Goal: Information Seeking & Learning: Learn about a topic

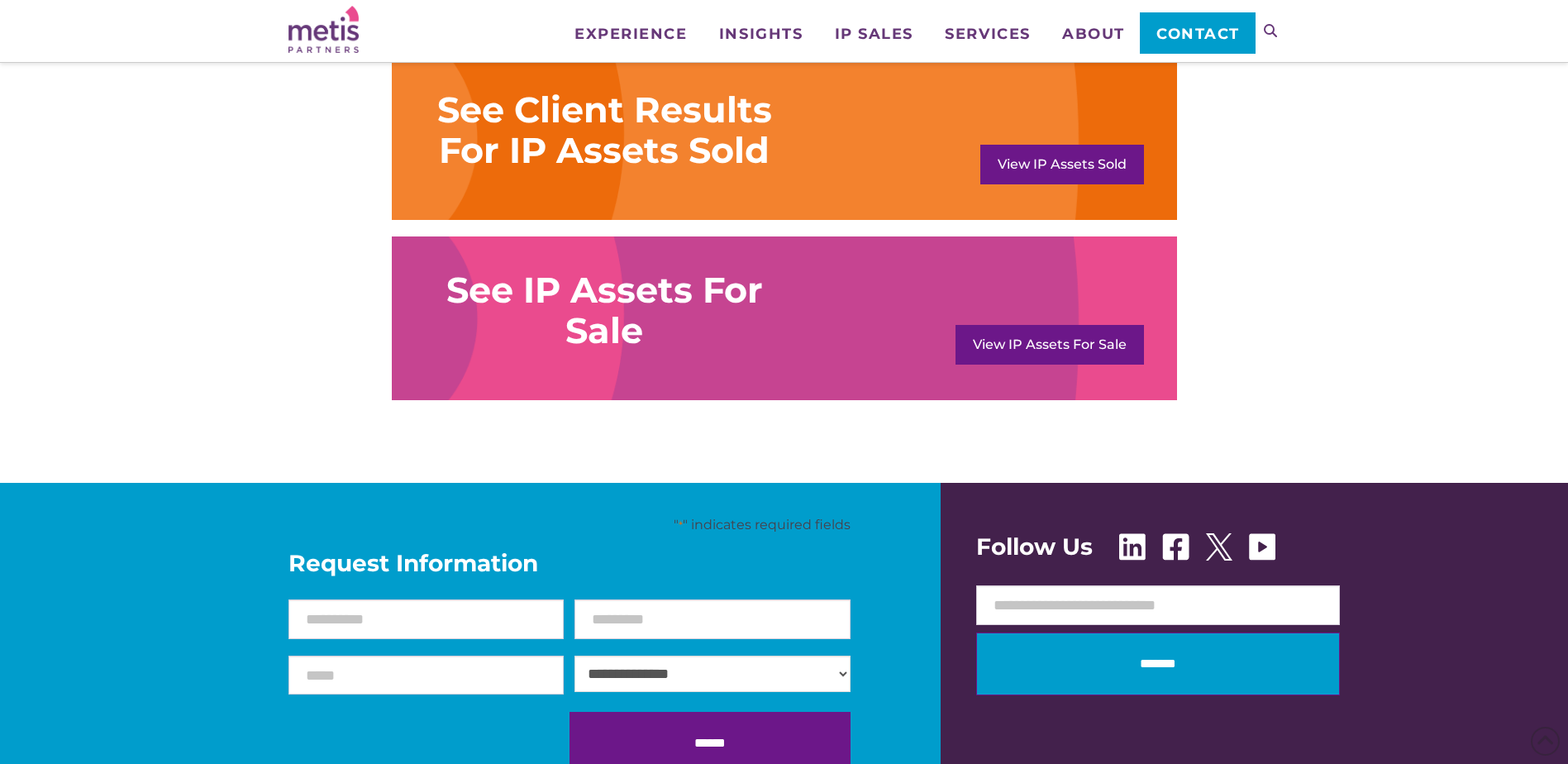
scroll to position [1323, 0]
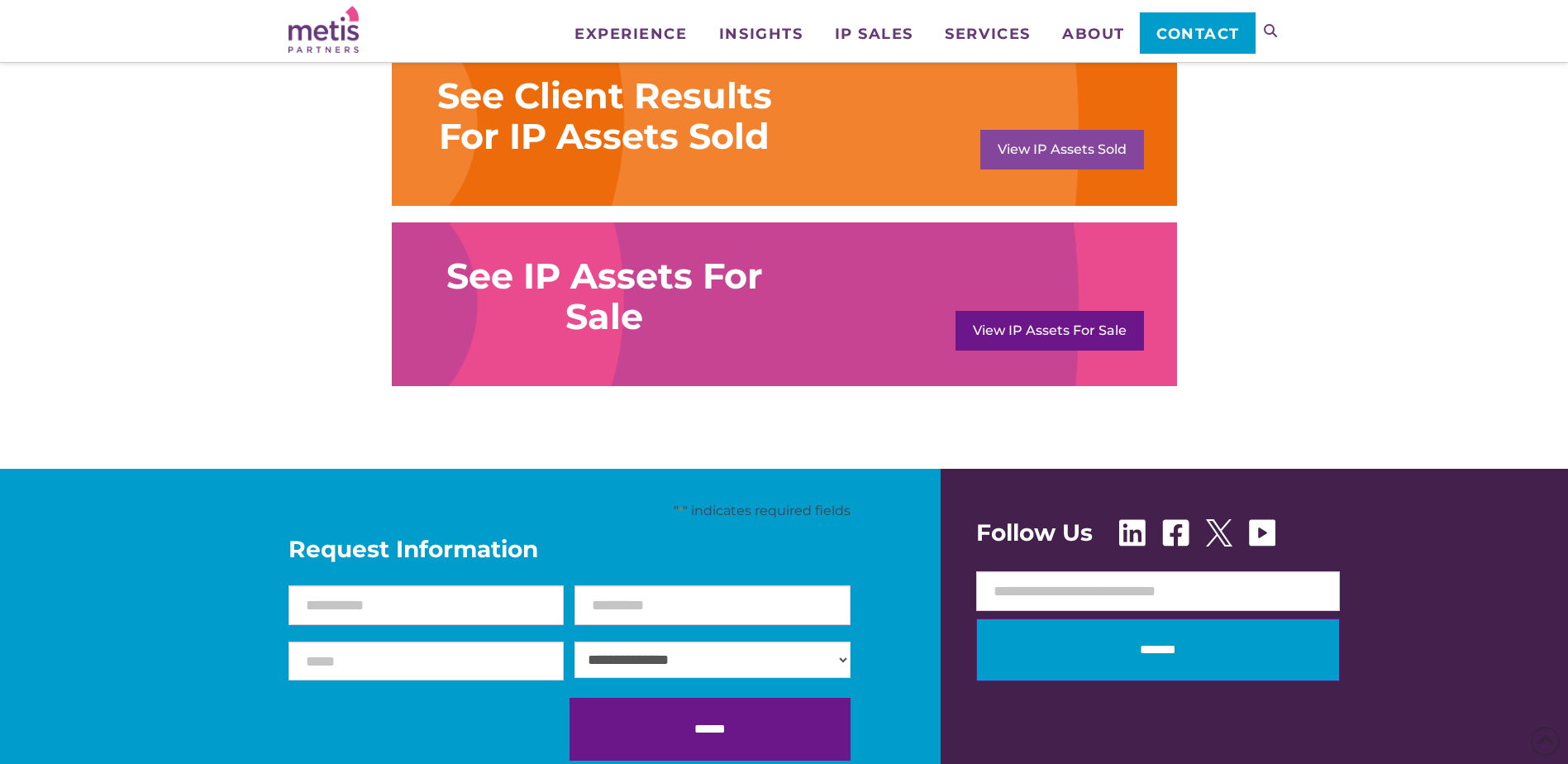
click at [1059, 147] on link "View IP Assets Sold" at bounding box center [1062, 150] width 164 height 39
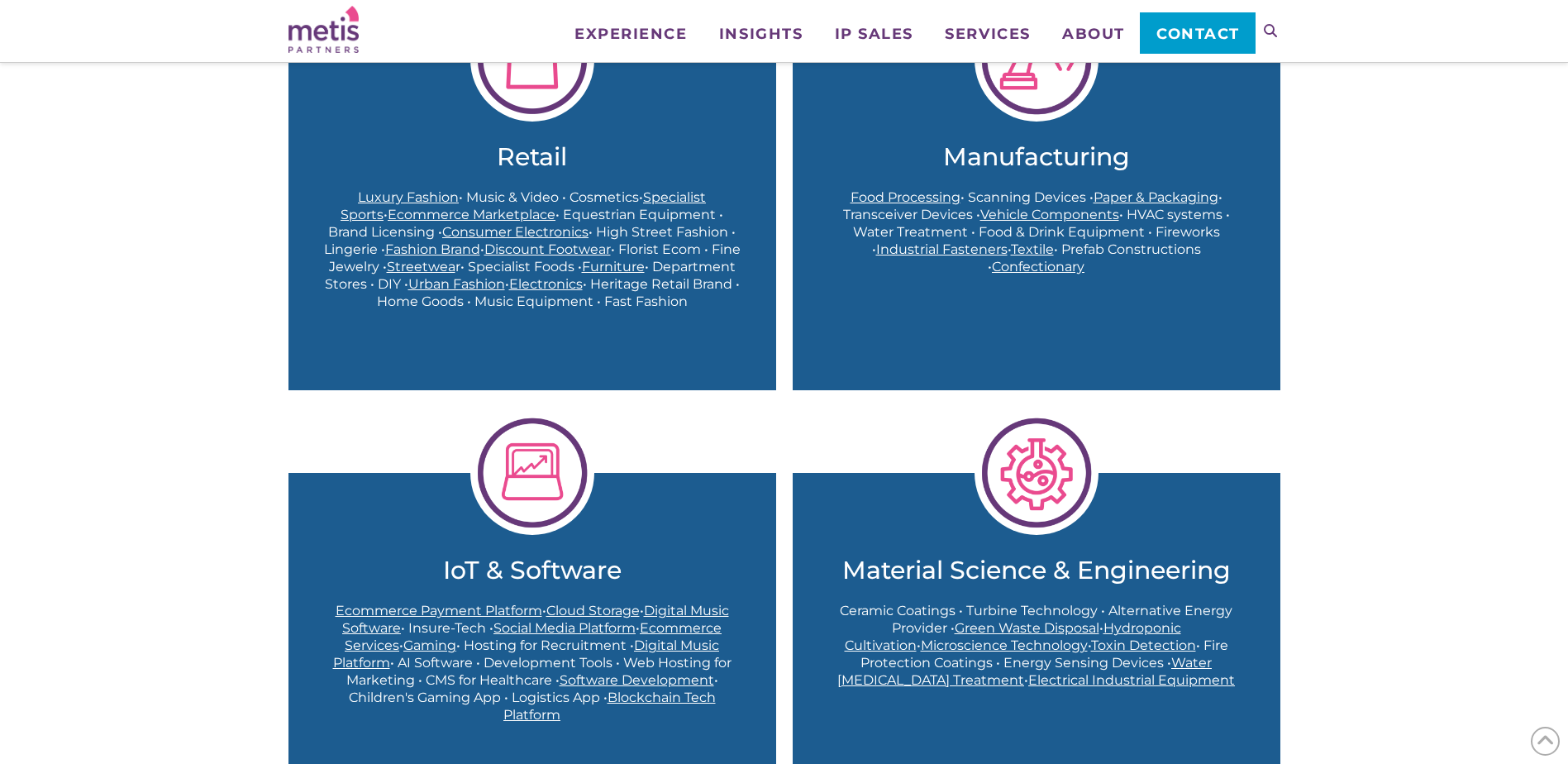
scroll to position [579, 0]
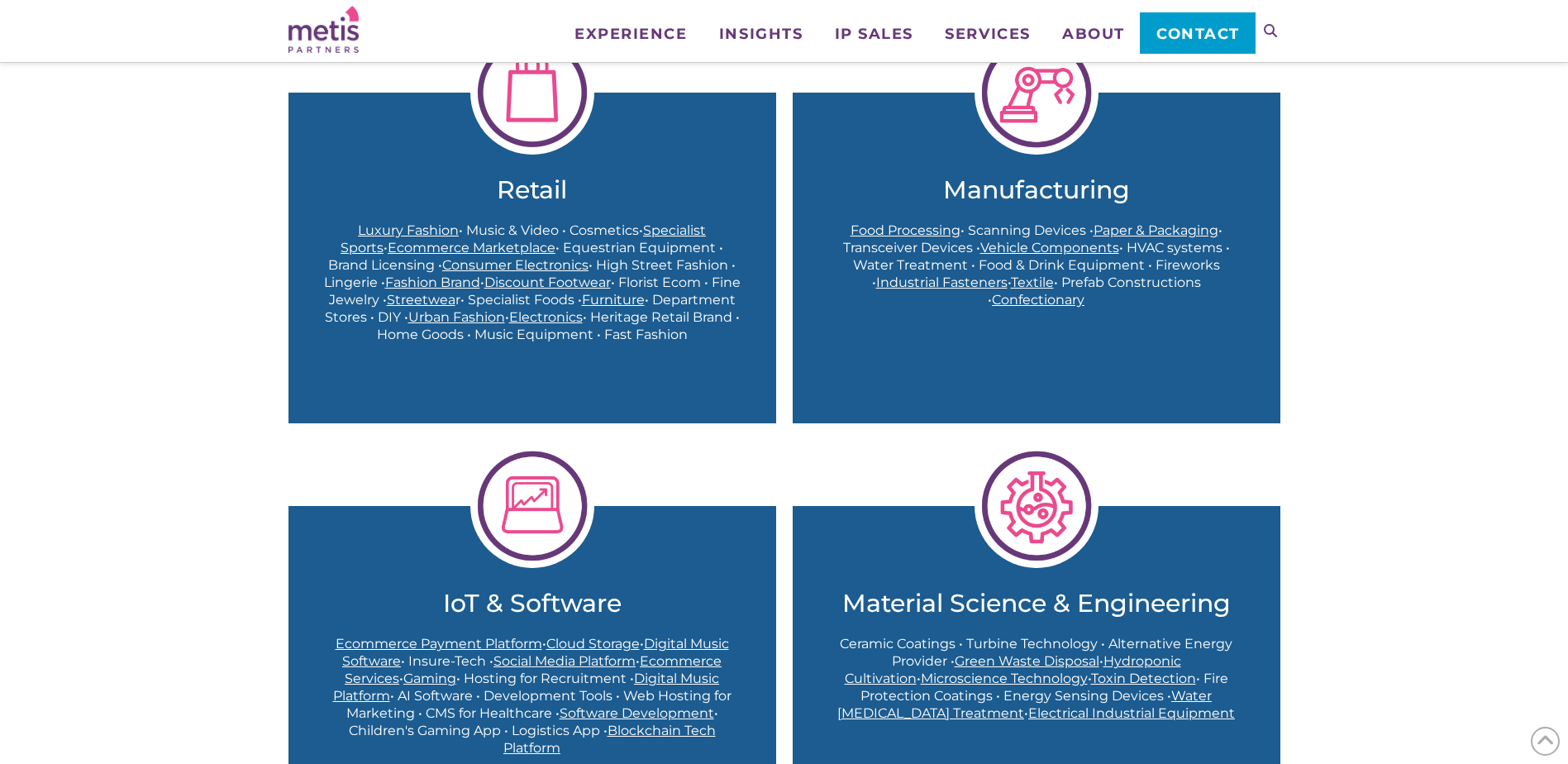
click at [536, 136] on img at bounding box center [533, 93] width 124 height 124
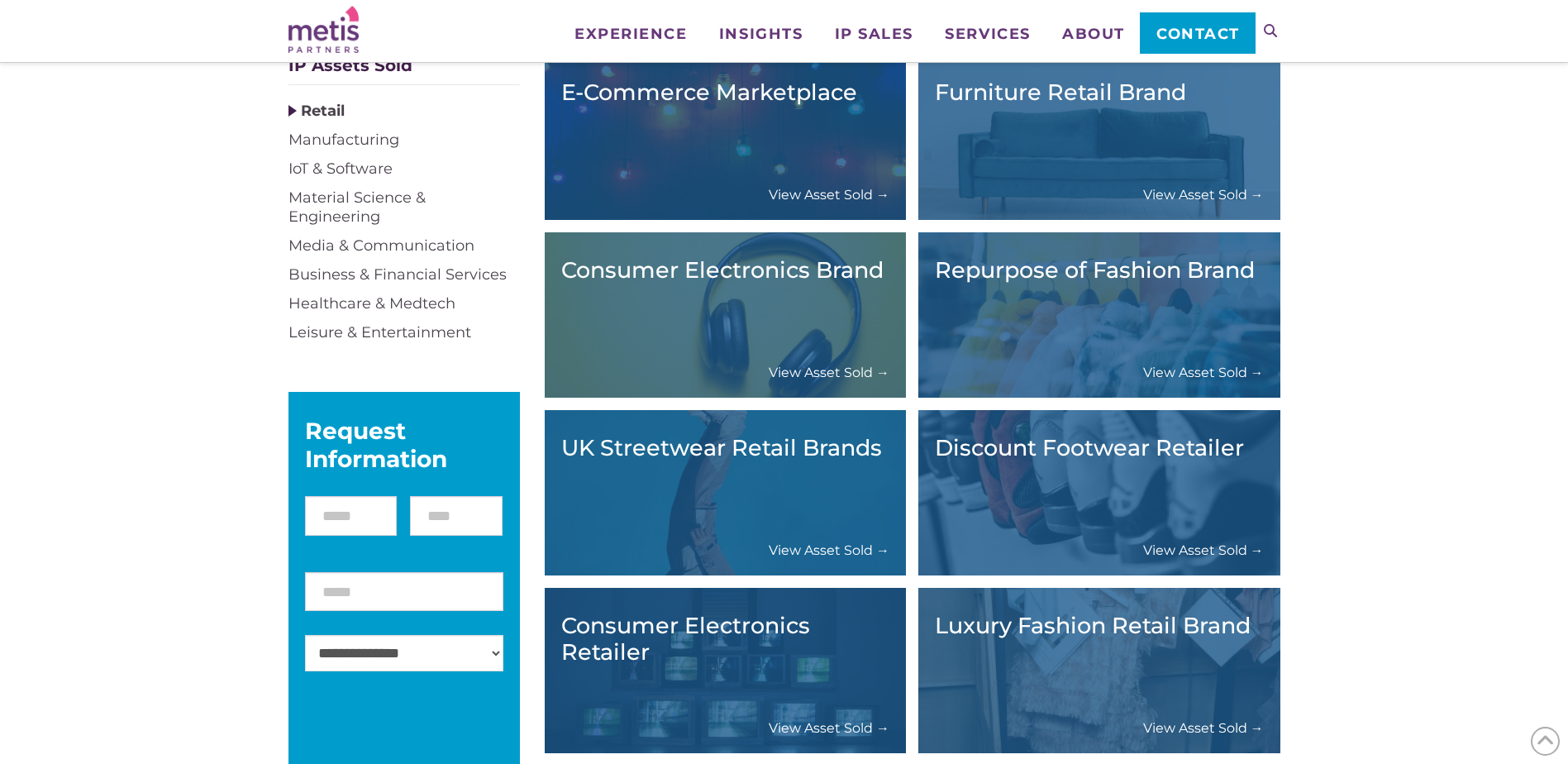
scroll to position [248, 0]
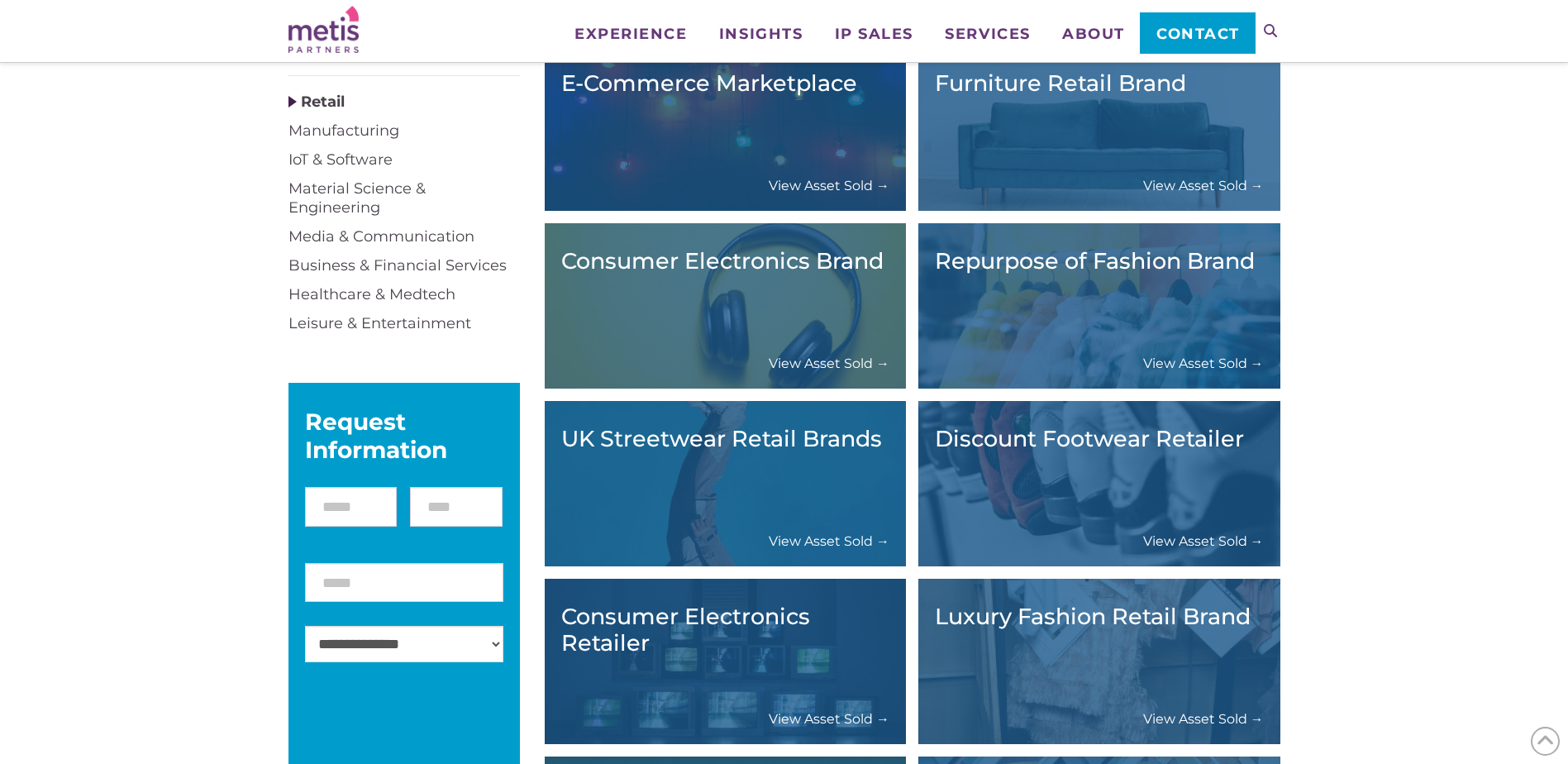
click at [1149, 184] on link "View Asset Sold →" at bounding box center [1203, 185] width 121 height 18
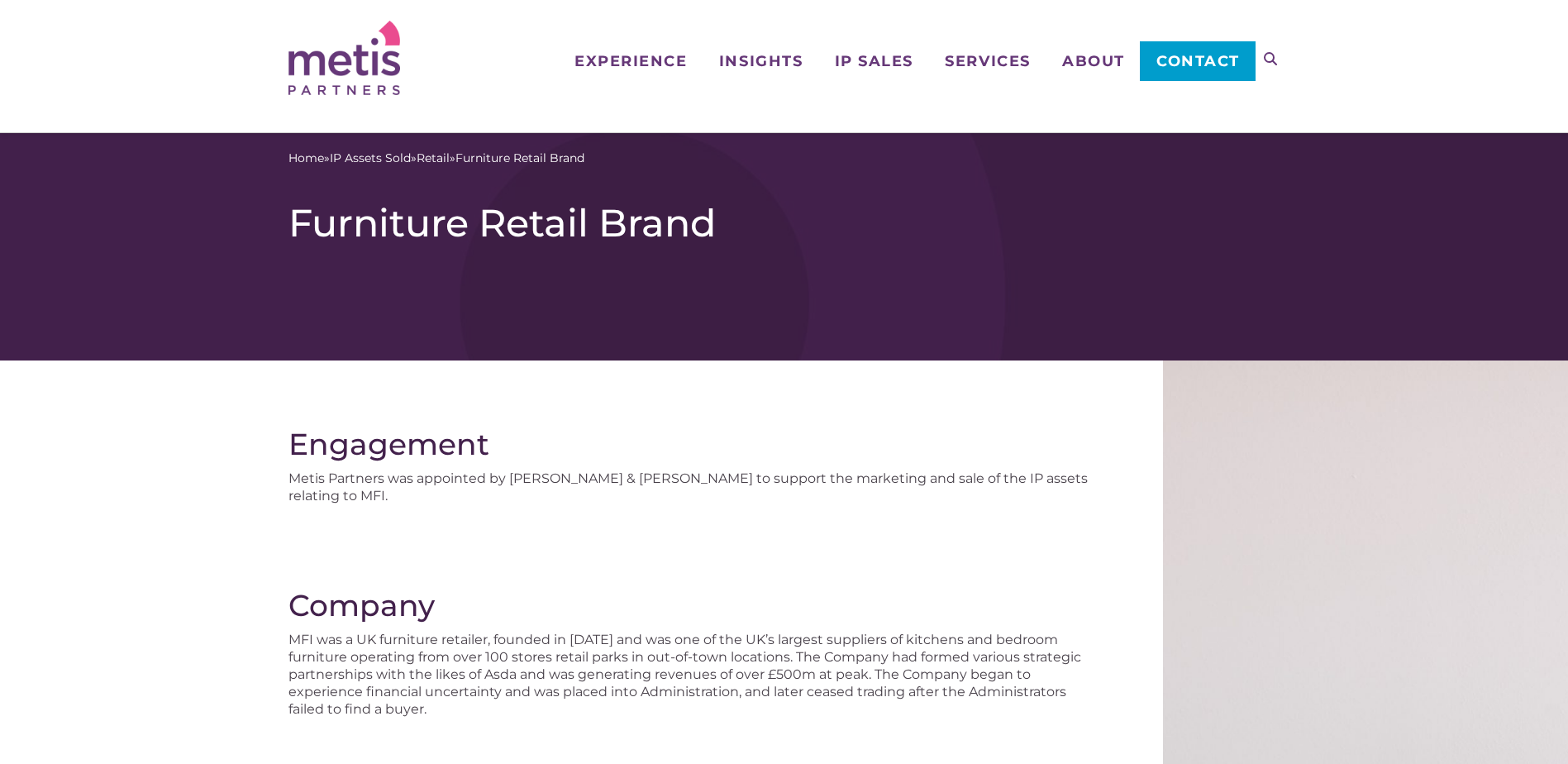
click at [957, 208] on h1 "Furniture Retail Brand" at bounding box center [784, 223] width 992 height 46
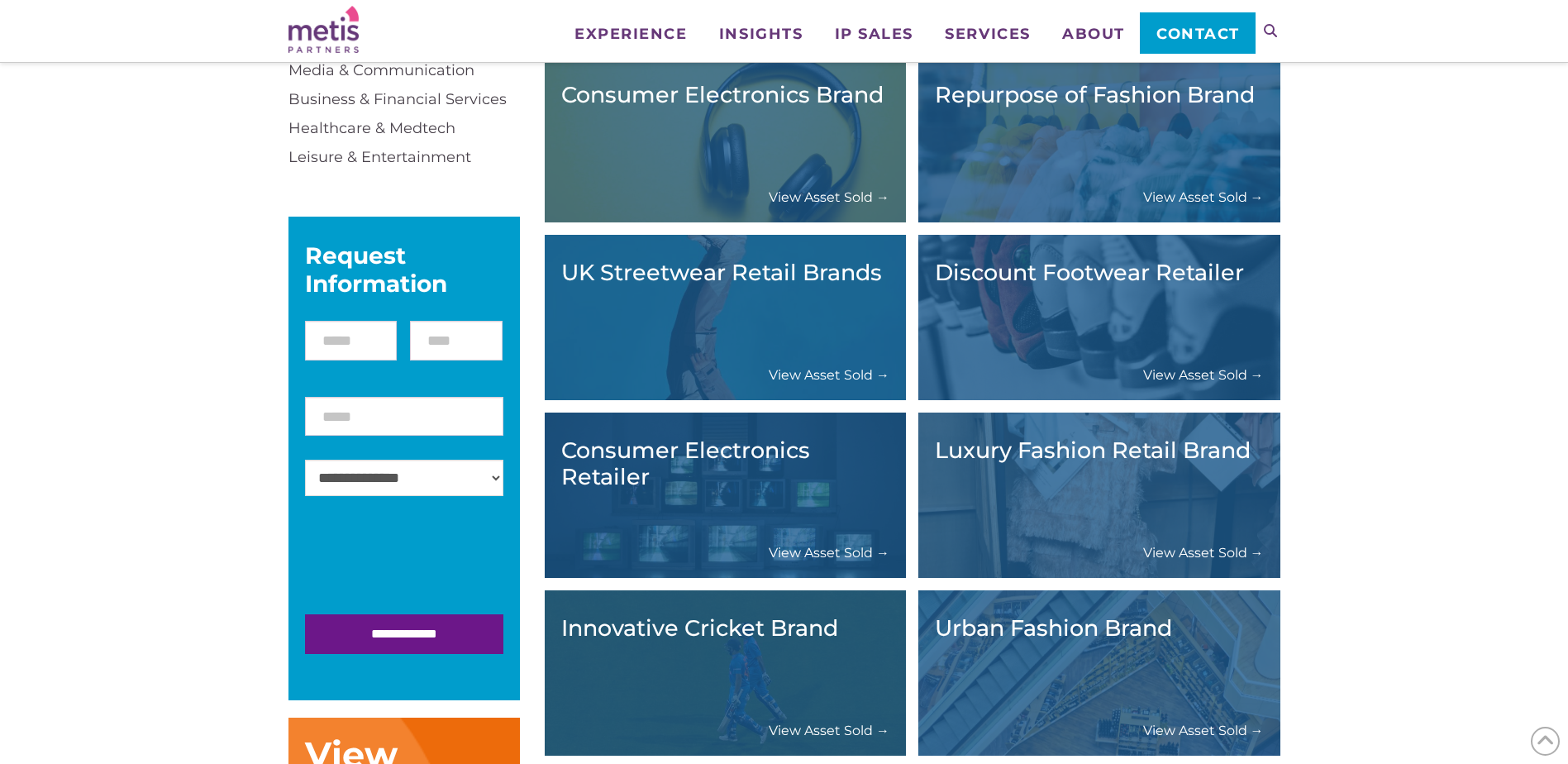
scroll to position [248, 0]
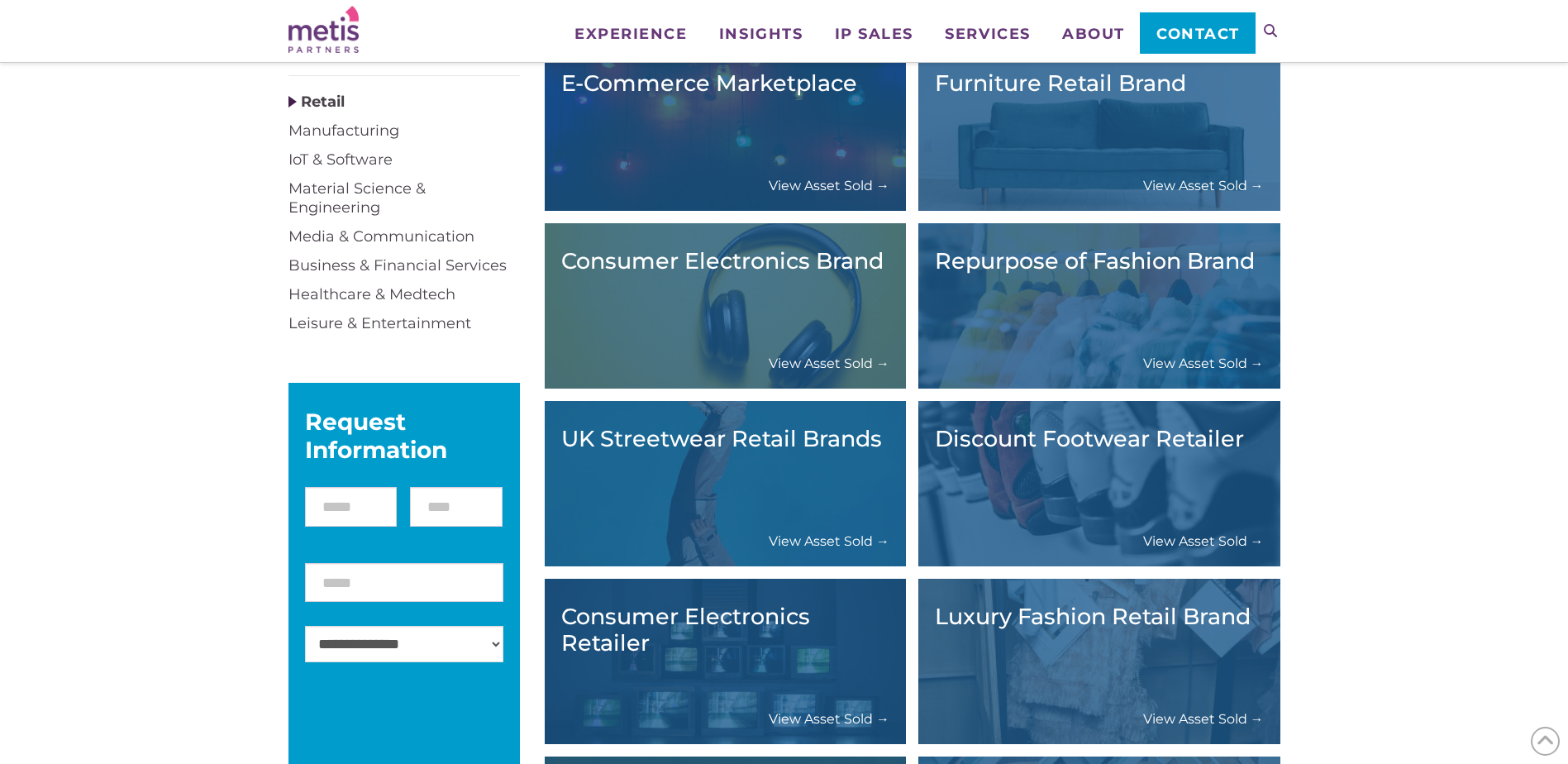
click at [1207, 333] on div "Repurpose of Fashion Brand View Asset Sold →" at bounding box center [1100, 305] width 330 height 132
click at [1208, 372] on link "View Asset Sold →" at bounding box center [1203, 363] width 121 height 18
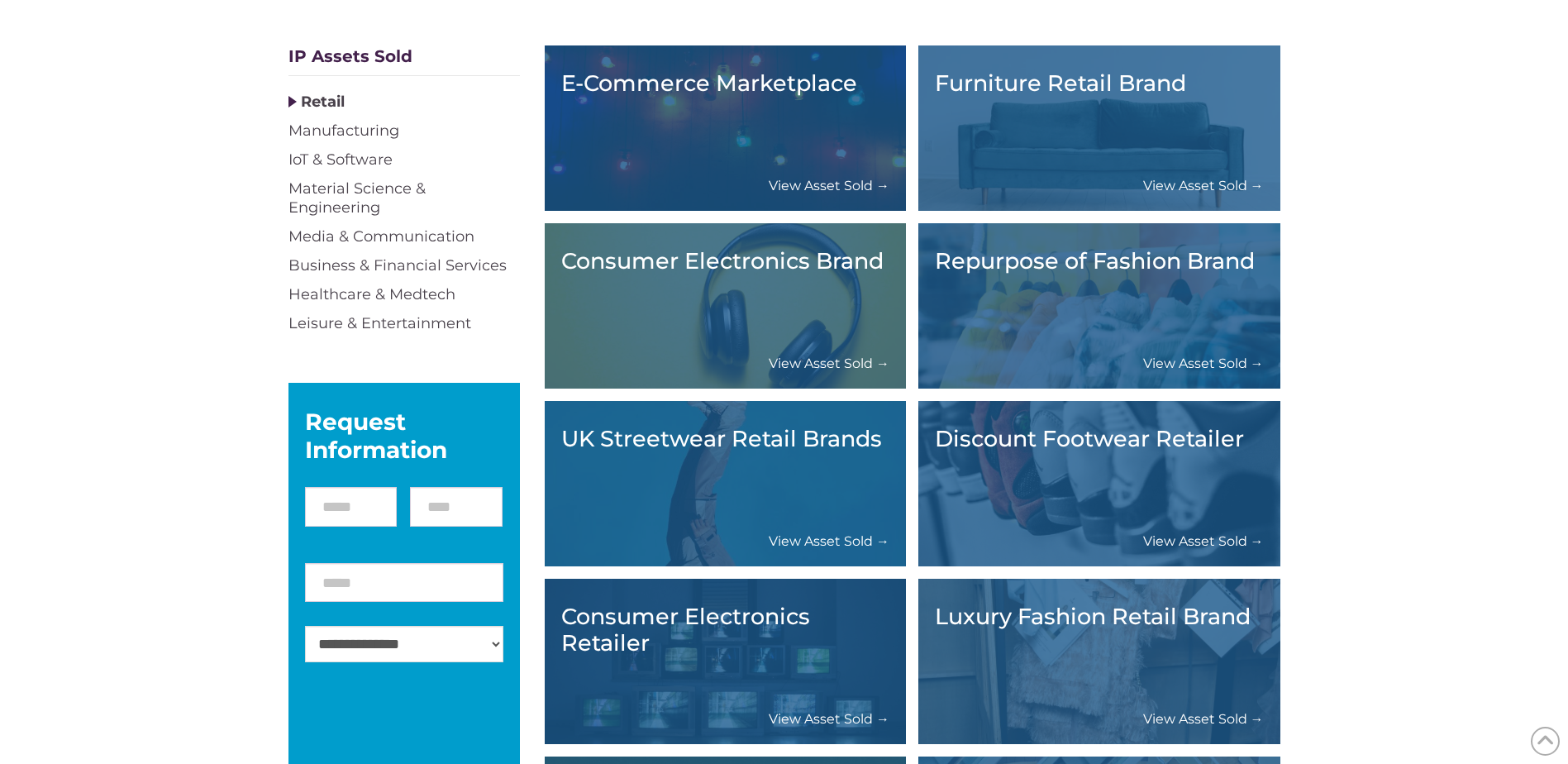
scroll to position [414, 0]
click at [754, 483] on div "UK Streetwear Retail Brands View Asset Sold →" at bounding box center [726, 483] width 330 height 132
click at [792, 540] on link "View Asset Sold →" at bounding box center [828, 541] width 121 height 18
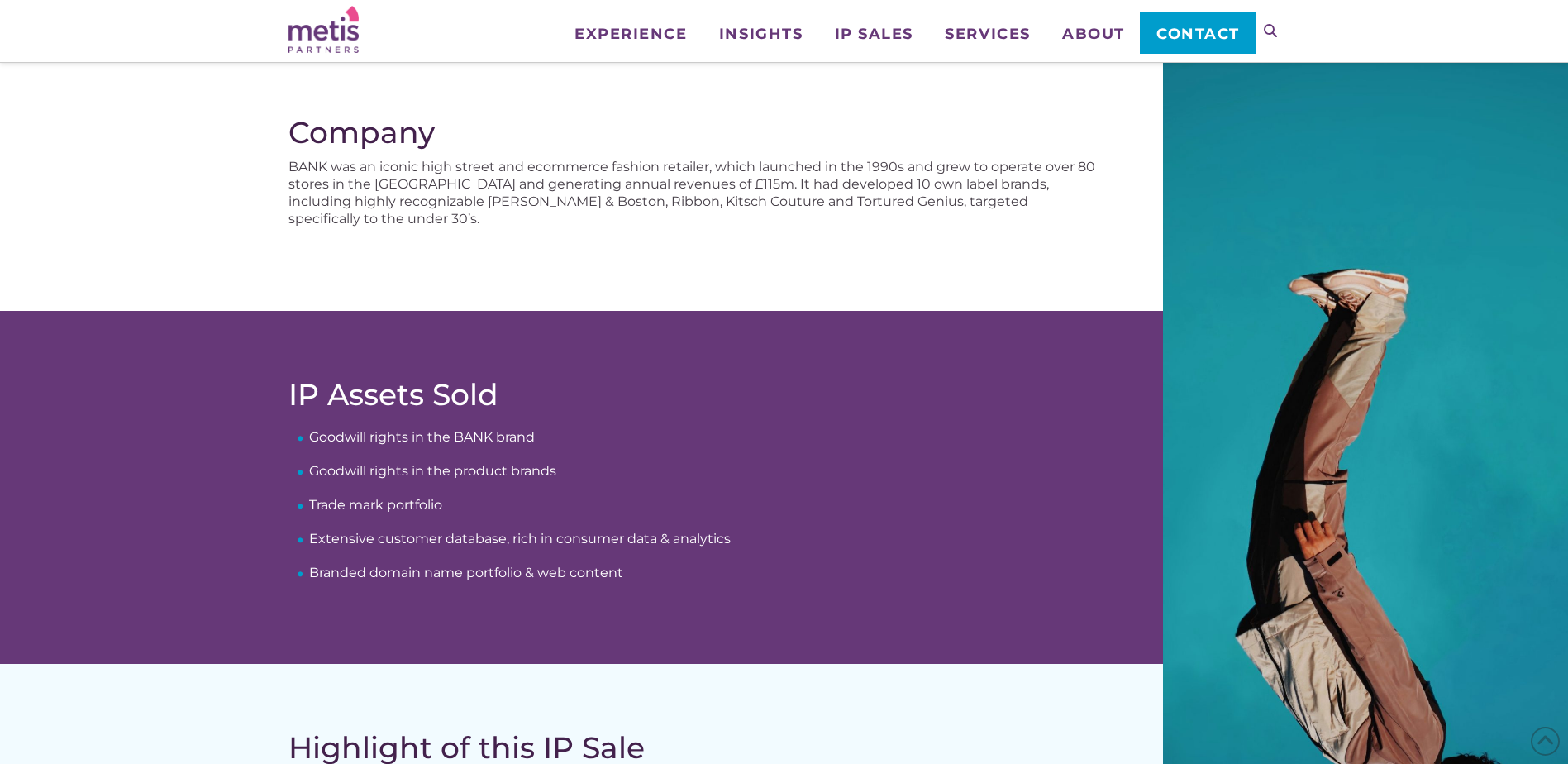
scroll to position [331, 0]
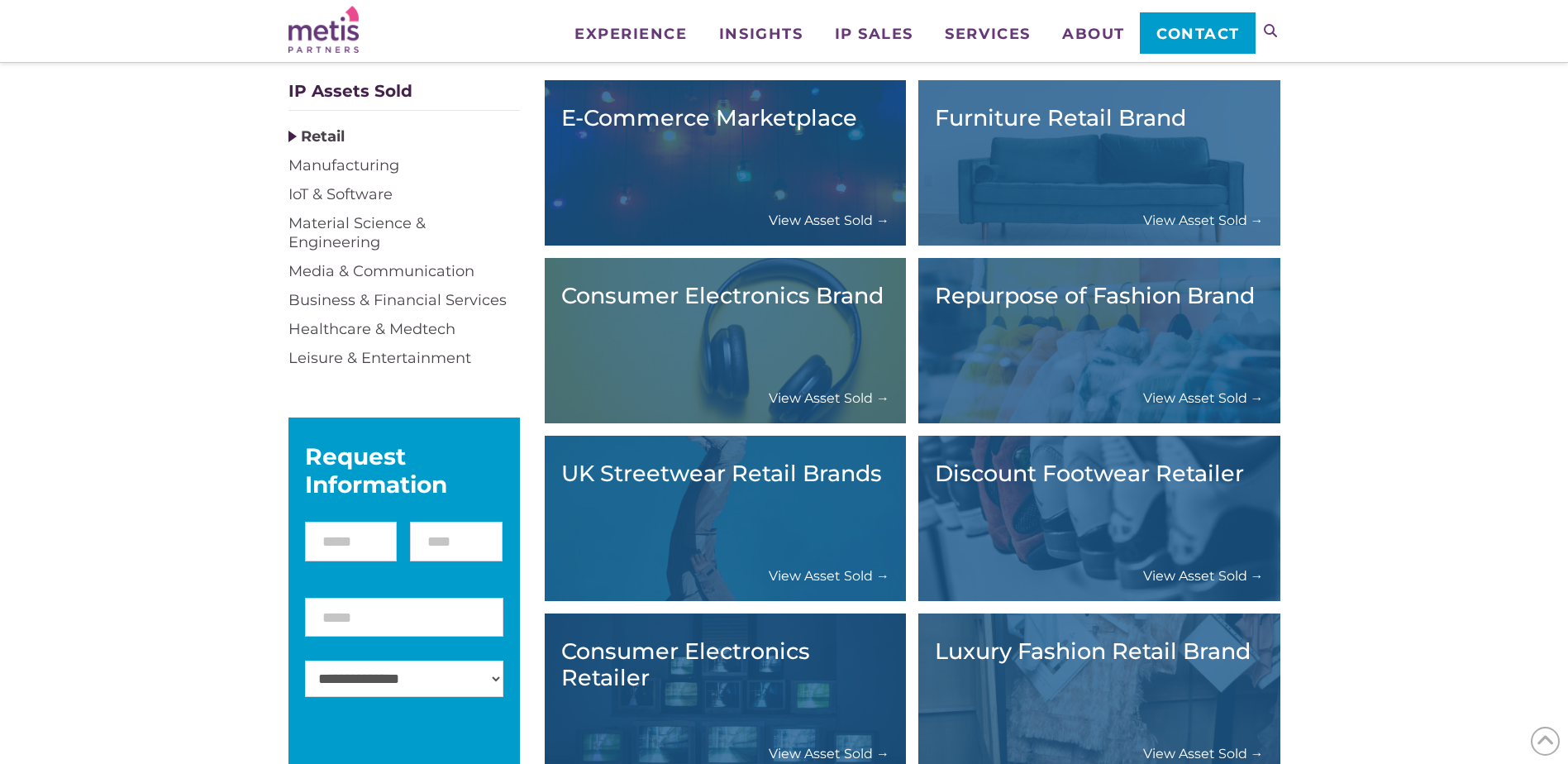
scroll to position [414, 0]
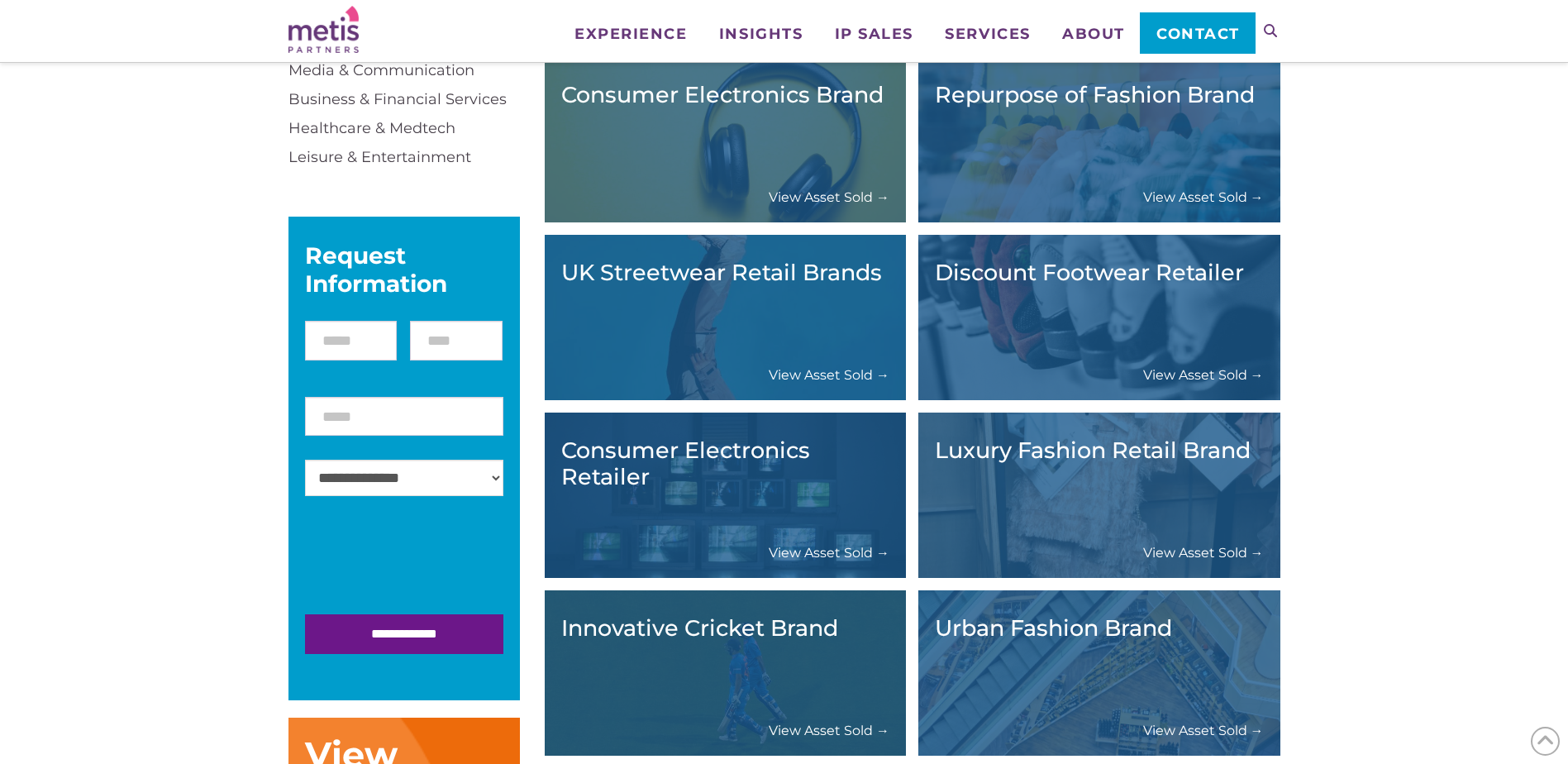
click at [1186, 373] on link "View Asset Sold →" at bounding box center [1203, 375] width 121 height 18
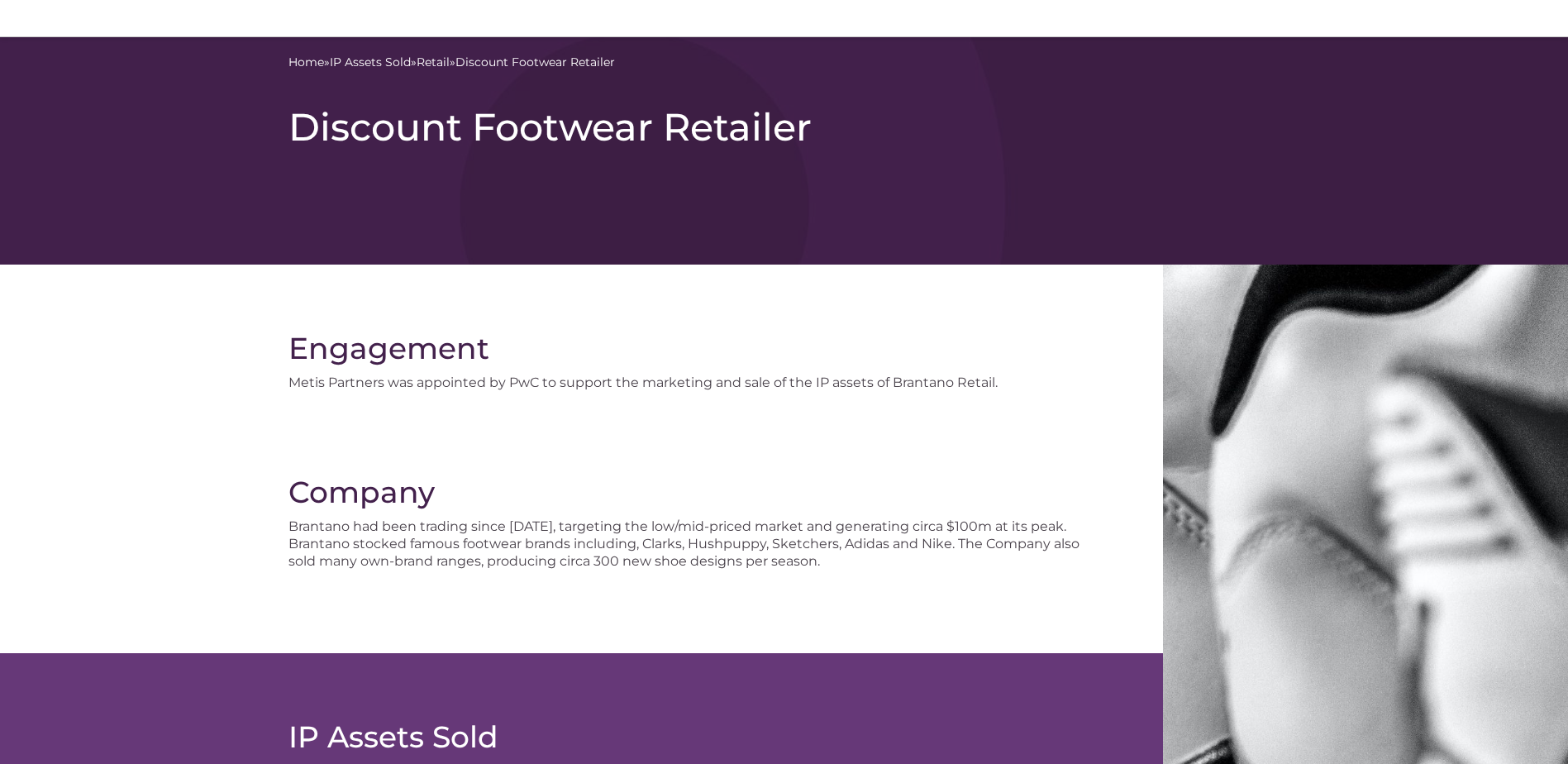
scroll to position [248, 0]
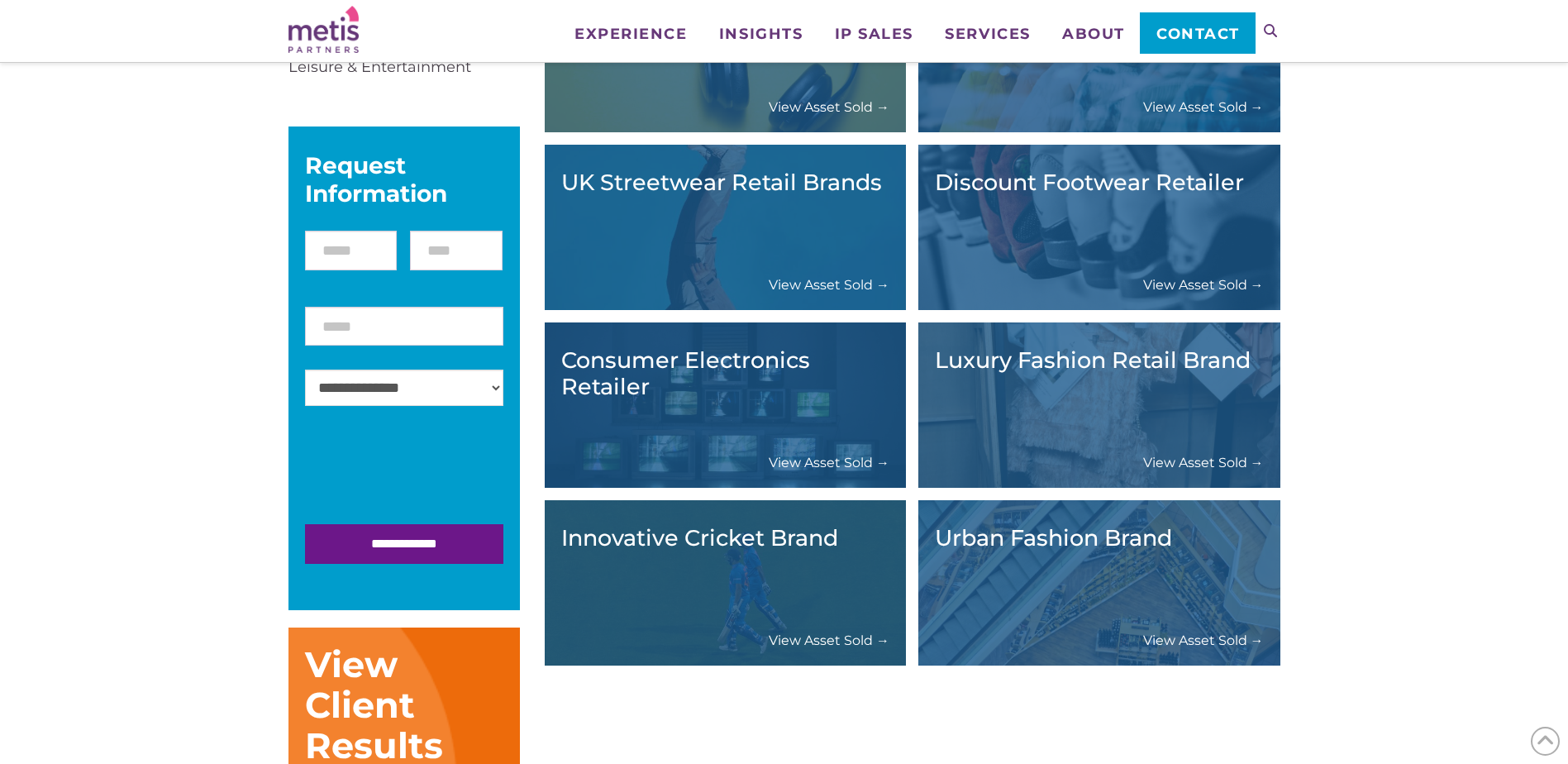
scroll to position [497, 0]
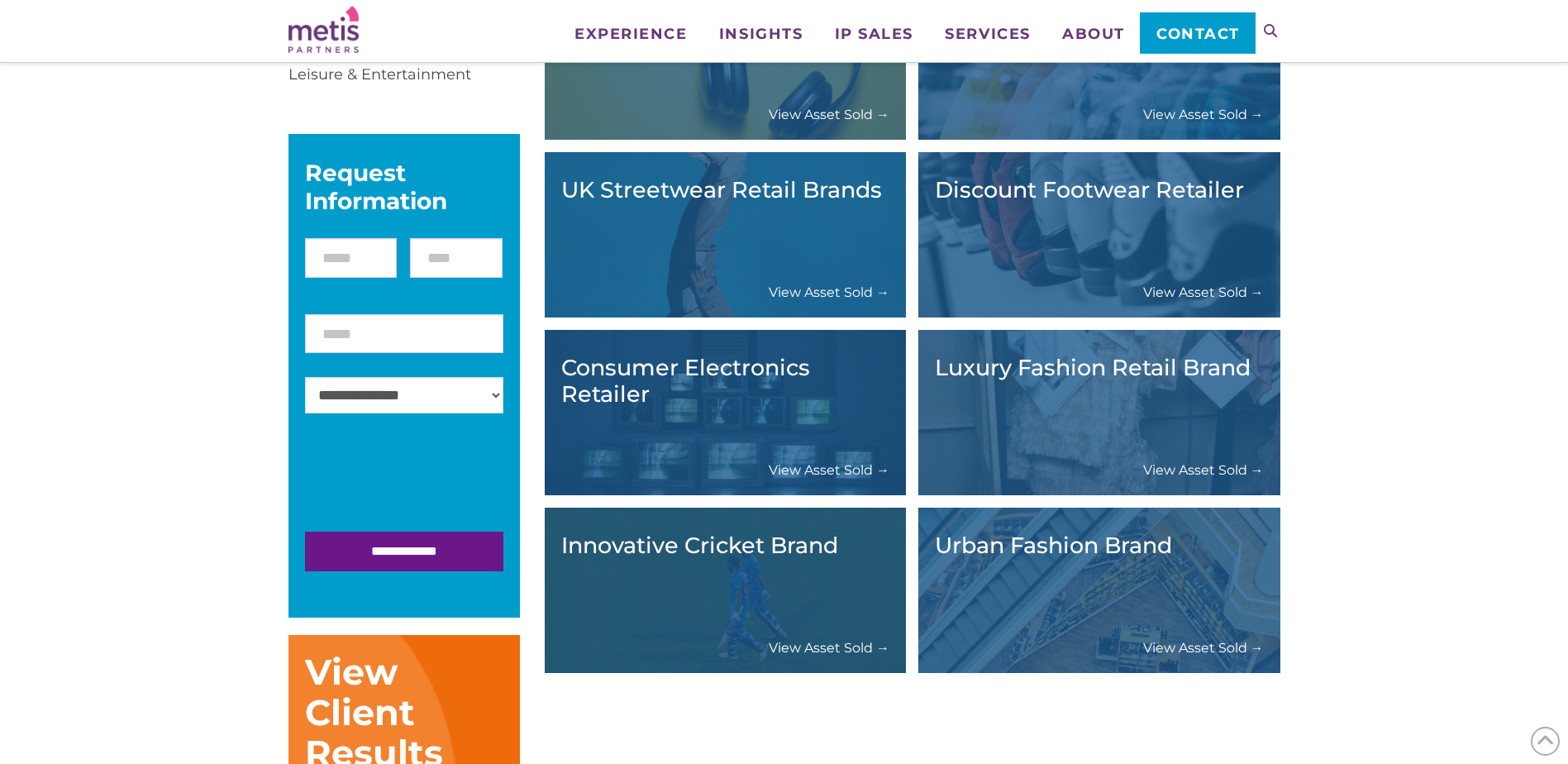
click at [1220, 468] on link "View Asset Sold →" at bounding box center [1203, 470] width 121 height 18
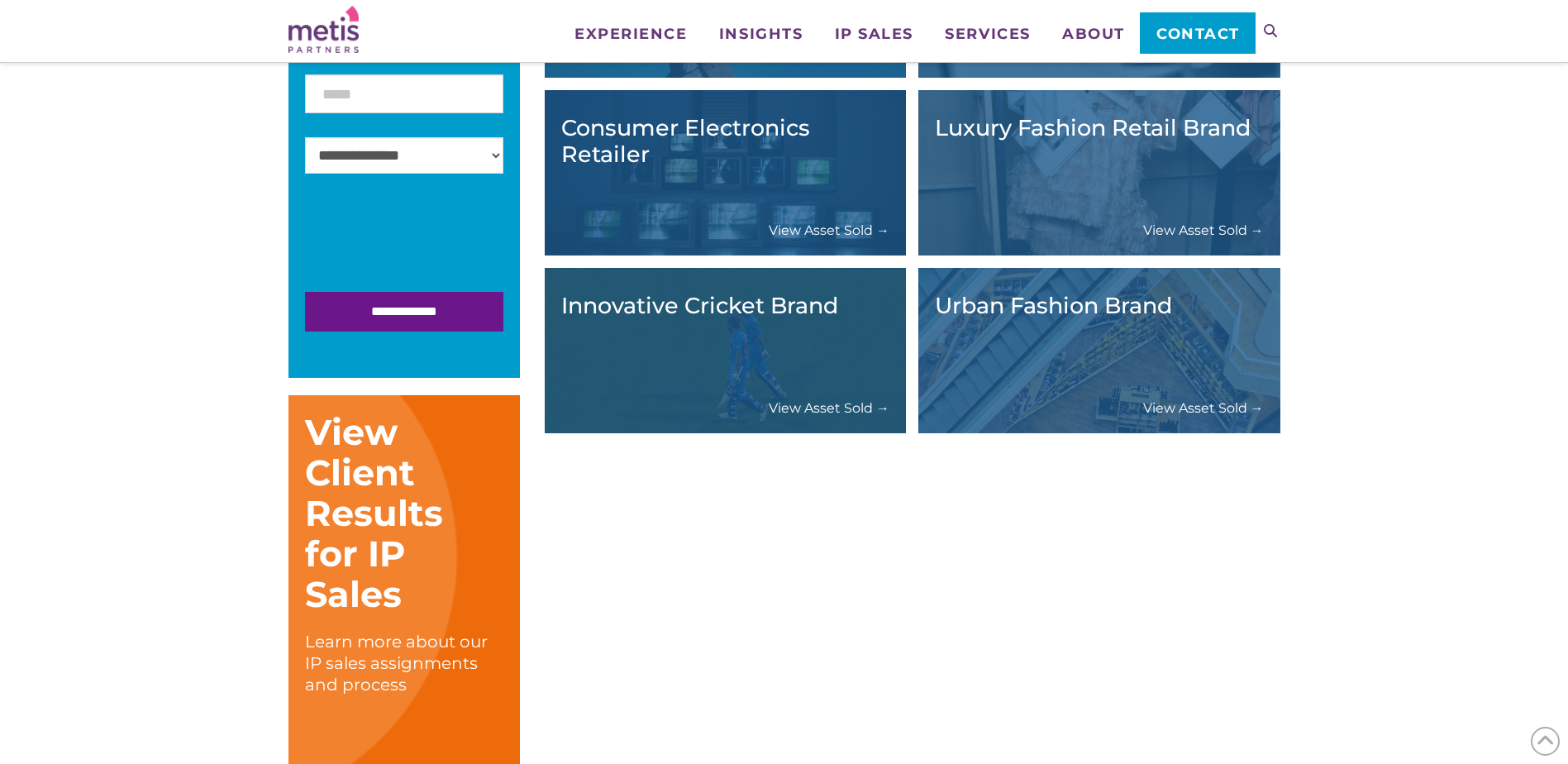
scroll to position [745, 0]
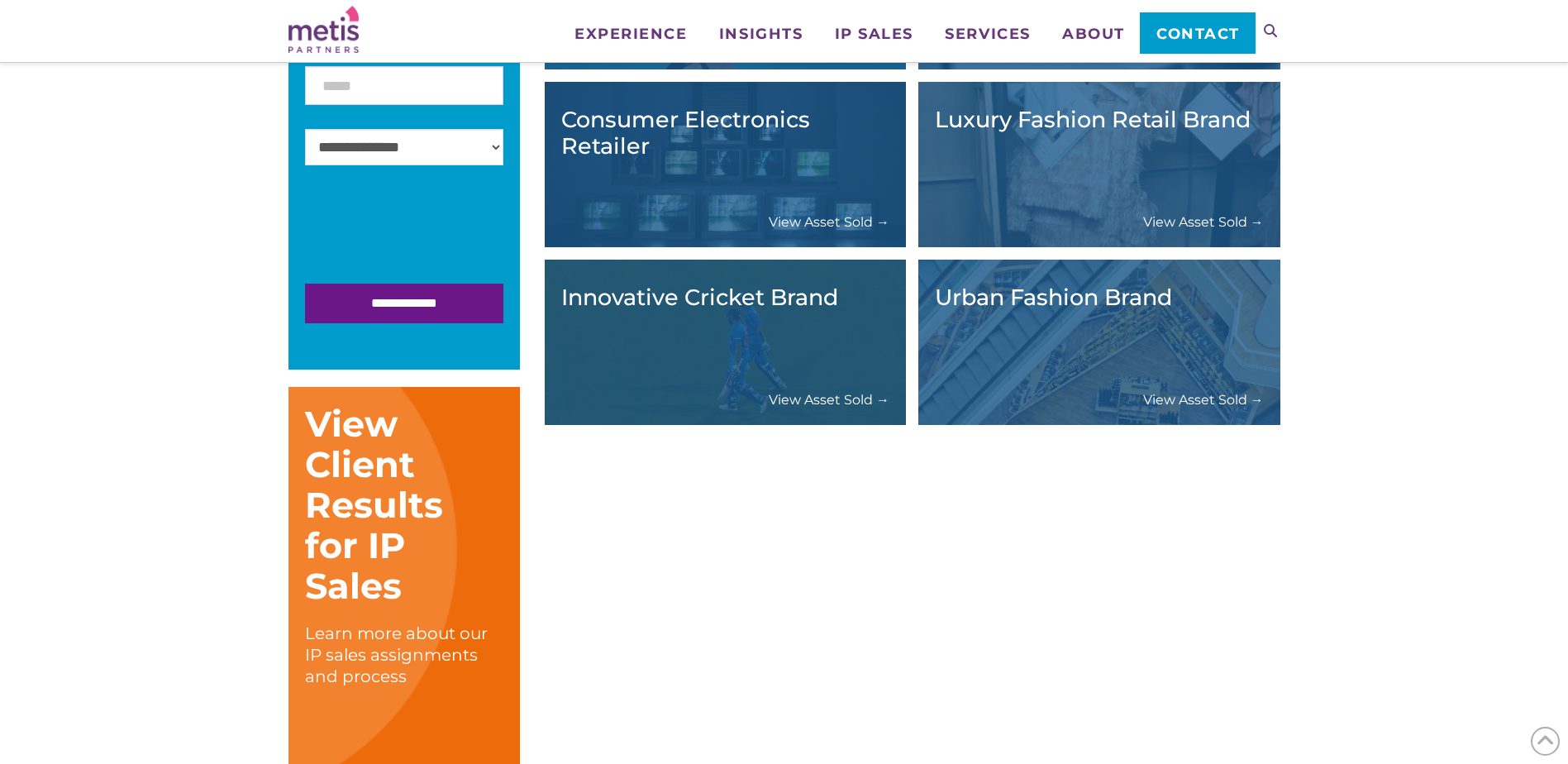
click at [1188, 360] on div "Urban Fashion Brand View Asset Sold →" at bounding box center [1100, 342] width 330 height 132
click at [1190, 396] on link "View Asset Sold →" at bounding box center [1203, 400] width 121 height 18
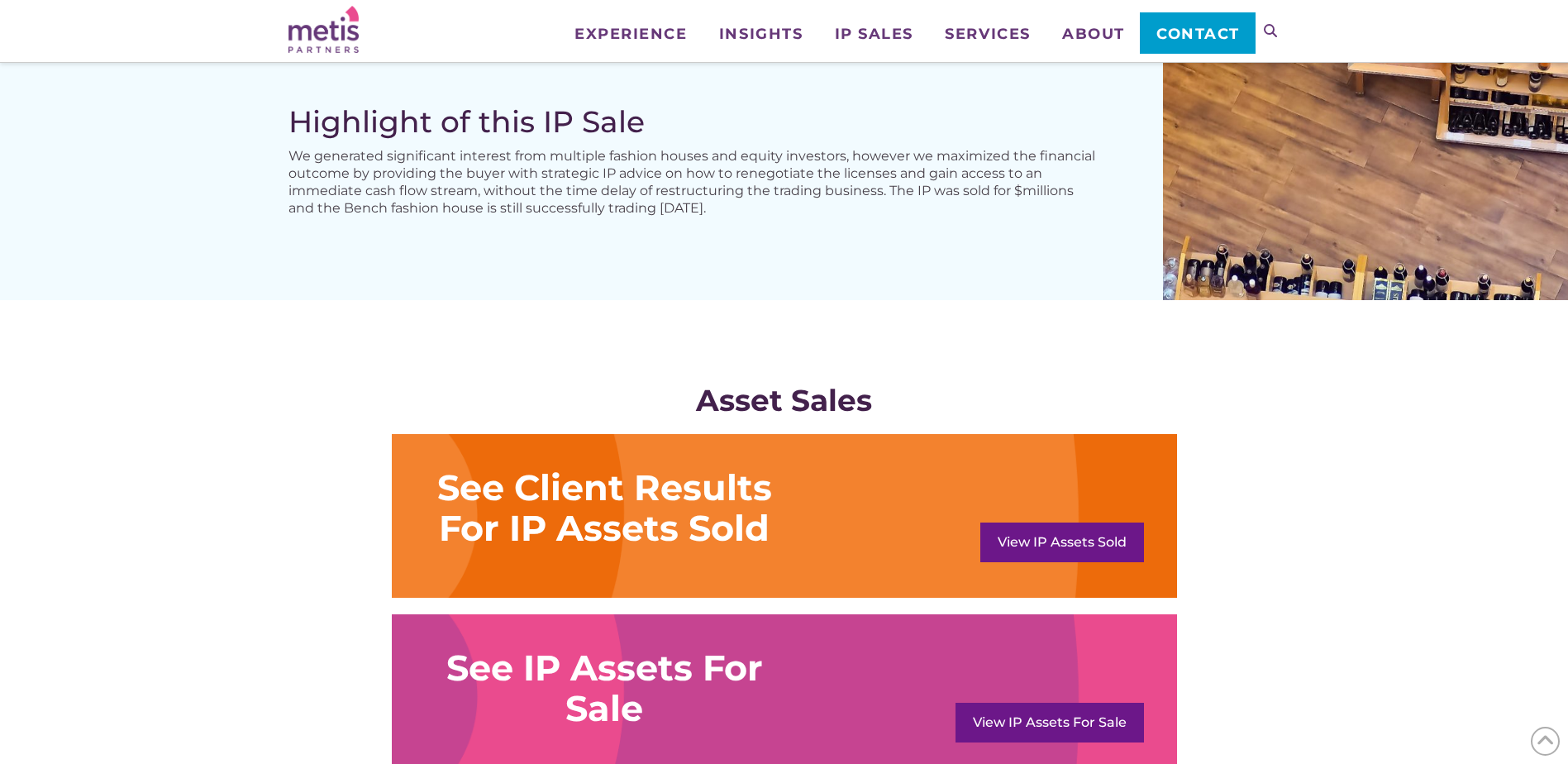
scroll to position [1241, 0]
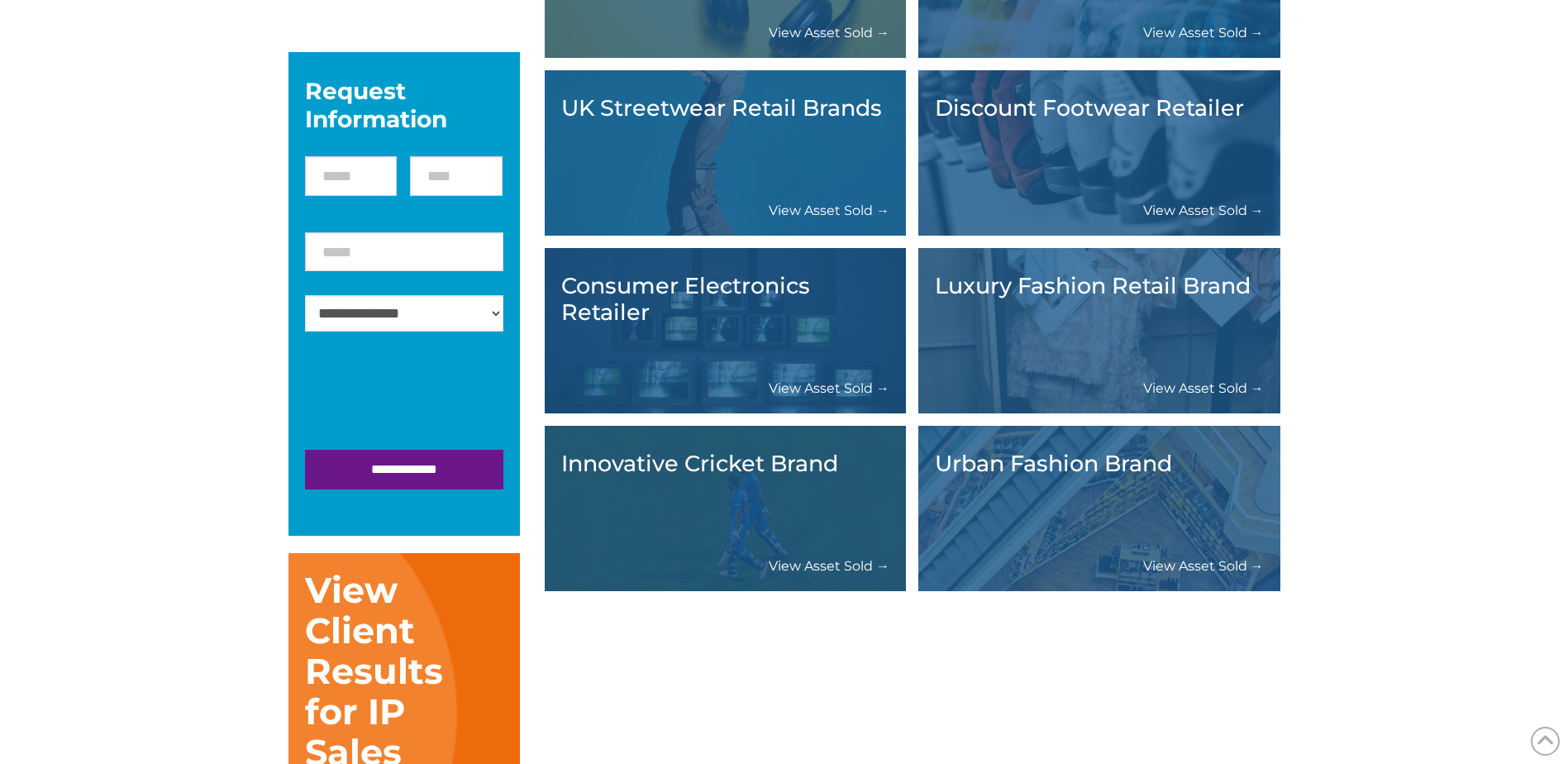
scroll to position [745, 0]
click at [796, 393] on link "View Asset Sold →" at bounding box center [828, 388] width 121 height 18
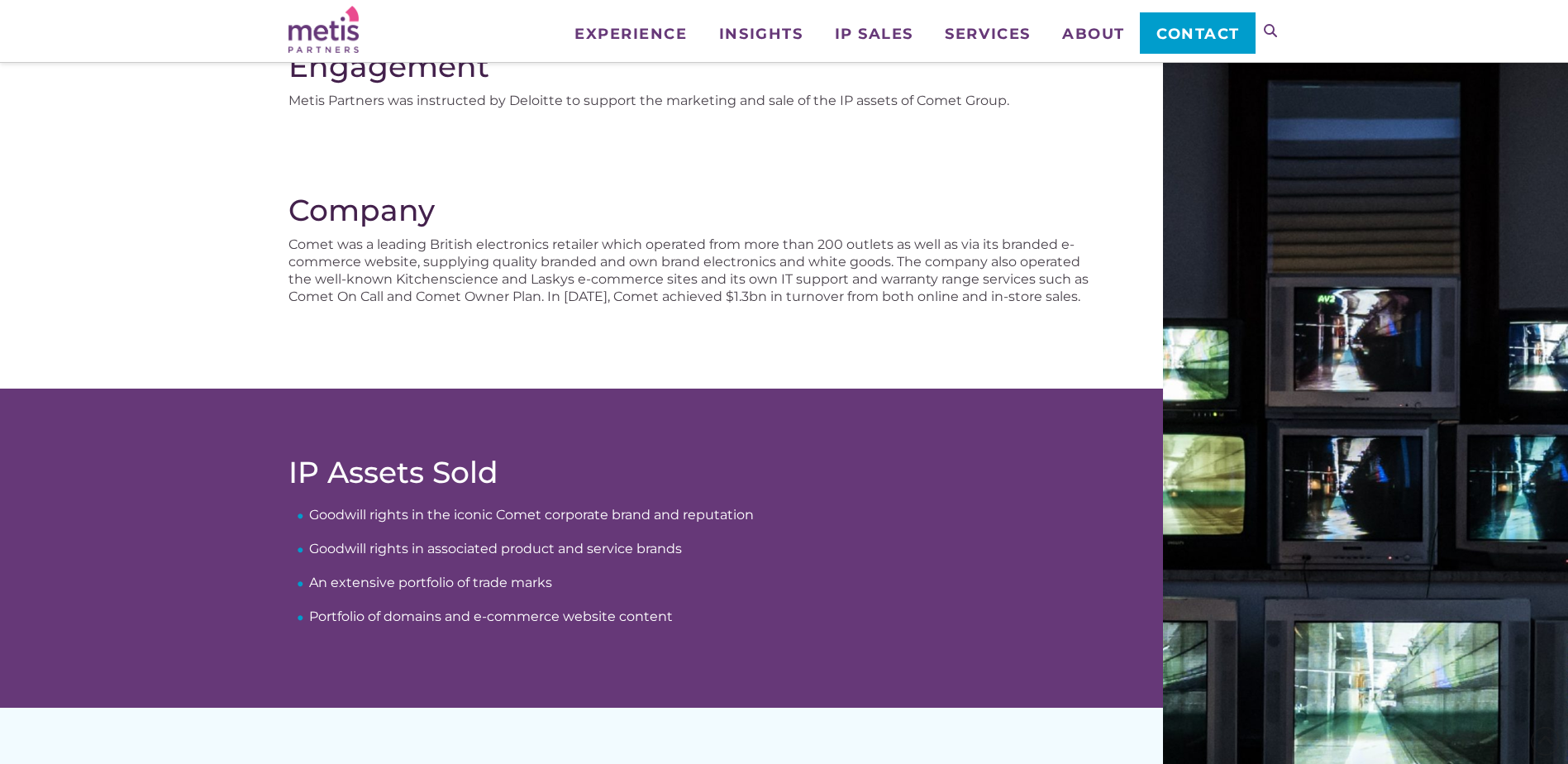
scroll to position [248, 0]
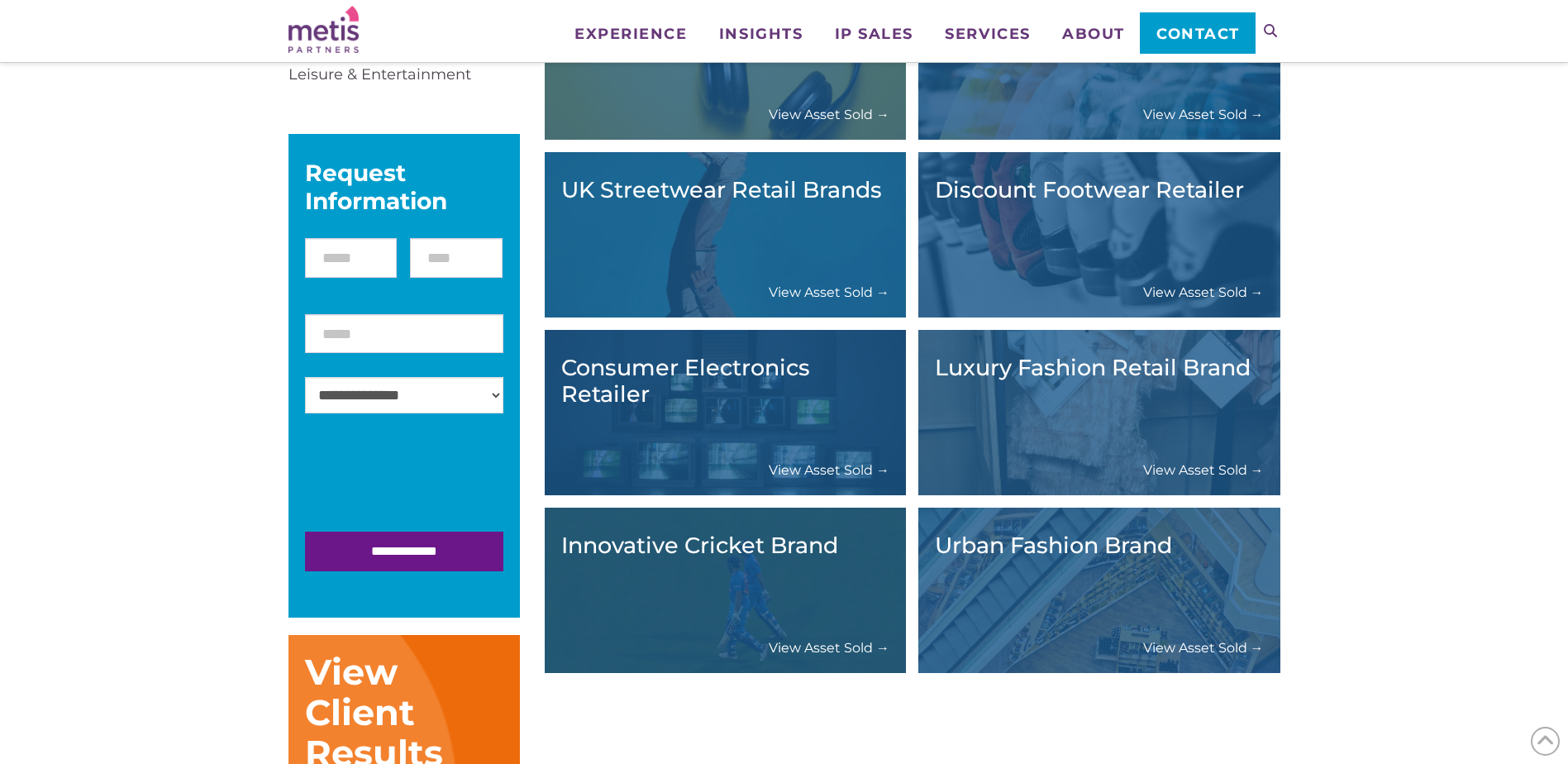
scroll to position [167, 0]
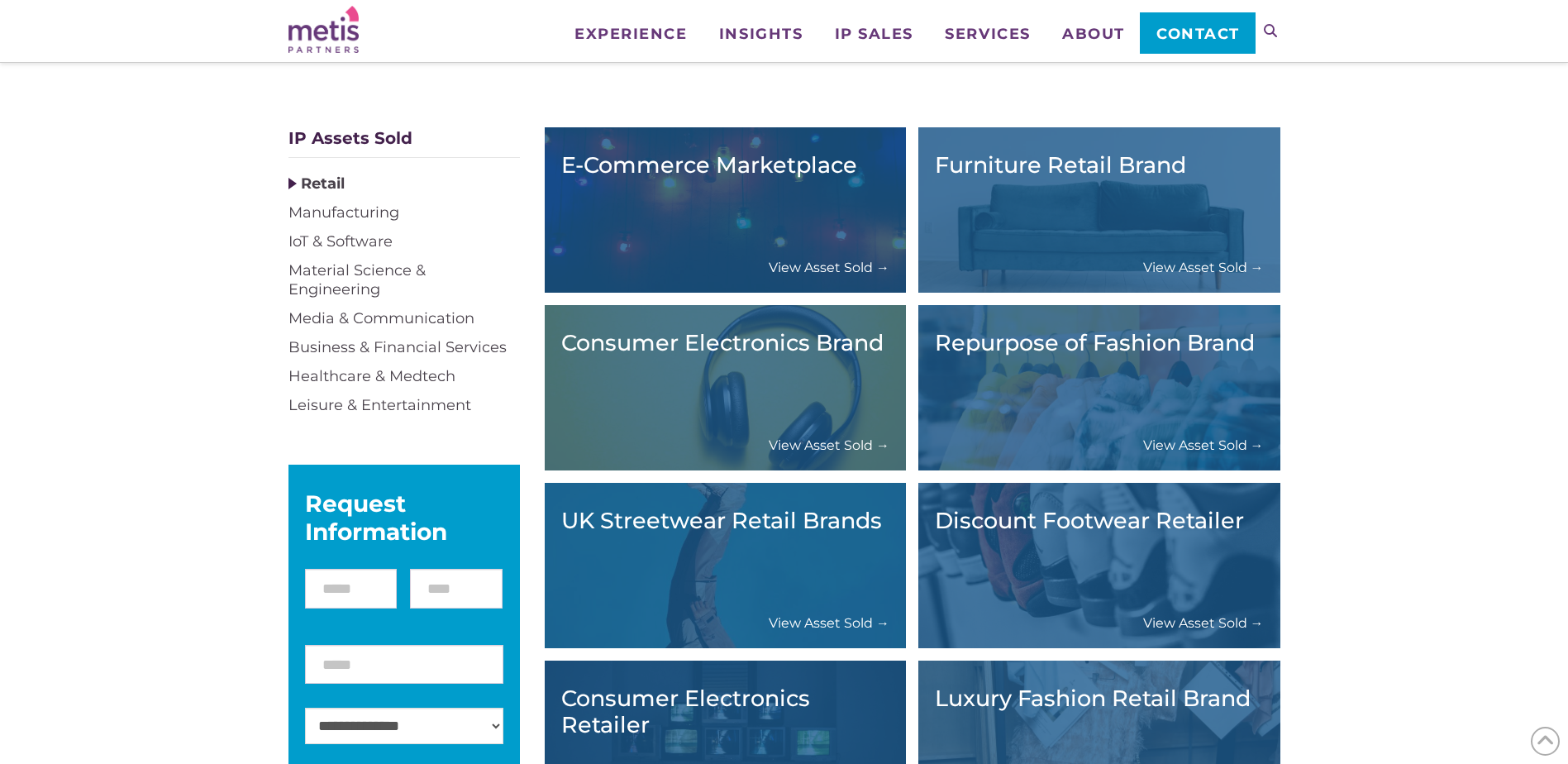
click at [807, 264] on link "View Asset Sold →" at bounding box center [828, 267] width 121 height 18
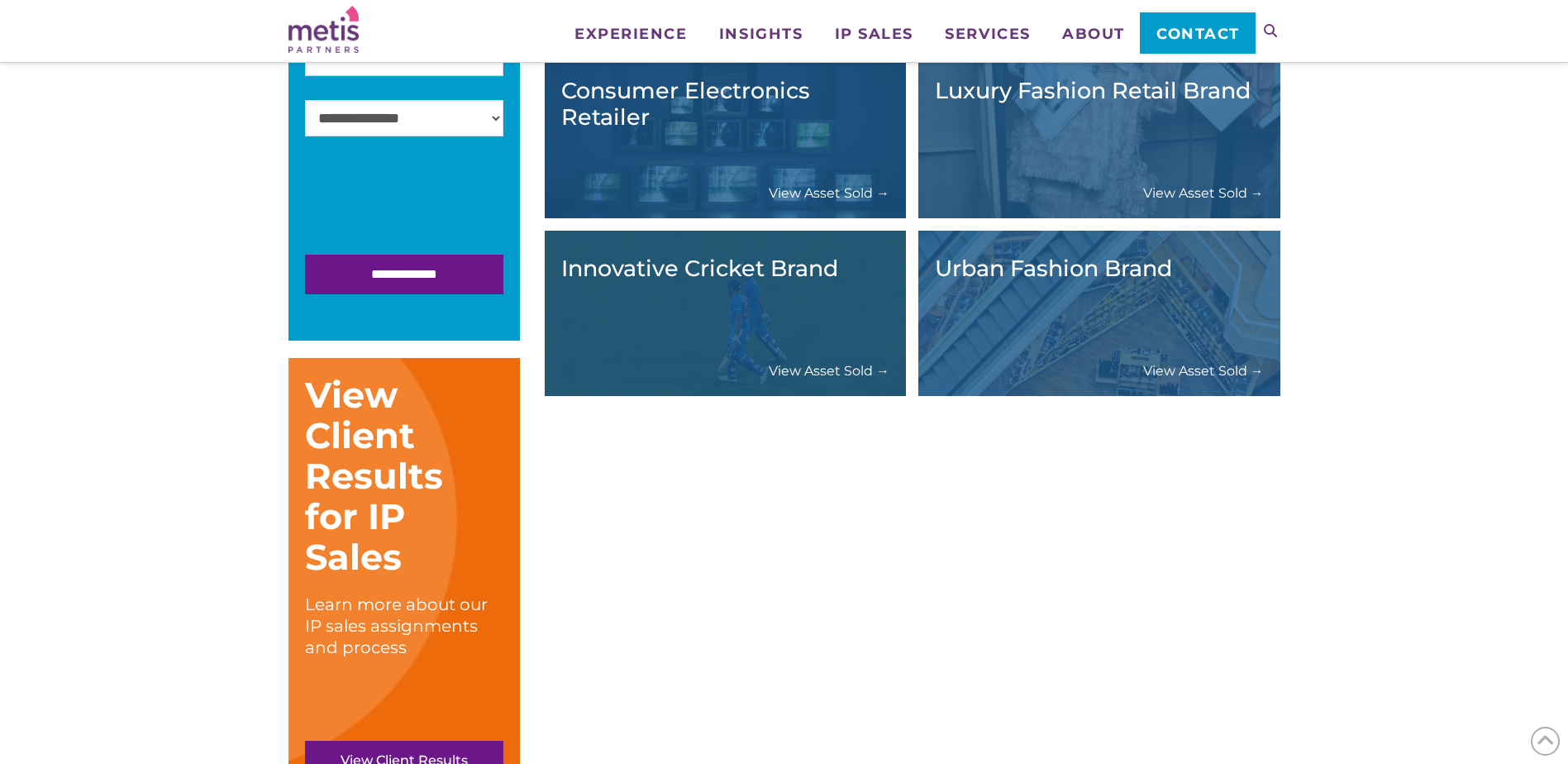
scroll to position [828, 0]
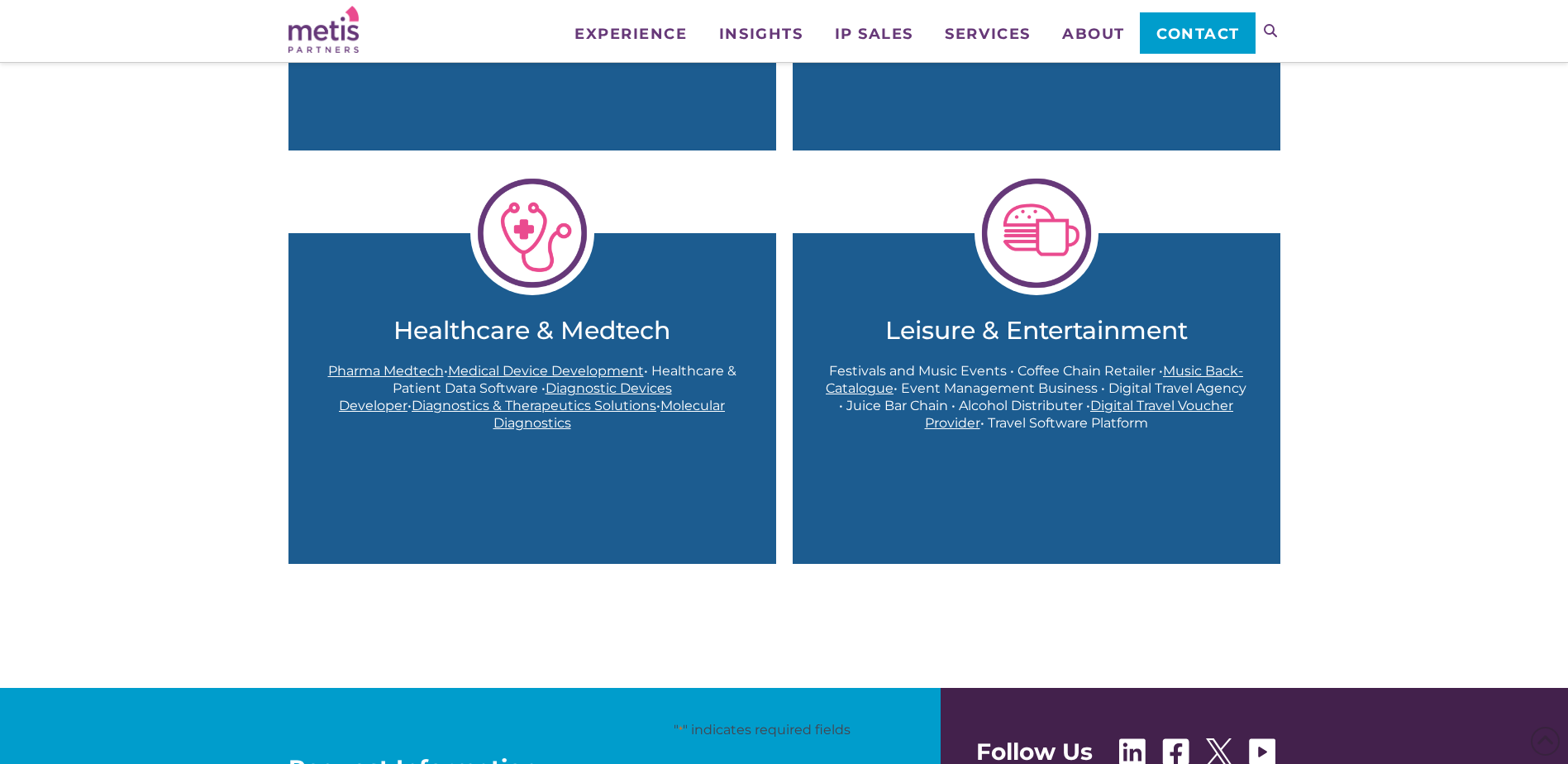
scroll to position [1704, 0]
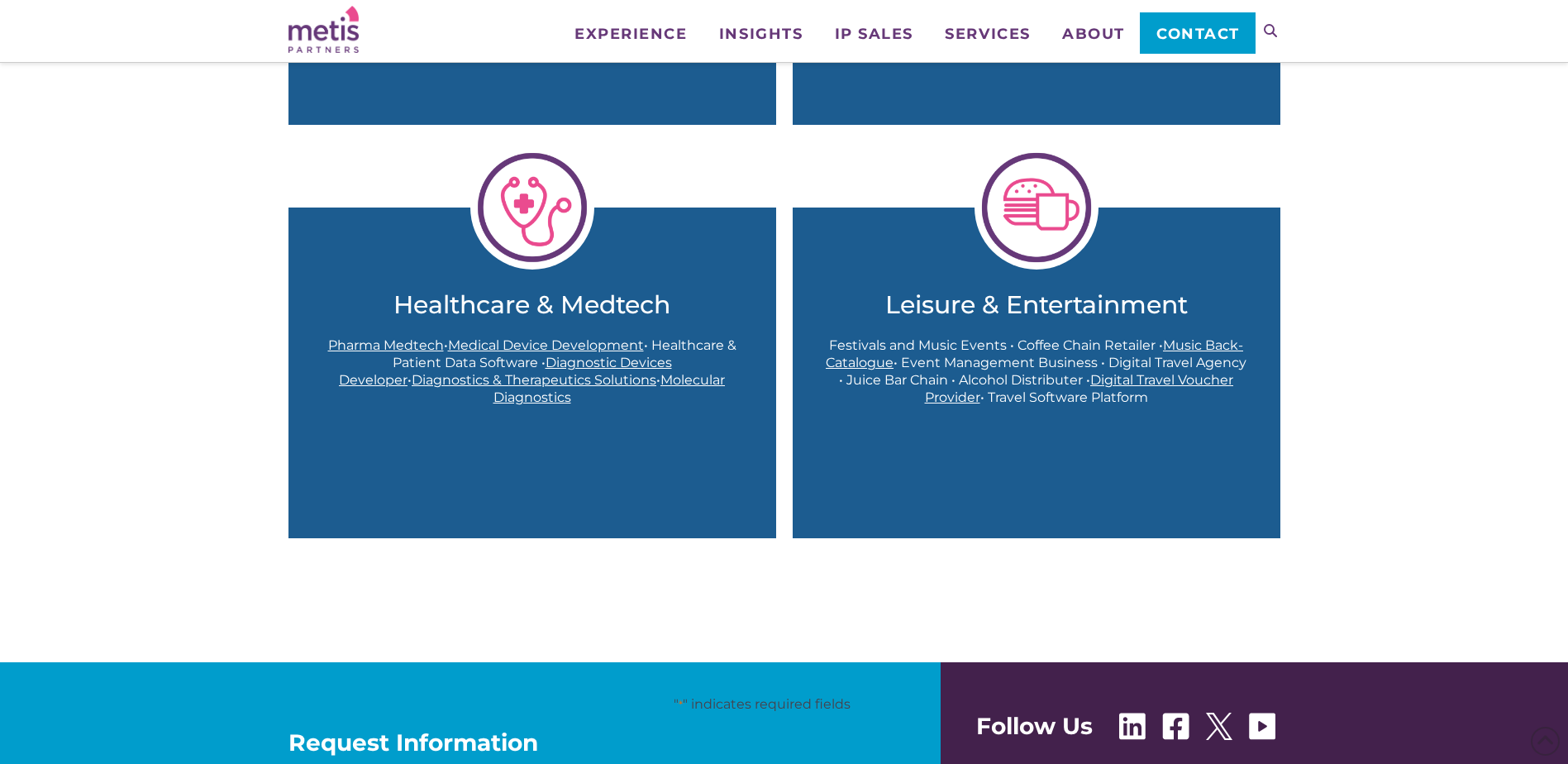
click at [1076, 223] on img at bounding box center [1036, 207] width 124 height 124
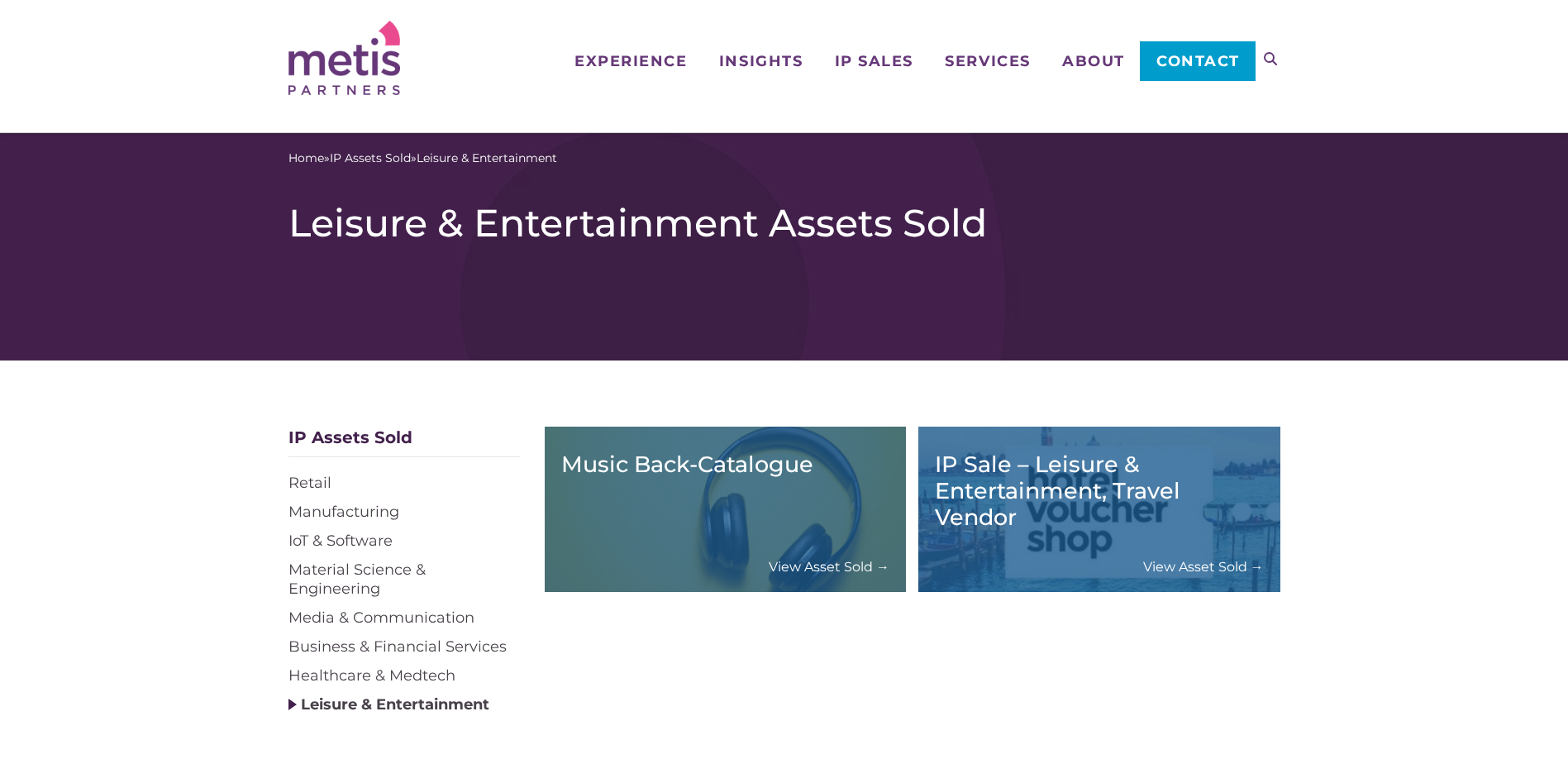
click at [775, 544] on div "Music Back-Catalogue View Asset Sold →" at bounding box center [726, 508] width 330 height 132
click at [804, 569] on link "View Asset Sold →" at bounding box center [828, 566] width 121 height 18
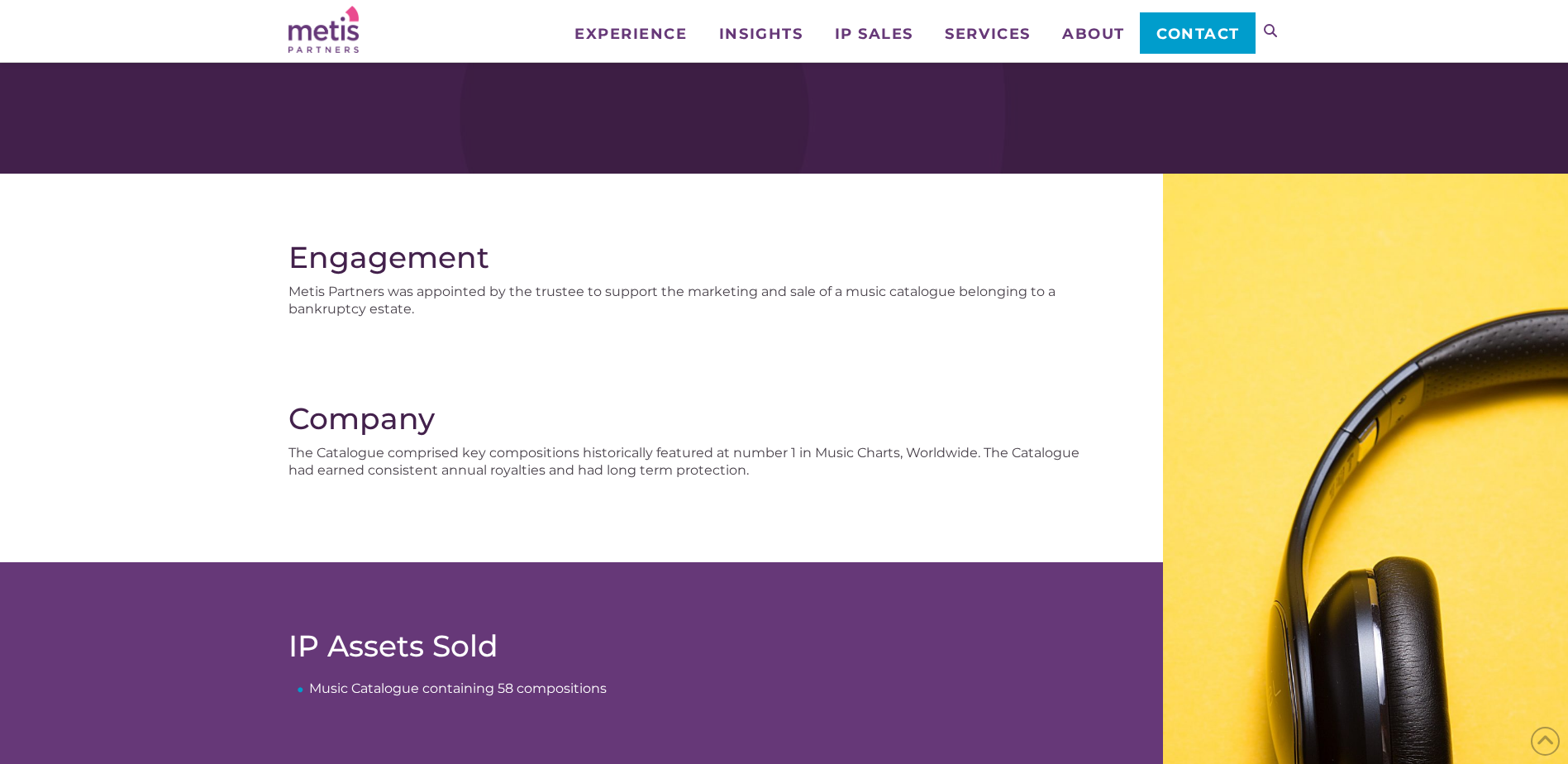
scroll to position [82, 0]
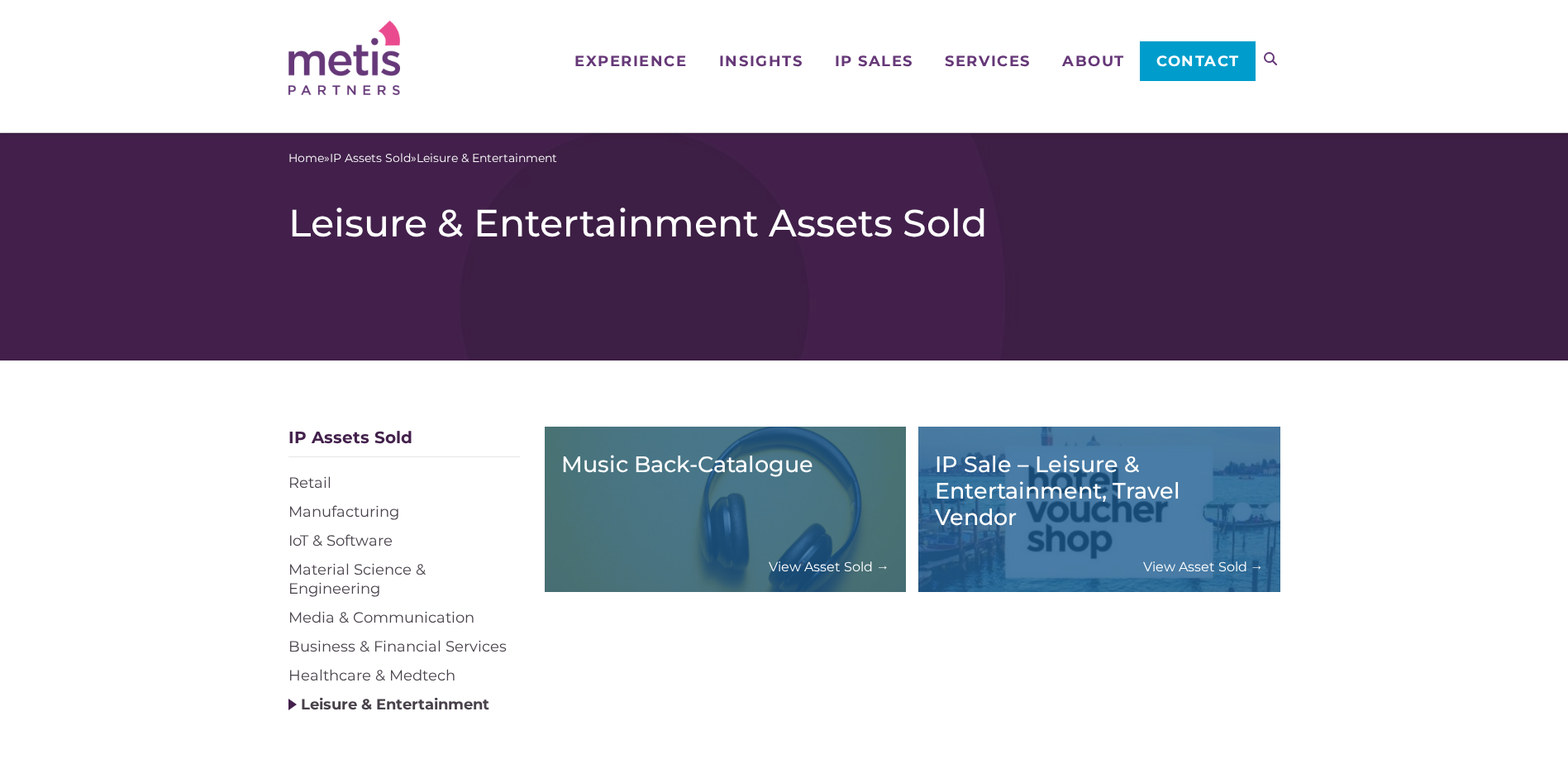
click at [1237, 563] on link "View Asset Sold →" at bounding box center [1203, 566] width 121 height 18
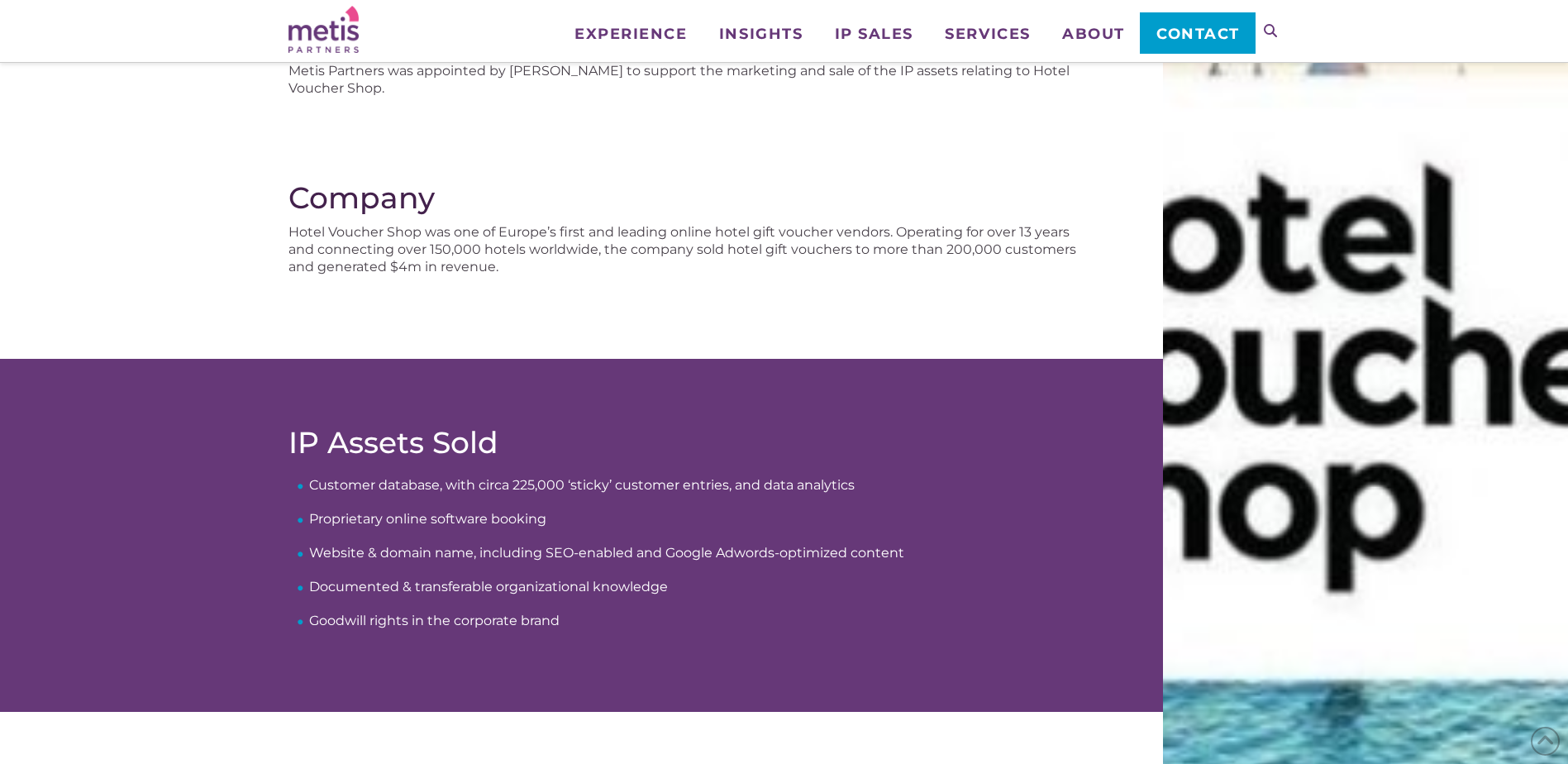
scroll to position [331, 0]
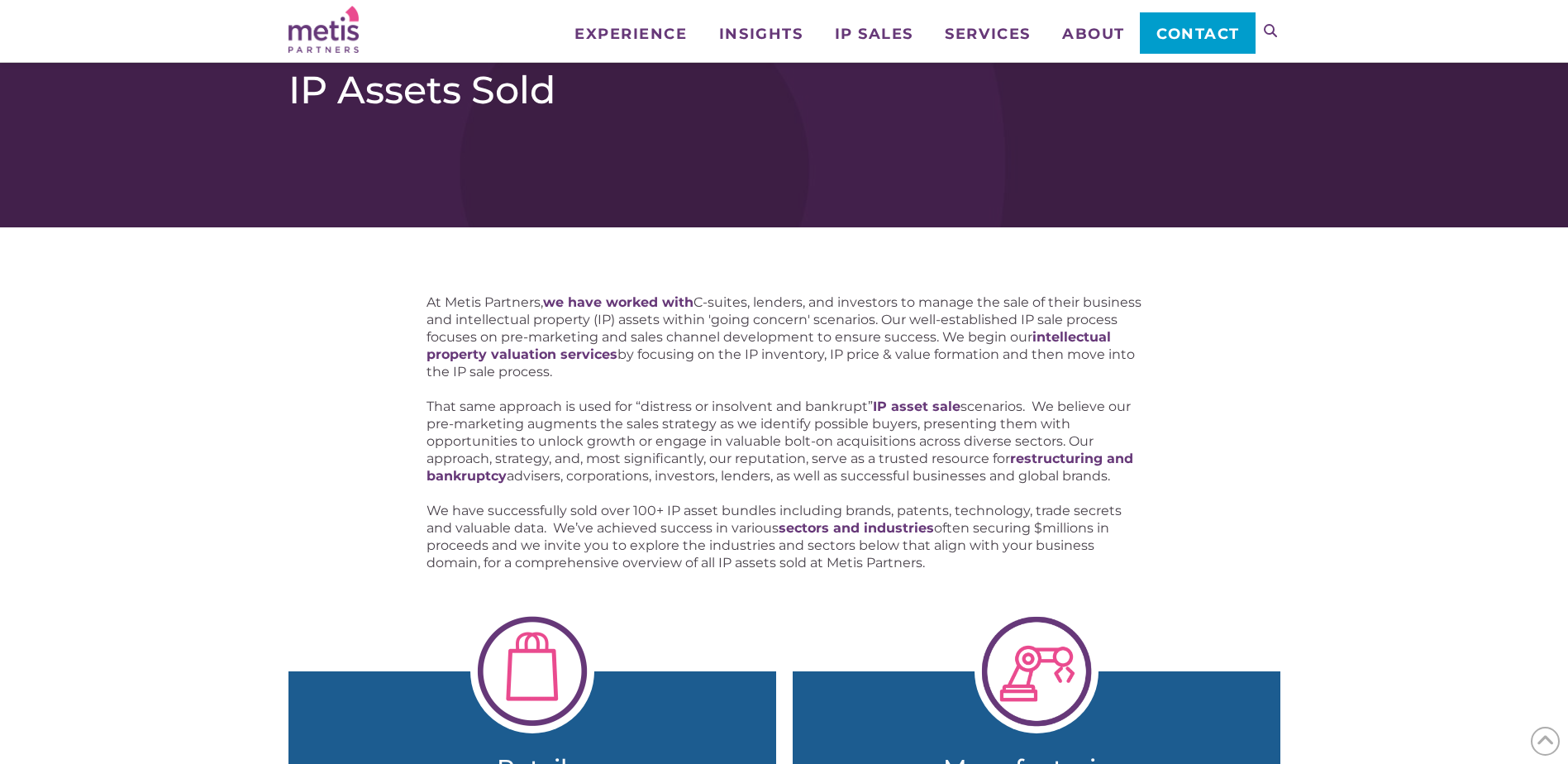
scroll to position [1704, 0]
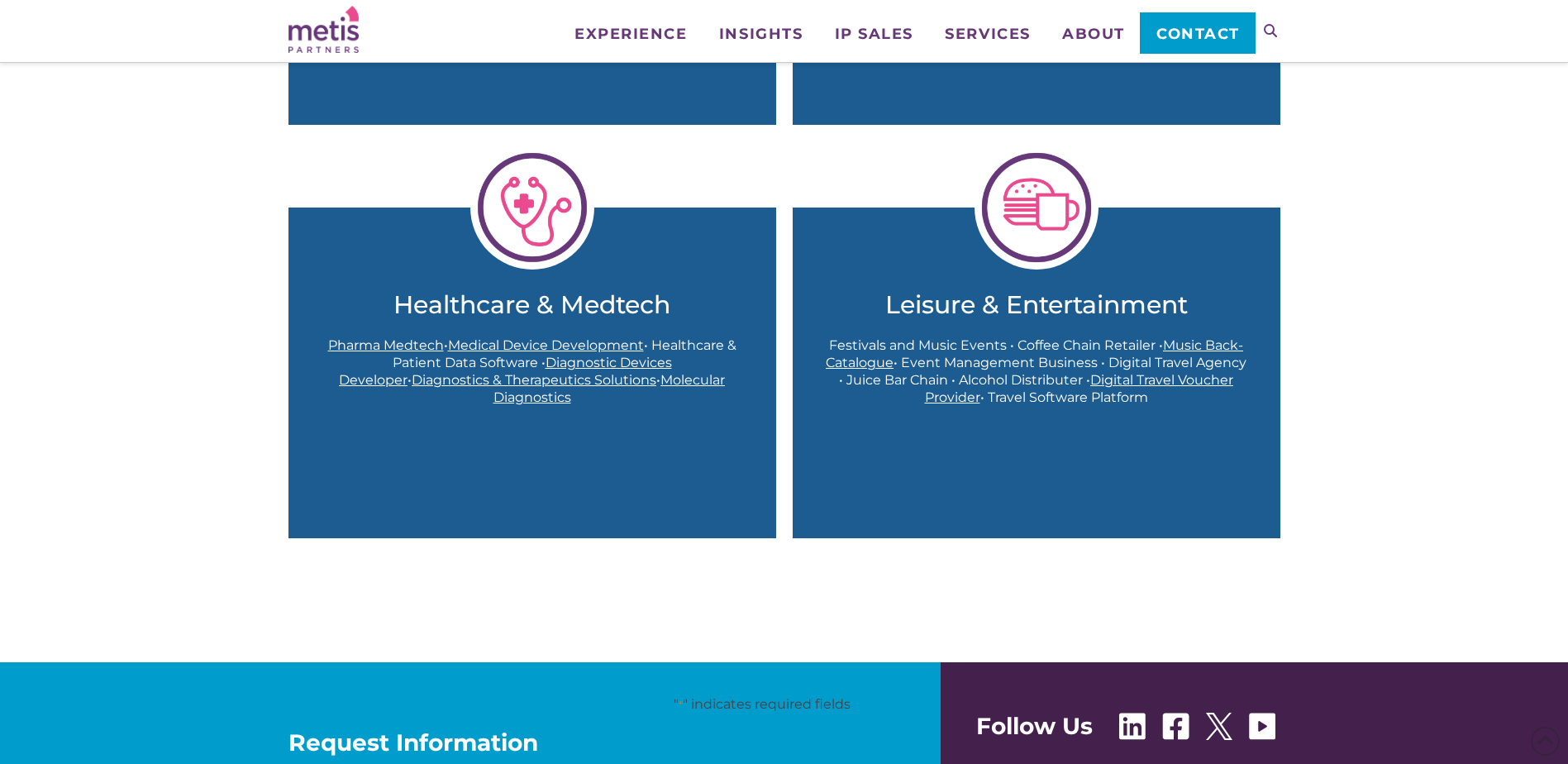
click at [508, 223] on img at bounding box center [533, 207] width 124 height 124
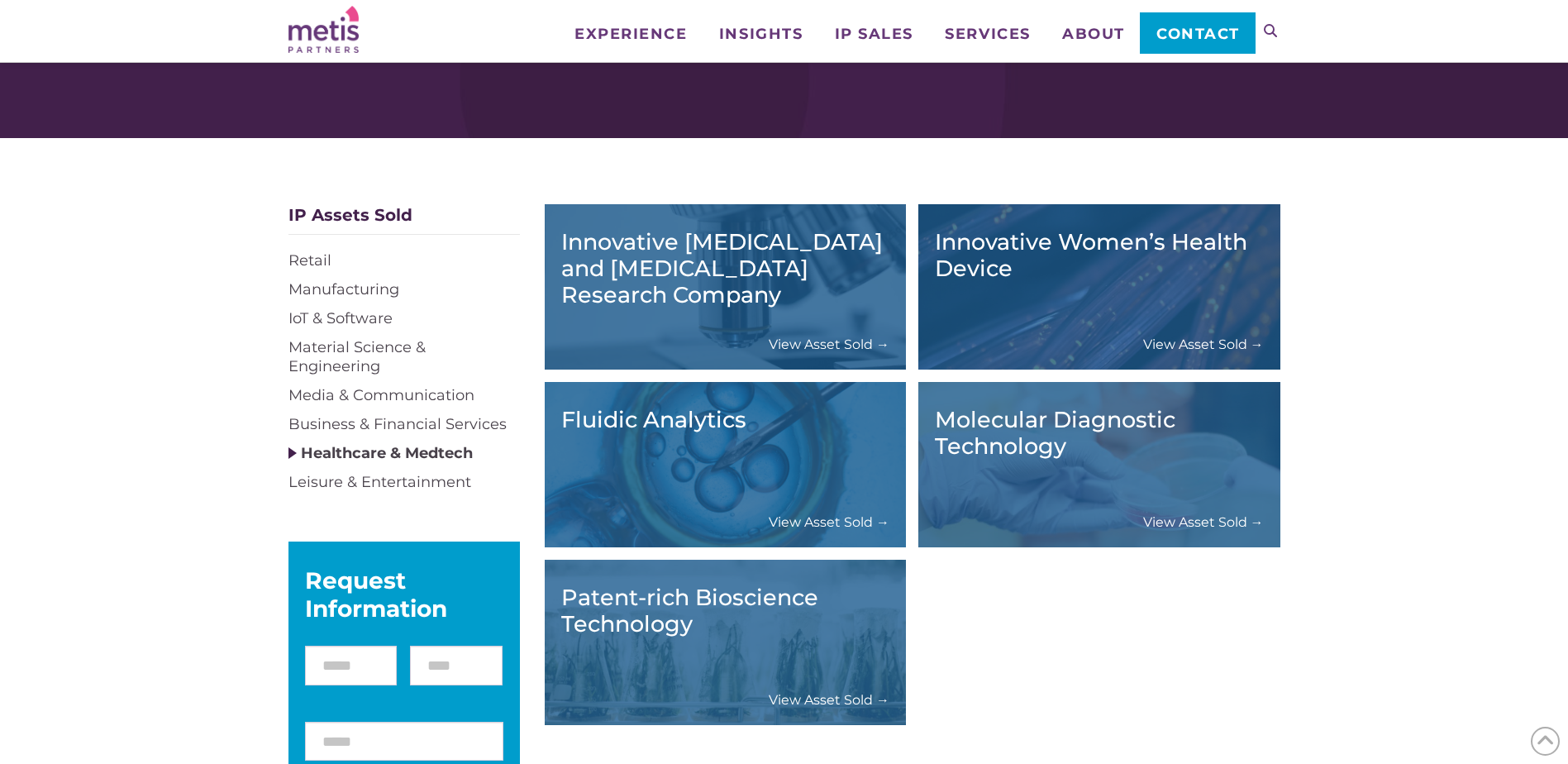
scroll to position [331, 0]
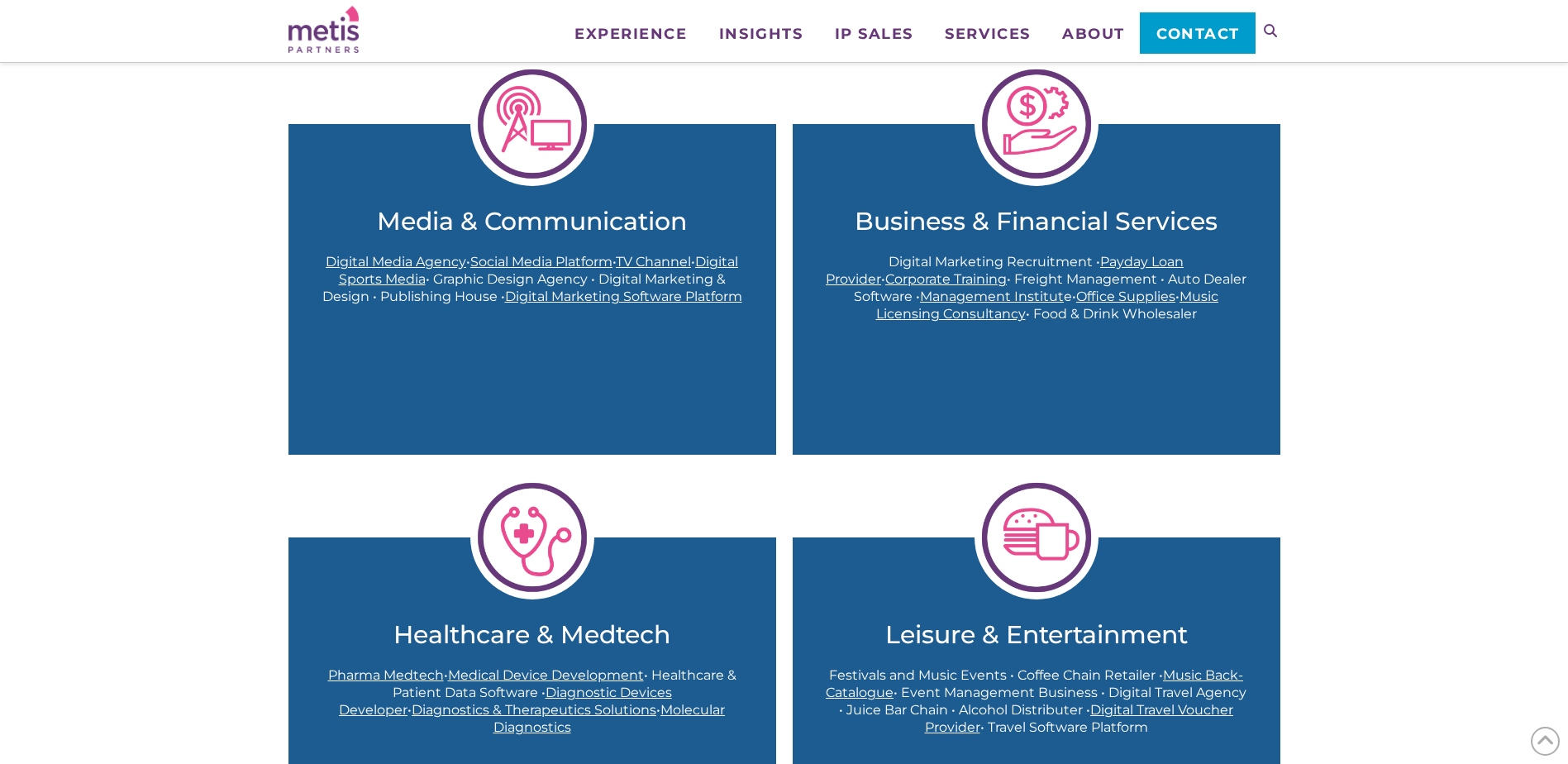
scroll to position [1374, 0]
click at [542, 134] on img at bounding box center [533, 125] width 124 height 124
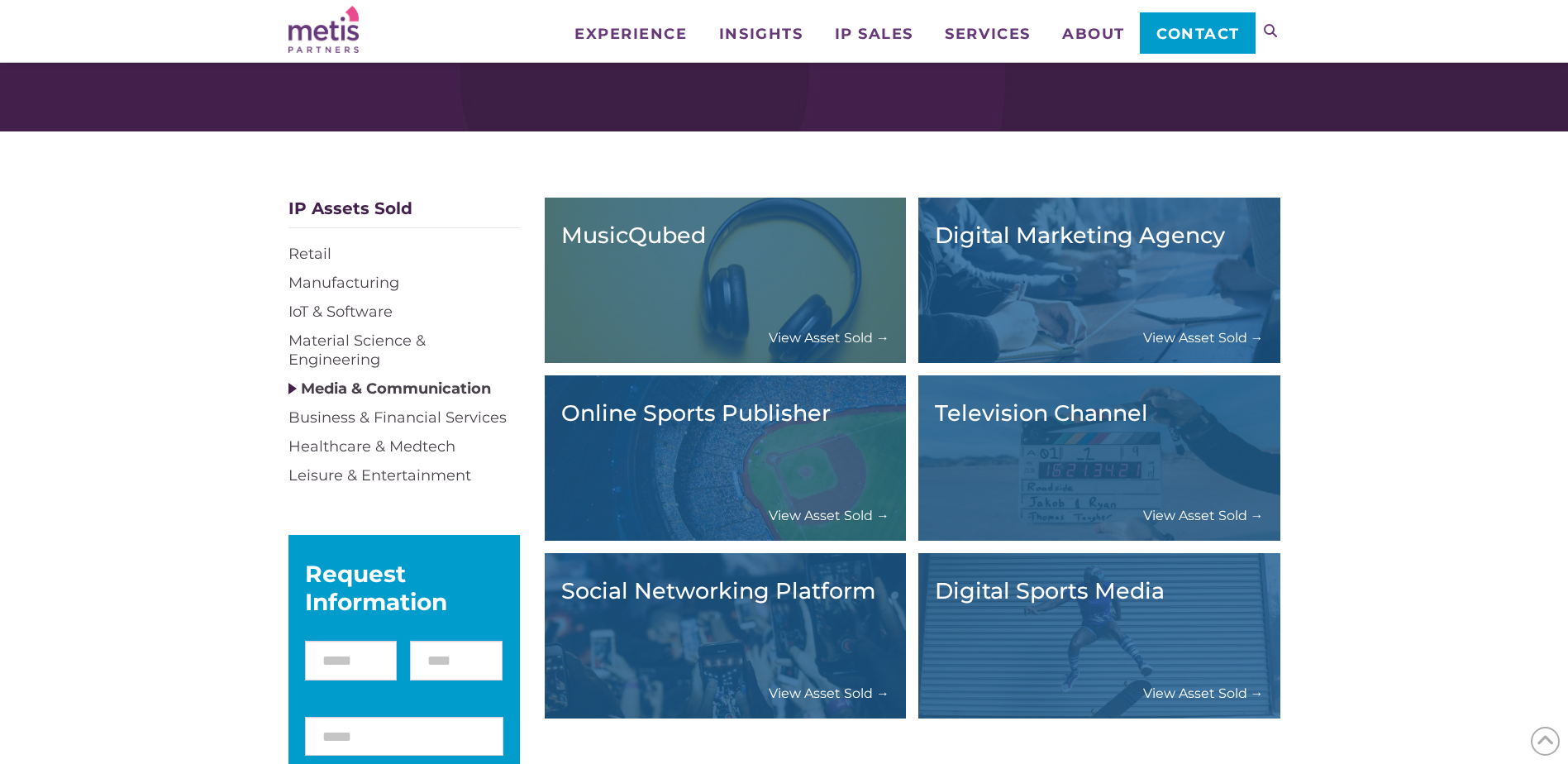
scroll to position [248, 0]
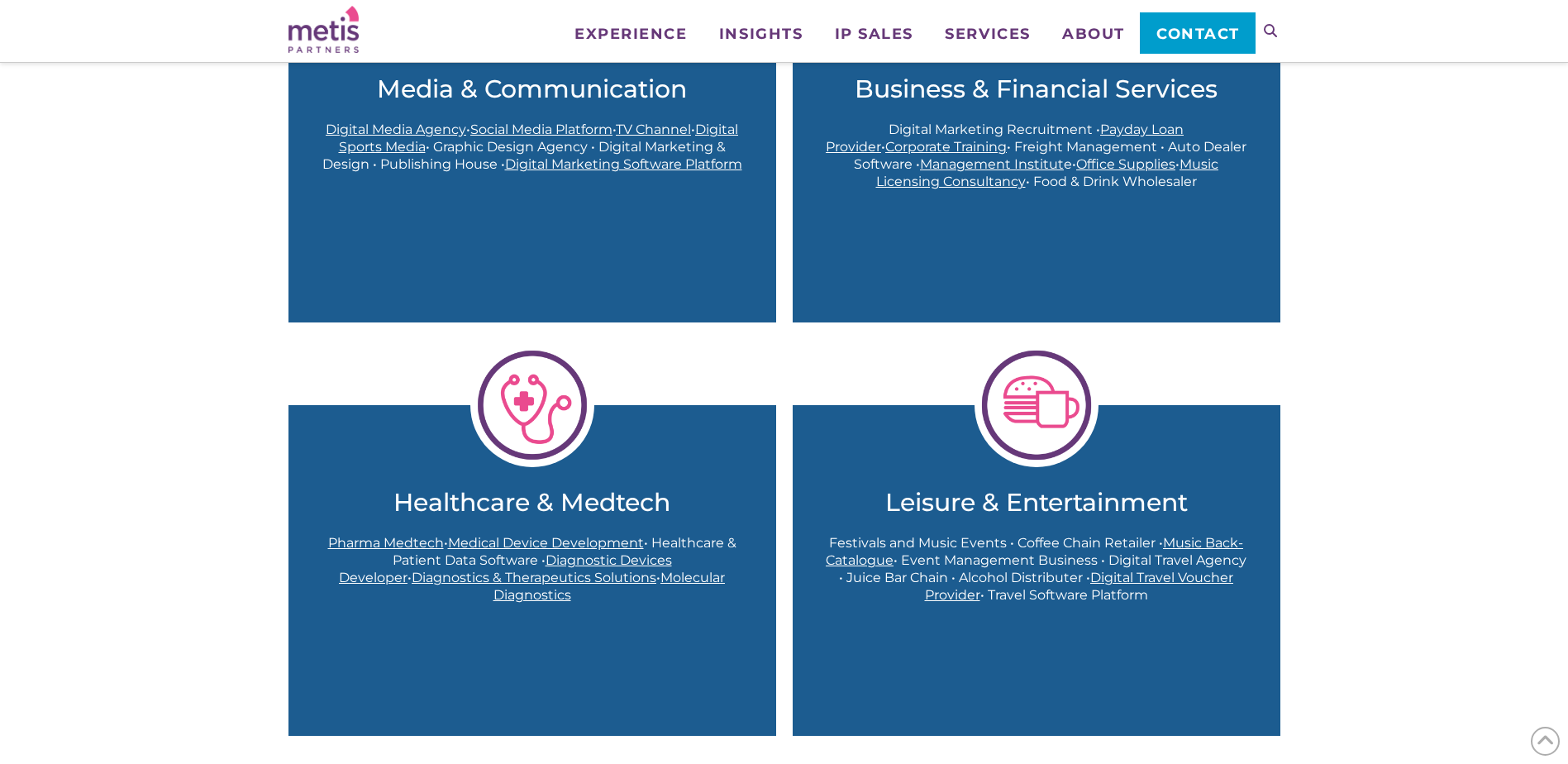
scroll to position [1374, 0]
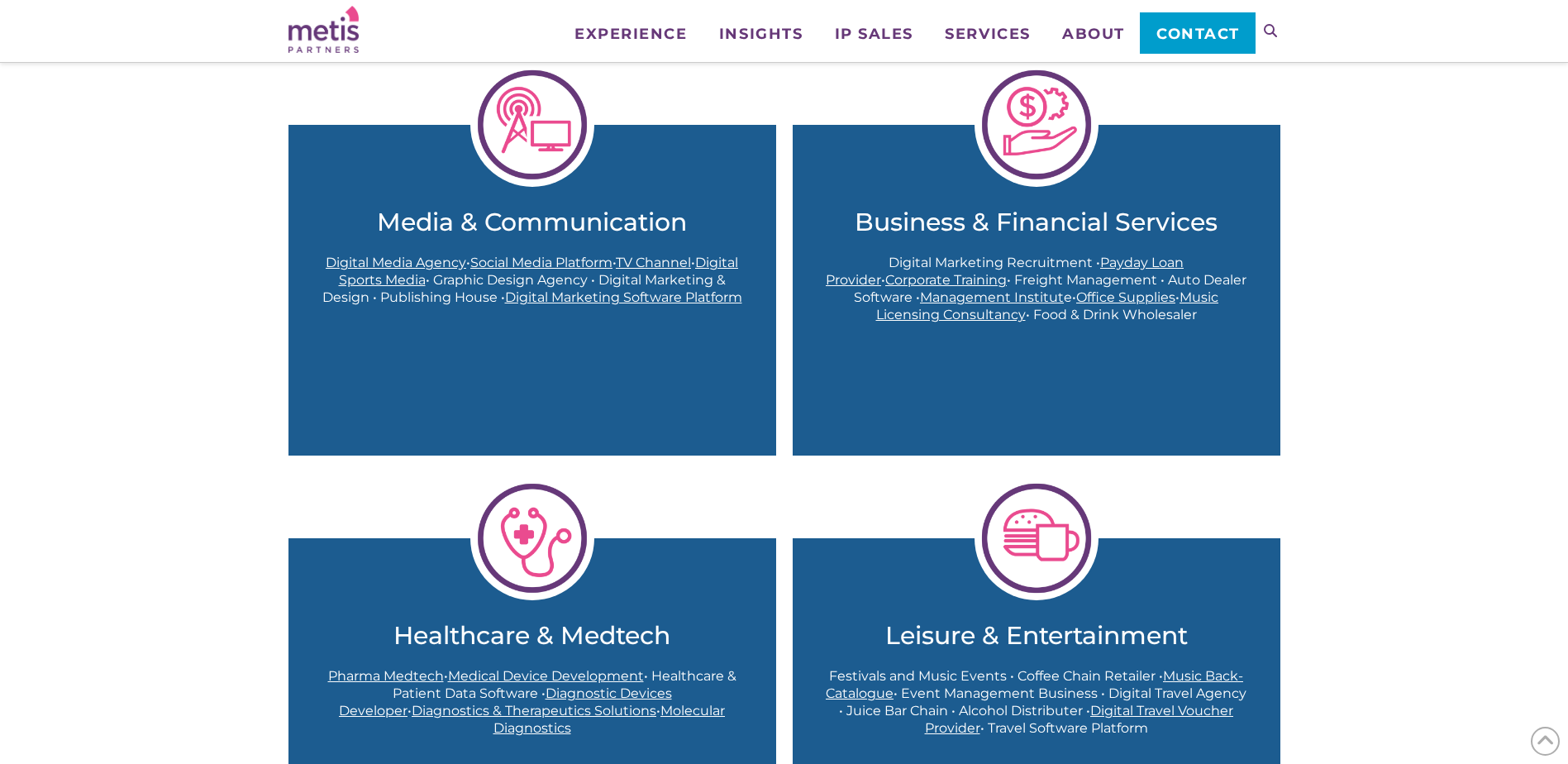
click at [1078, 132] on img at bounding box center [1036, 125] width 124 height 124
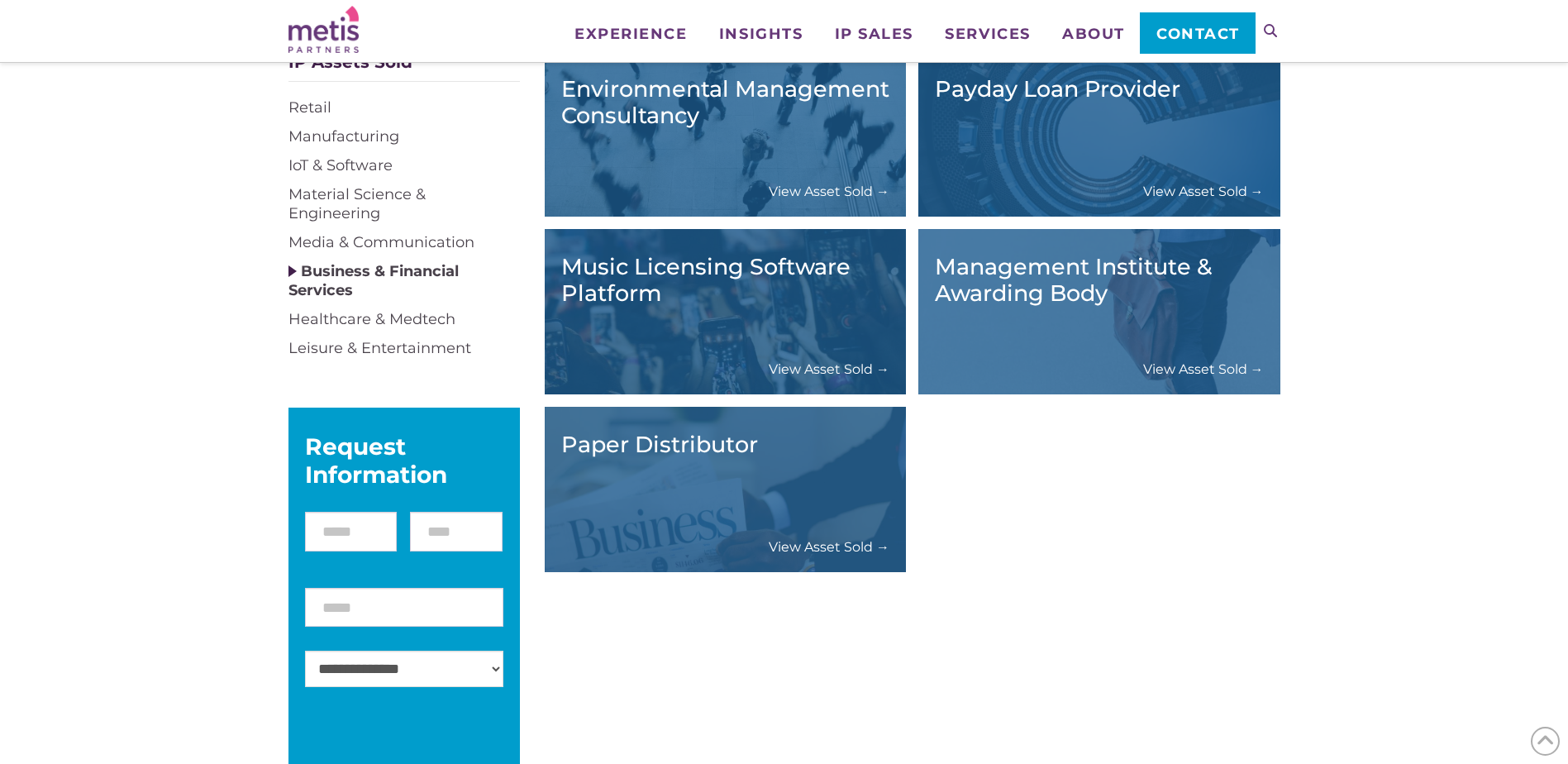
scroll to position [248, 0]
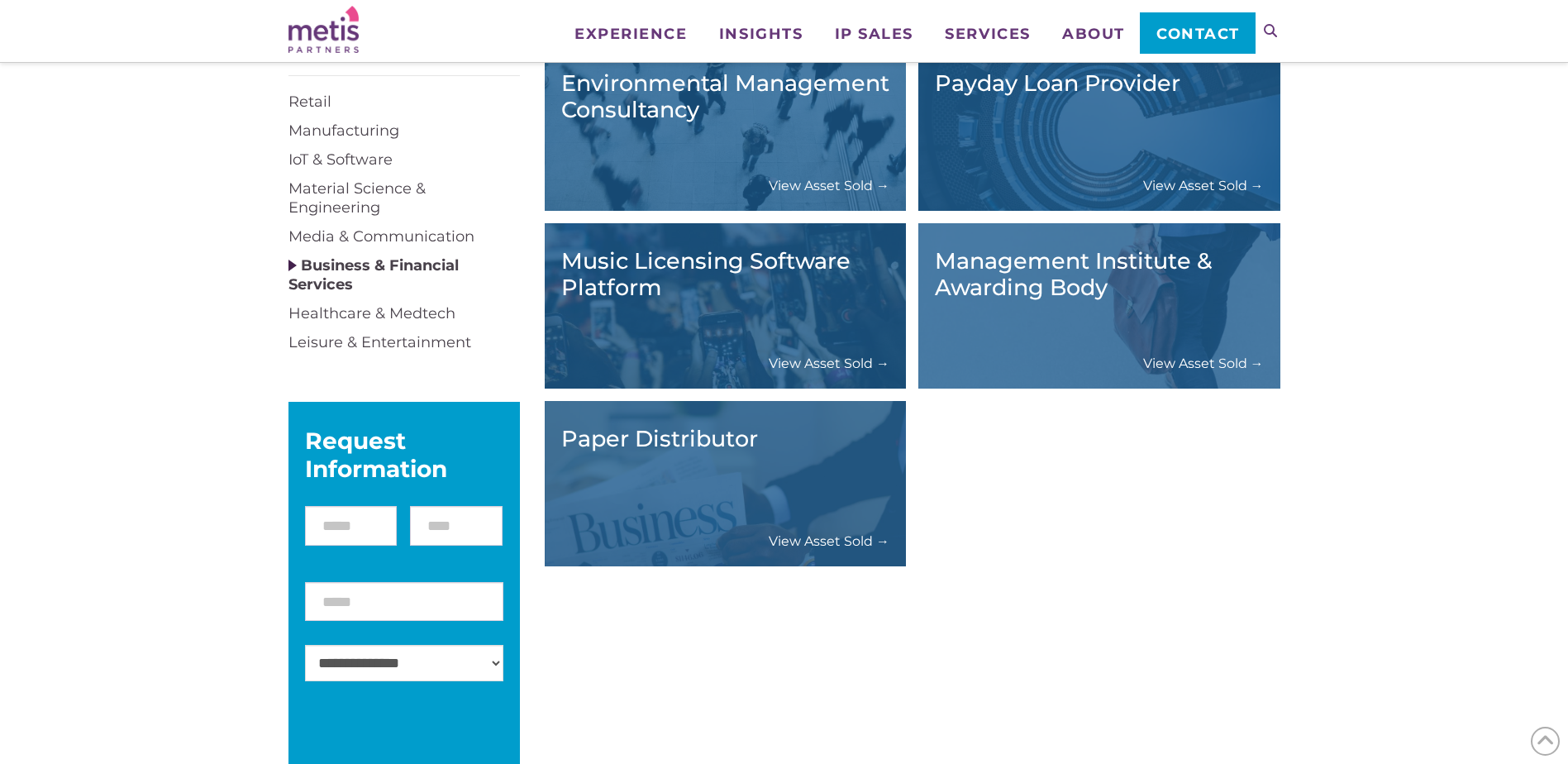
click at [827, 538] on link "View Asset Sold →" at bounding box center [828, 541] width 121 height 18
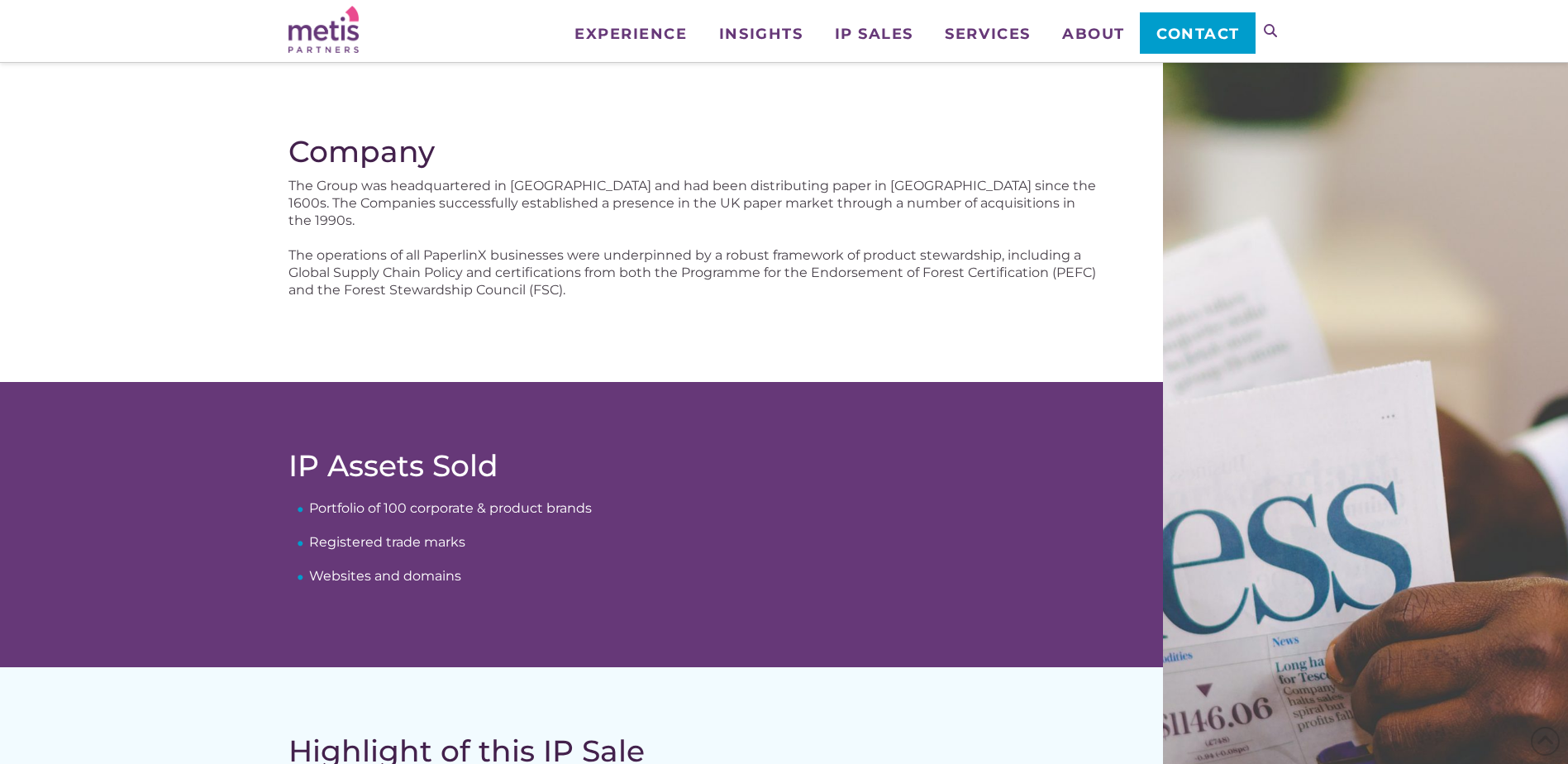
scroll to position [331, 0]
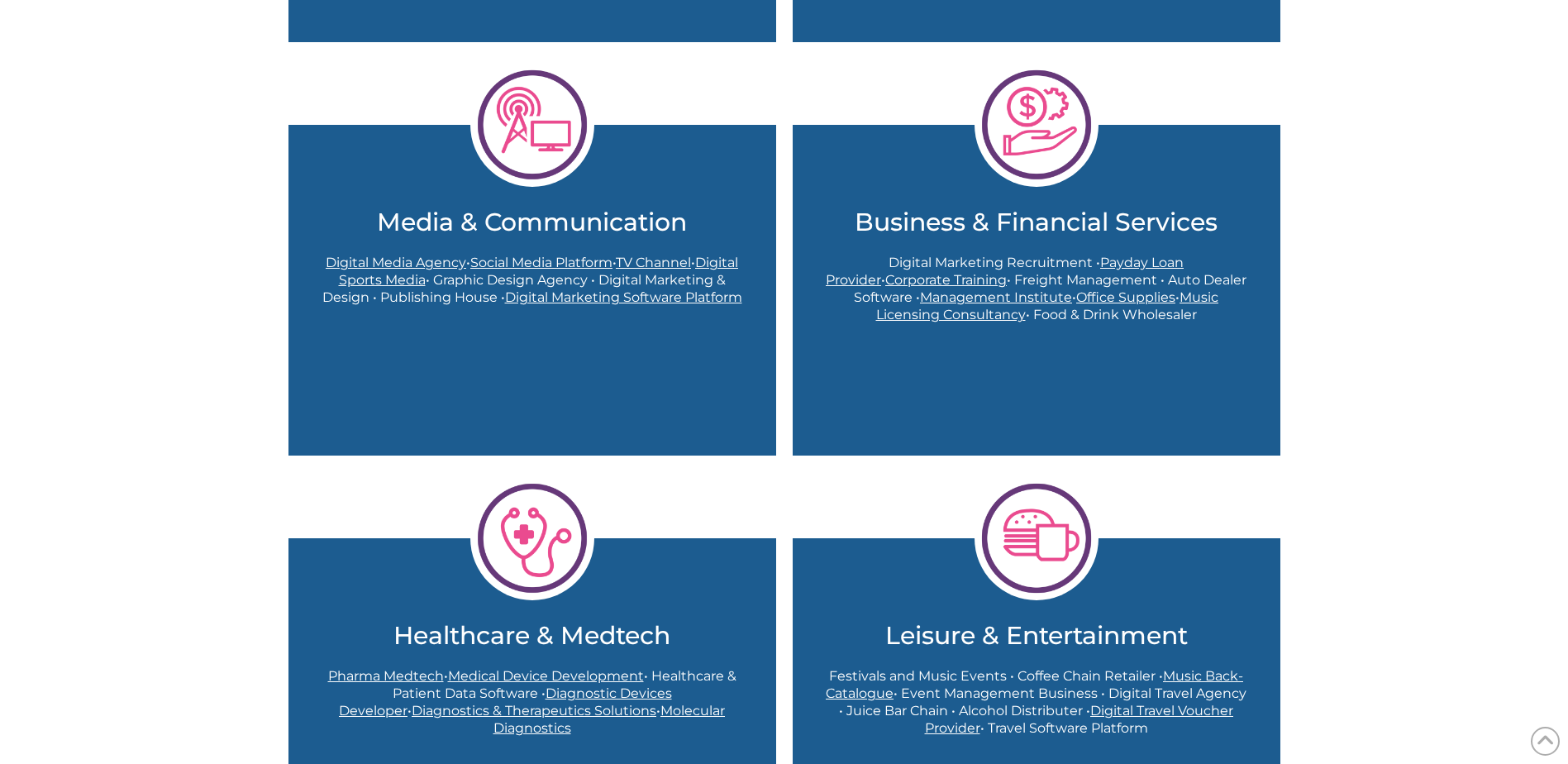
scroll to position [1176, 0]
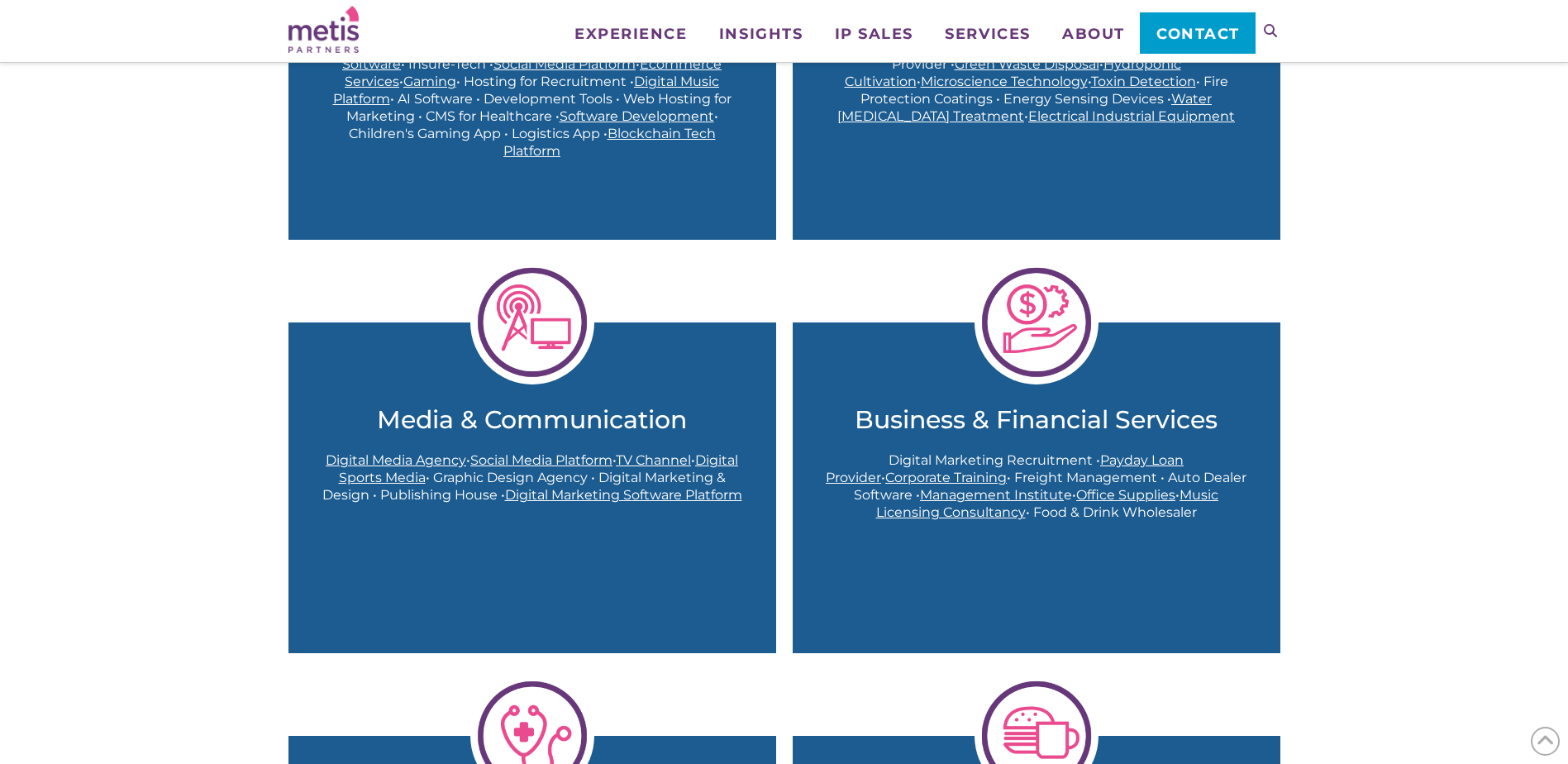
click at [1036, 324] on img at bounding box center [1036, 322] width 124 height 124
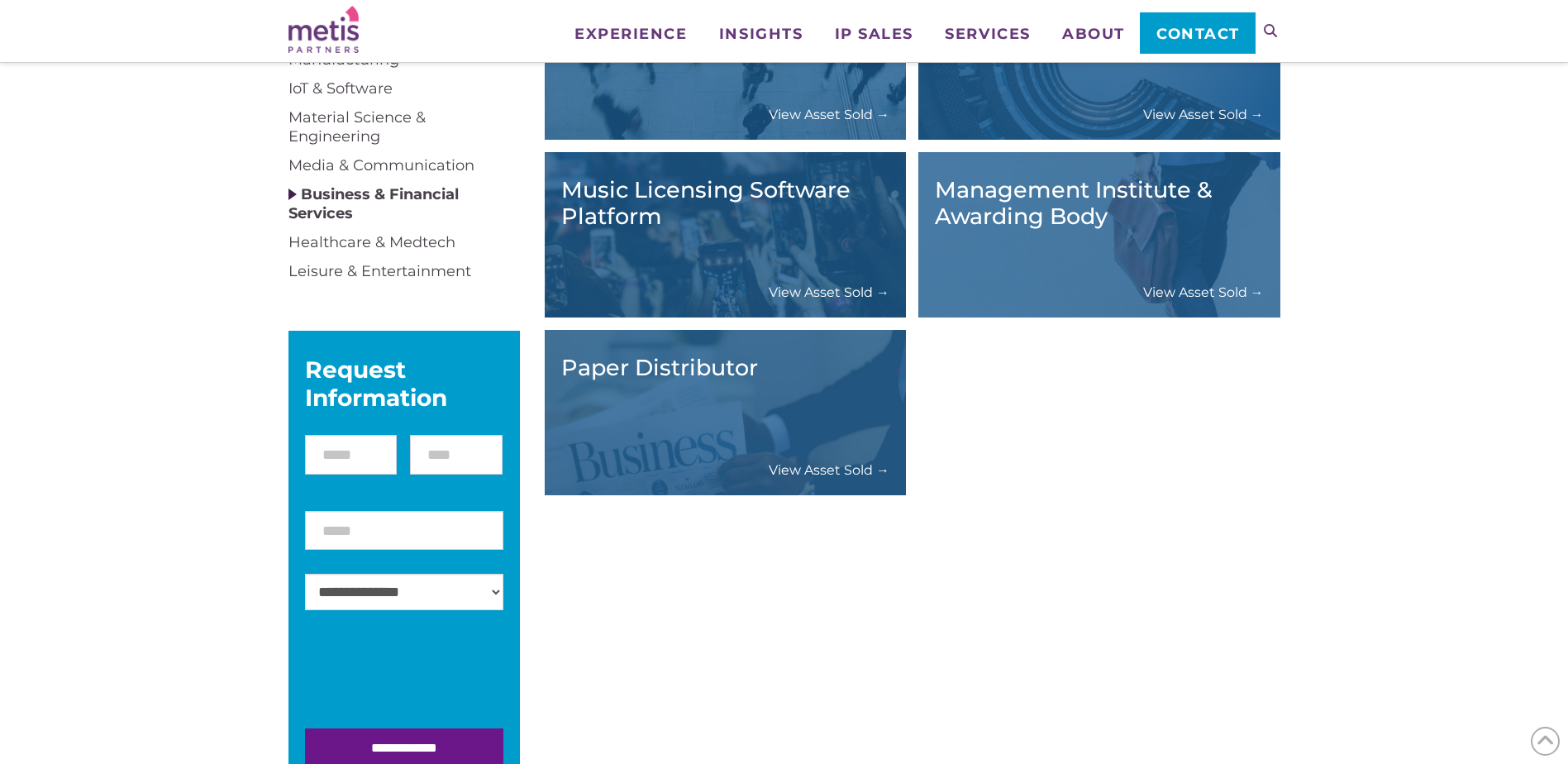
scroll to position [331, 0]
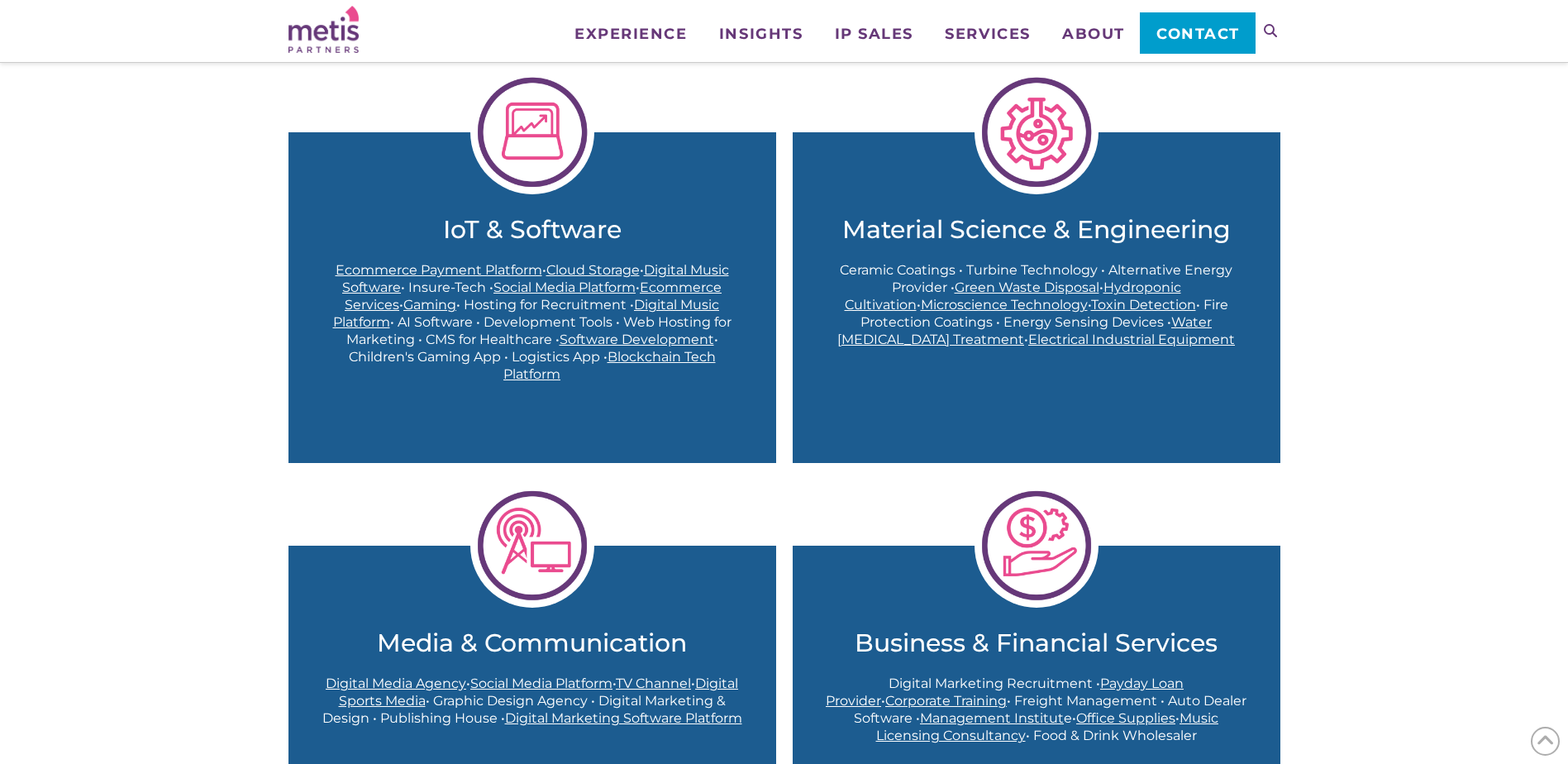
scroll to position [762, 0]
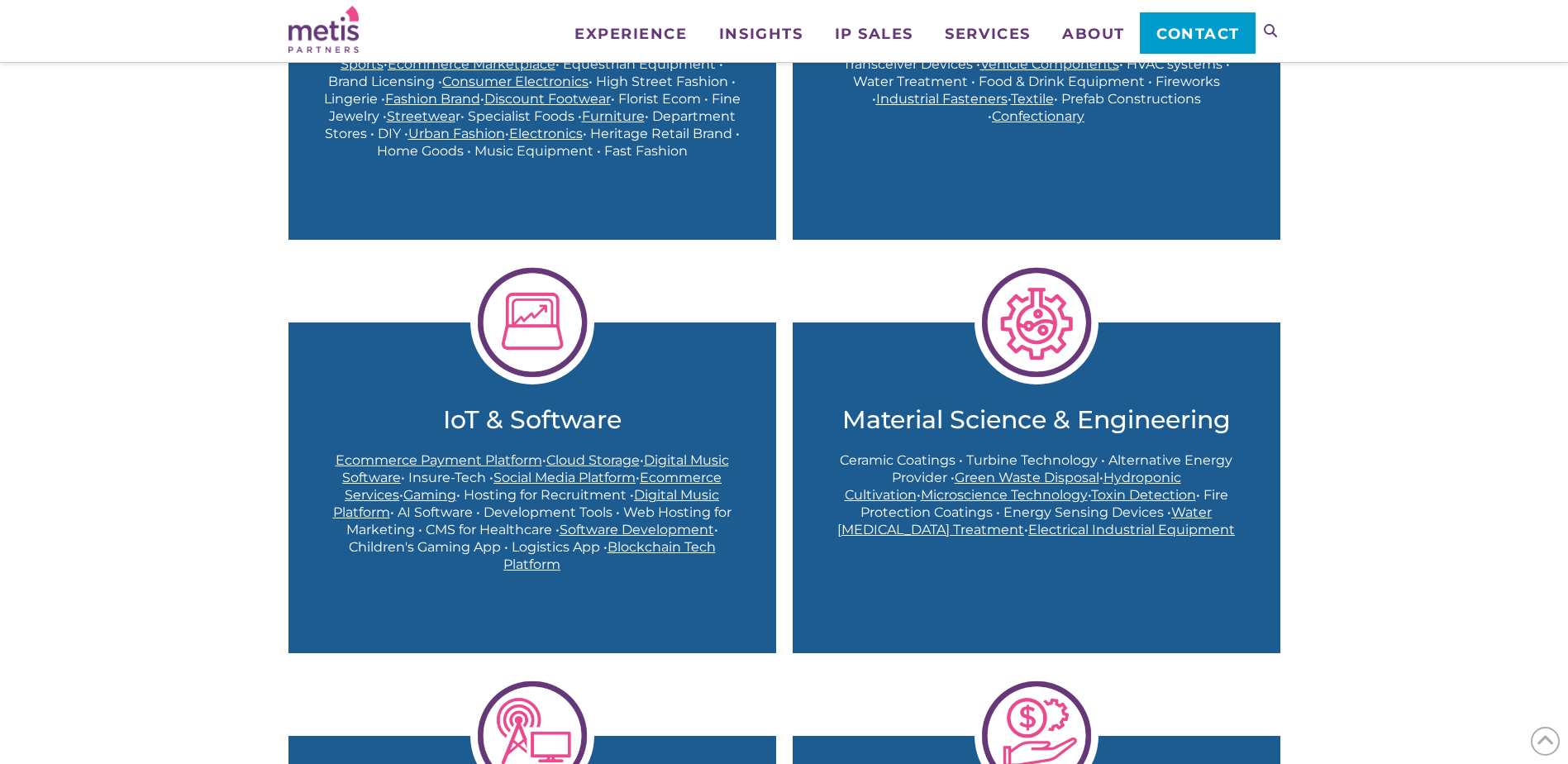
click at [570, 331] on img at bounding box center [533, 322] width 124 height 124
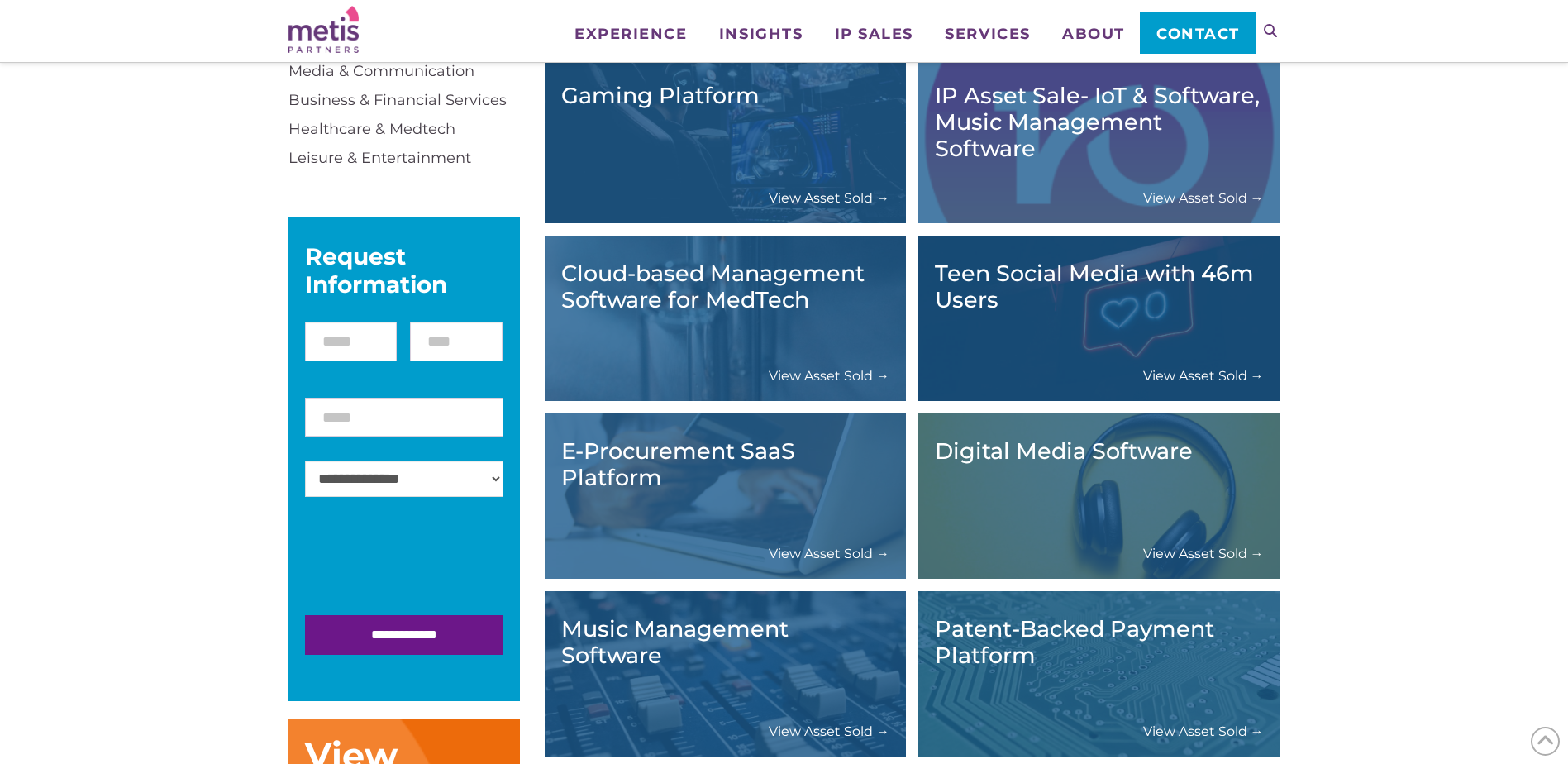
scroll to position [496, 0]
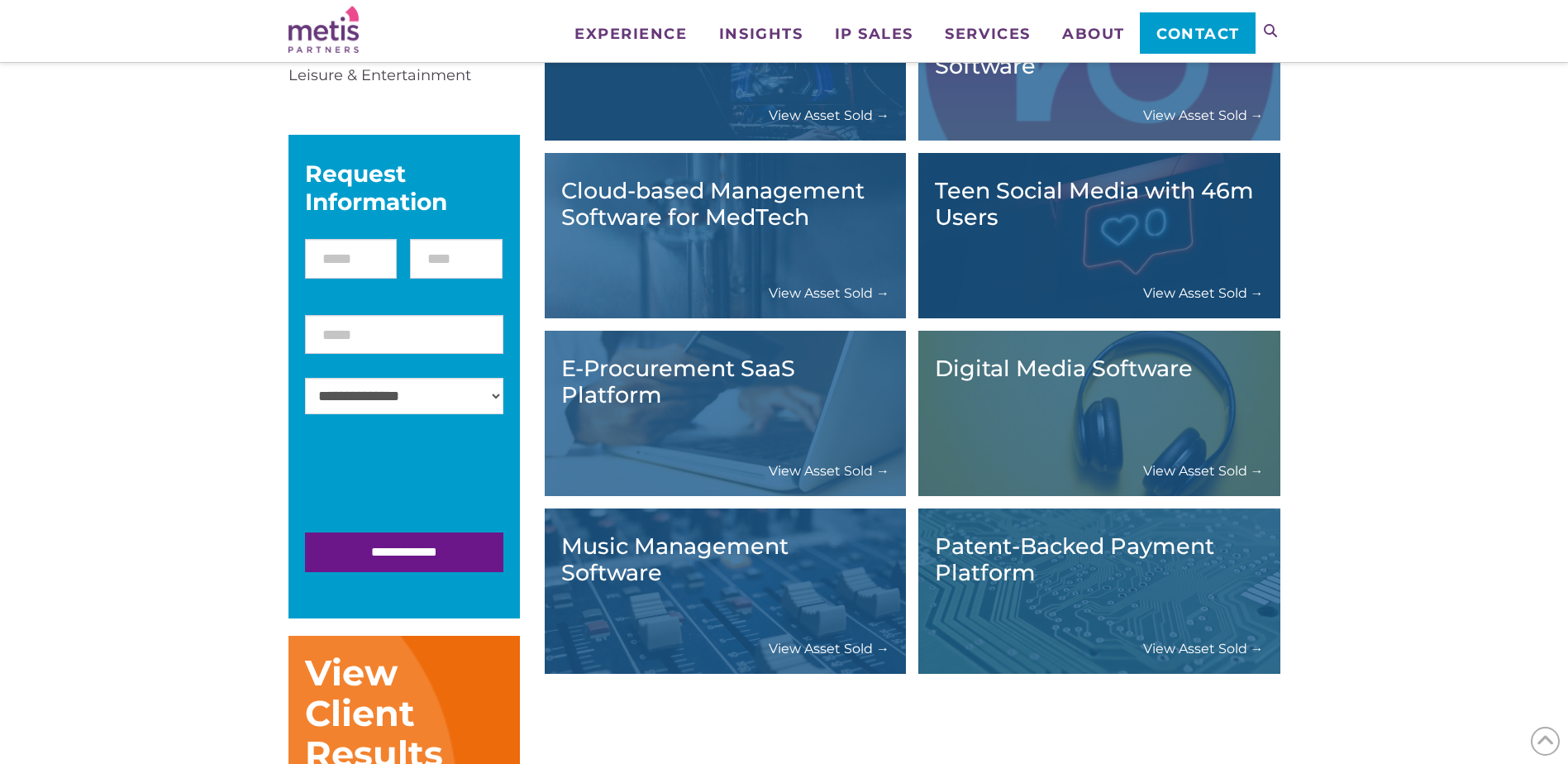
click at [1198, 647] on link "View Asset Sold →" at bounding box center [1203, 649] width 121 height 18
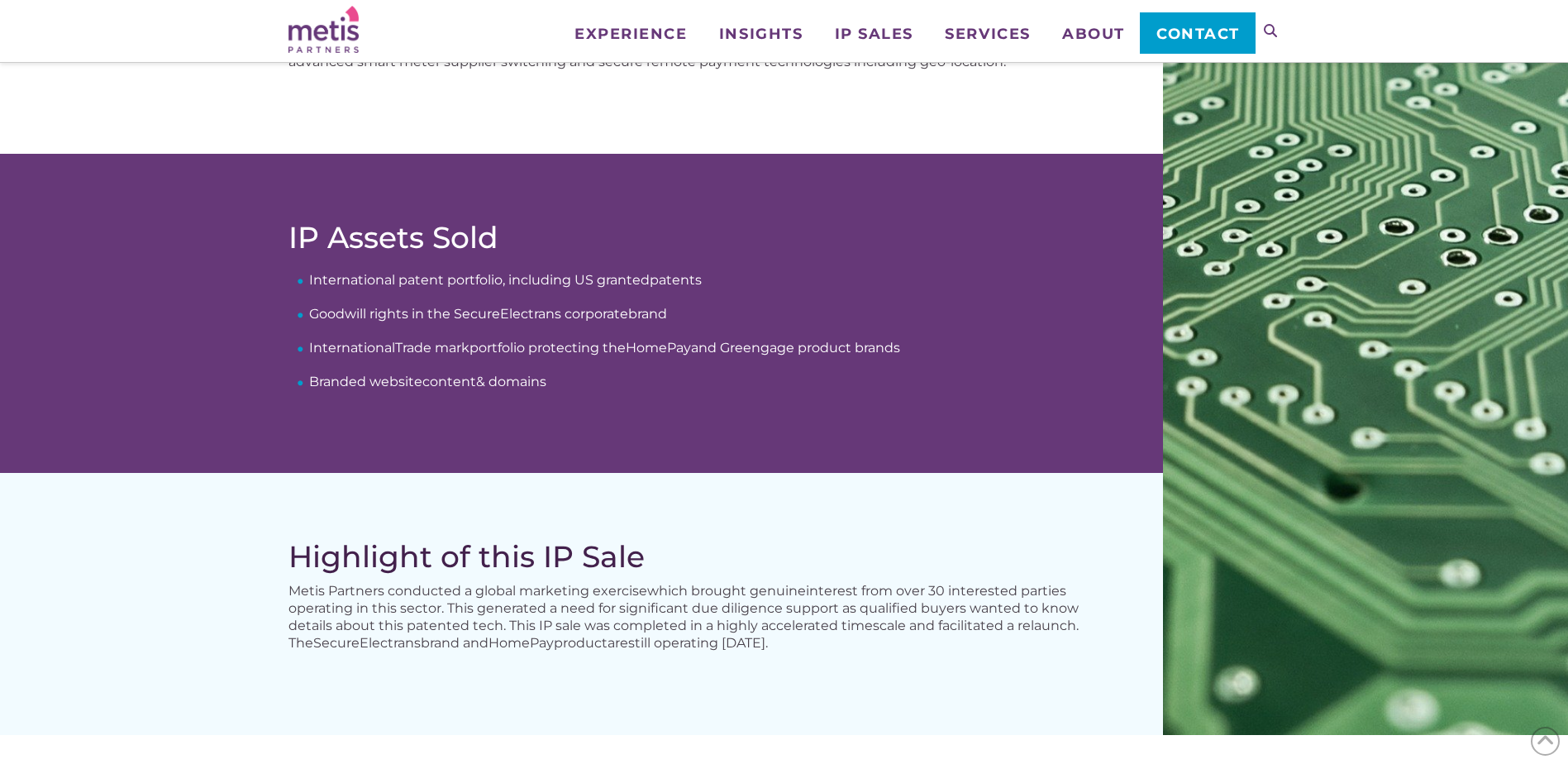
scroll to position [662, 0]
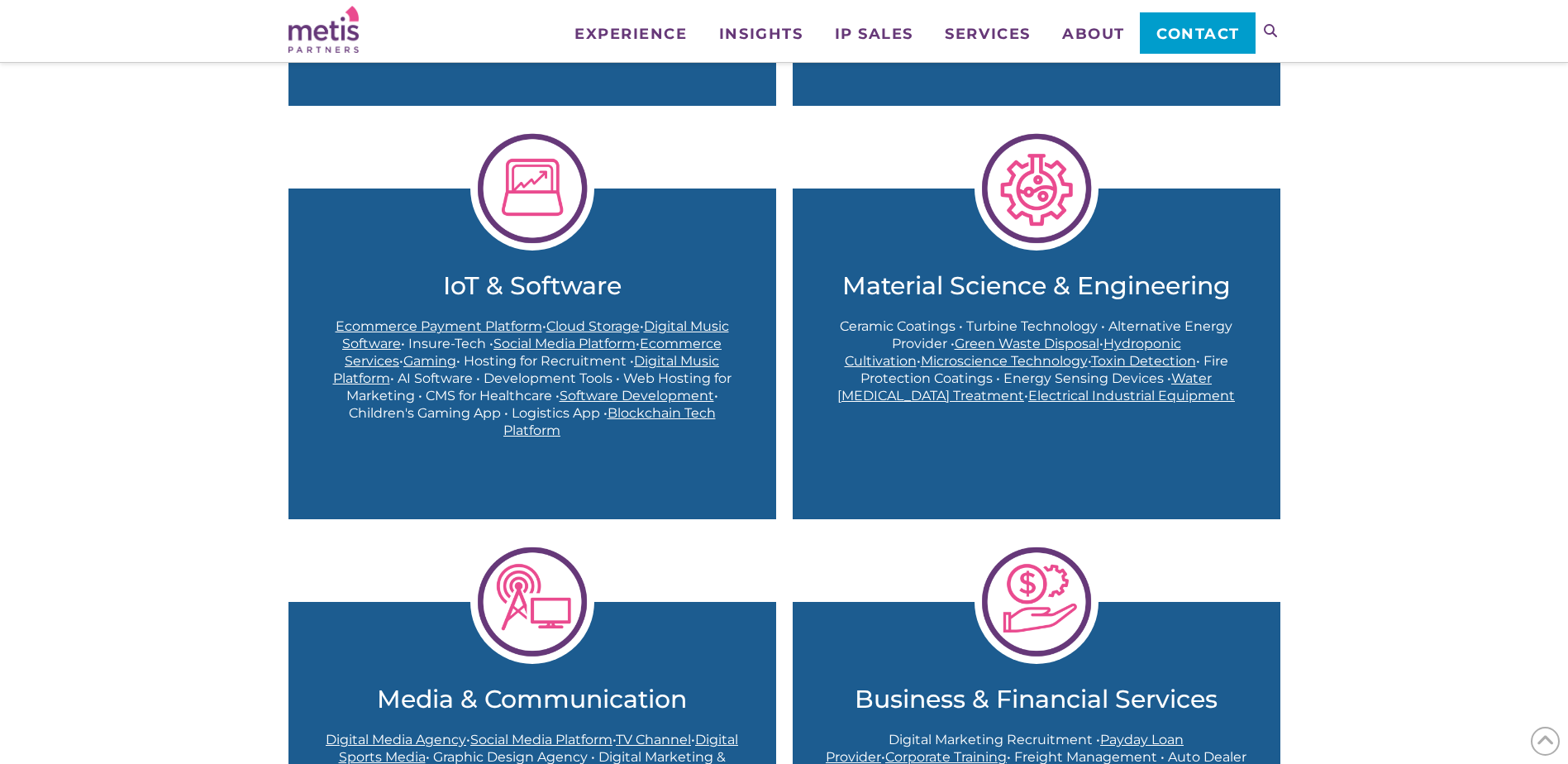
scroll to position [762, 0]
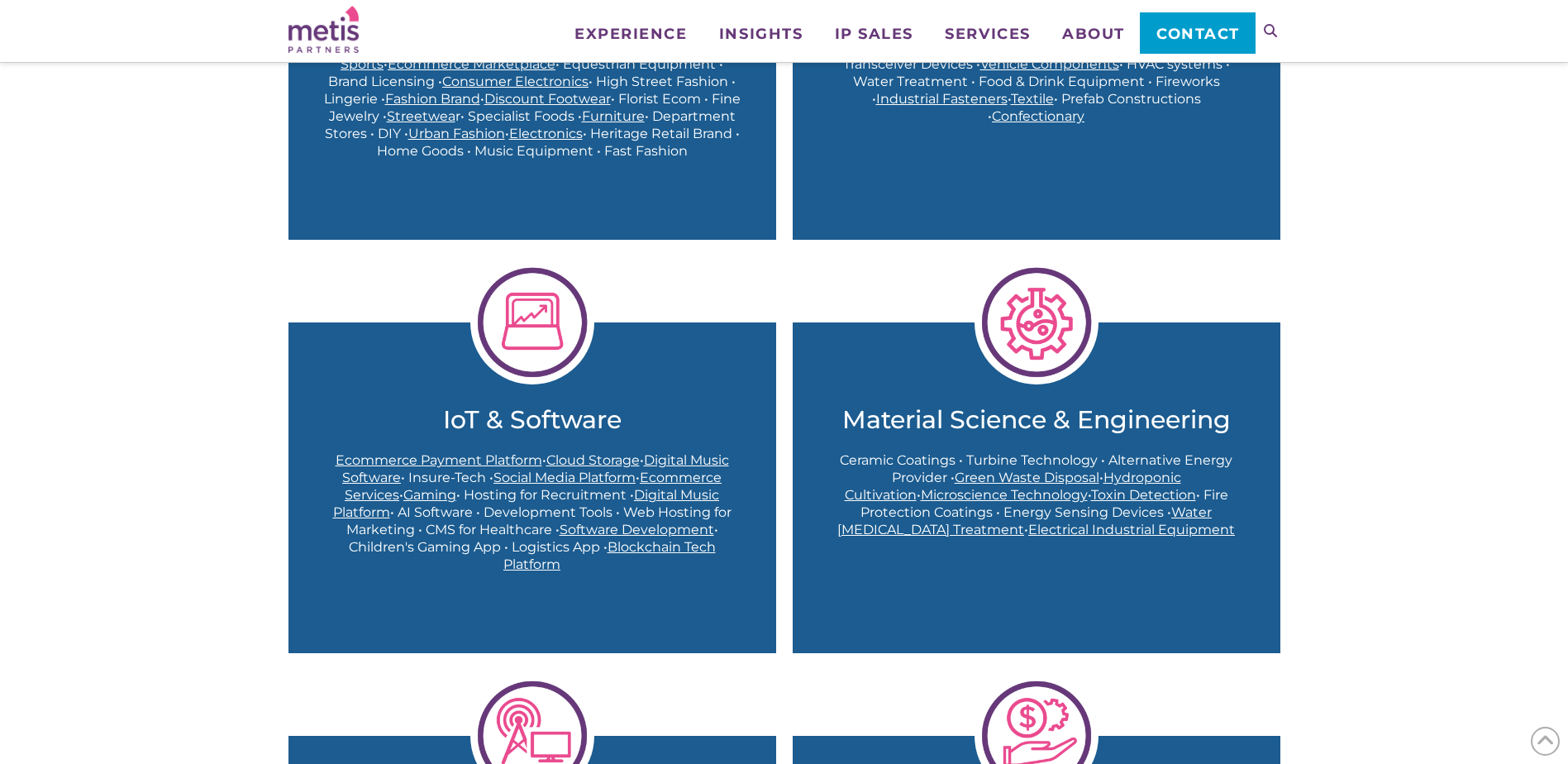
click at [1054, 305] on img at bounding box center [1036, 322] width 124 height 124
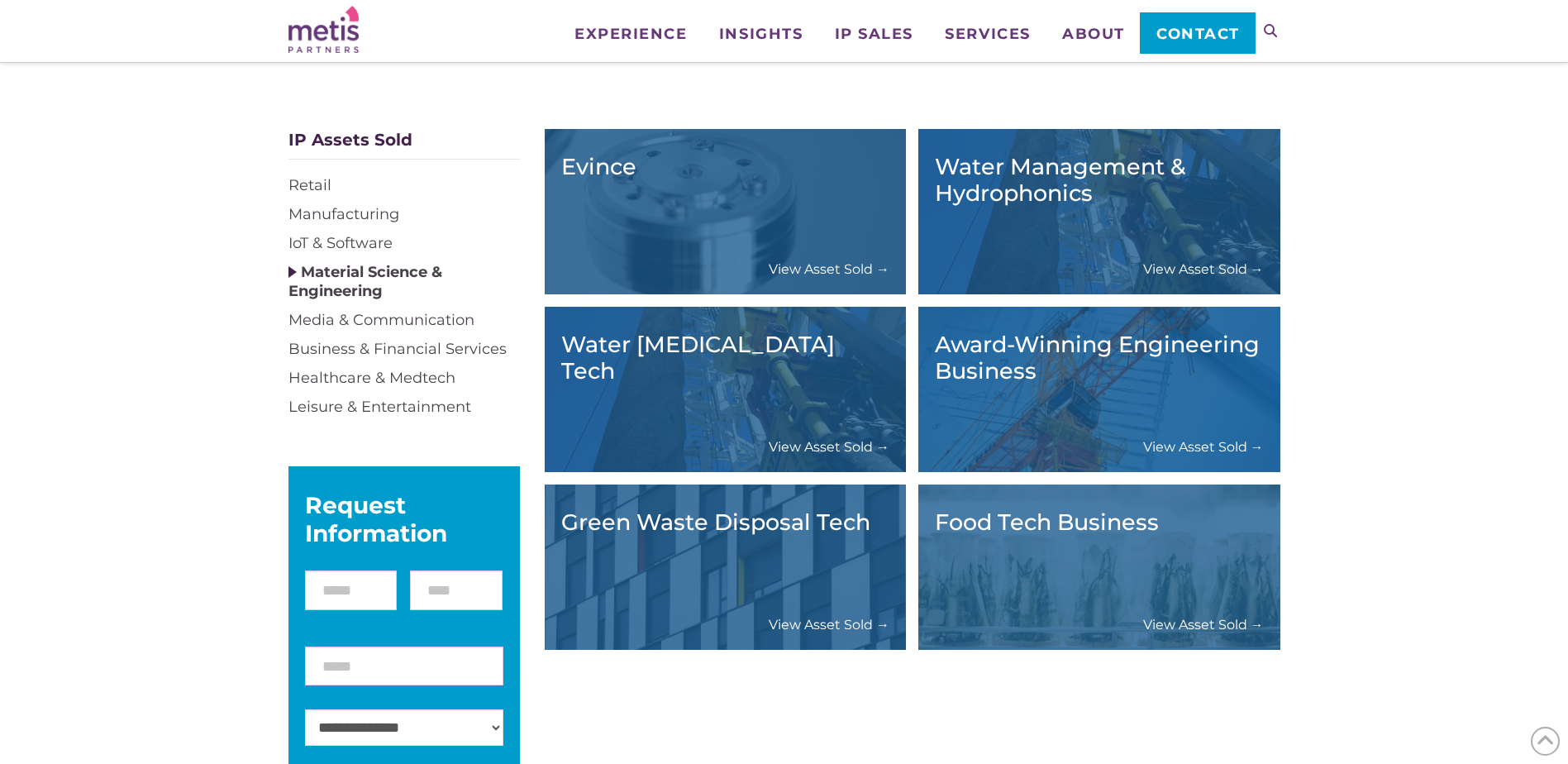
scroll to position [166, 0]
click at [835, 272] on link "View Asset Sold →" at bounding box center [828, 268] width 121 height 18
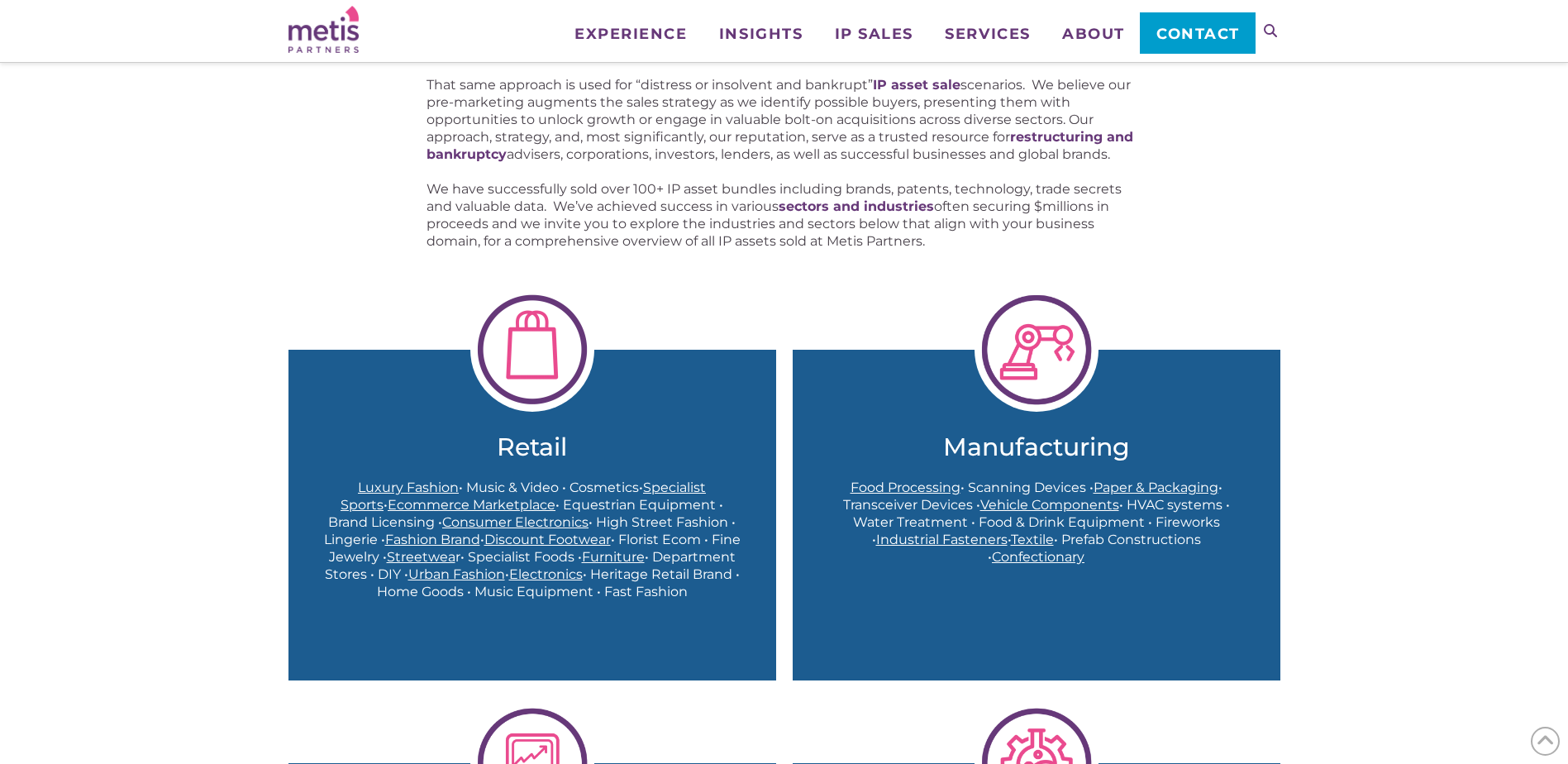
scroll to position [317, 0]
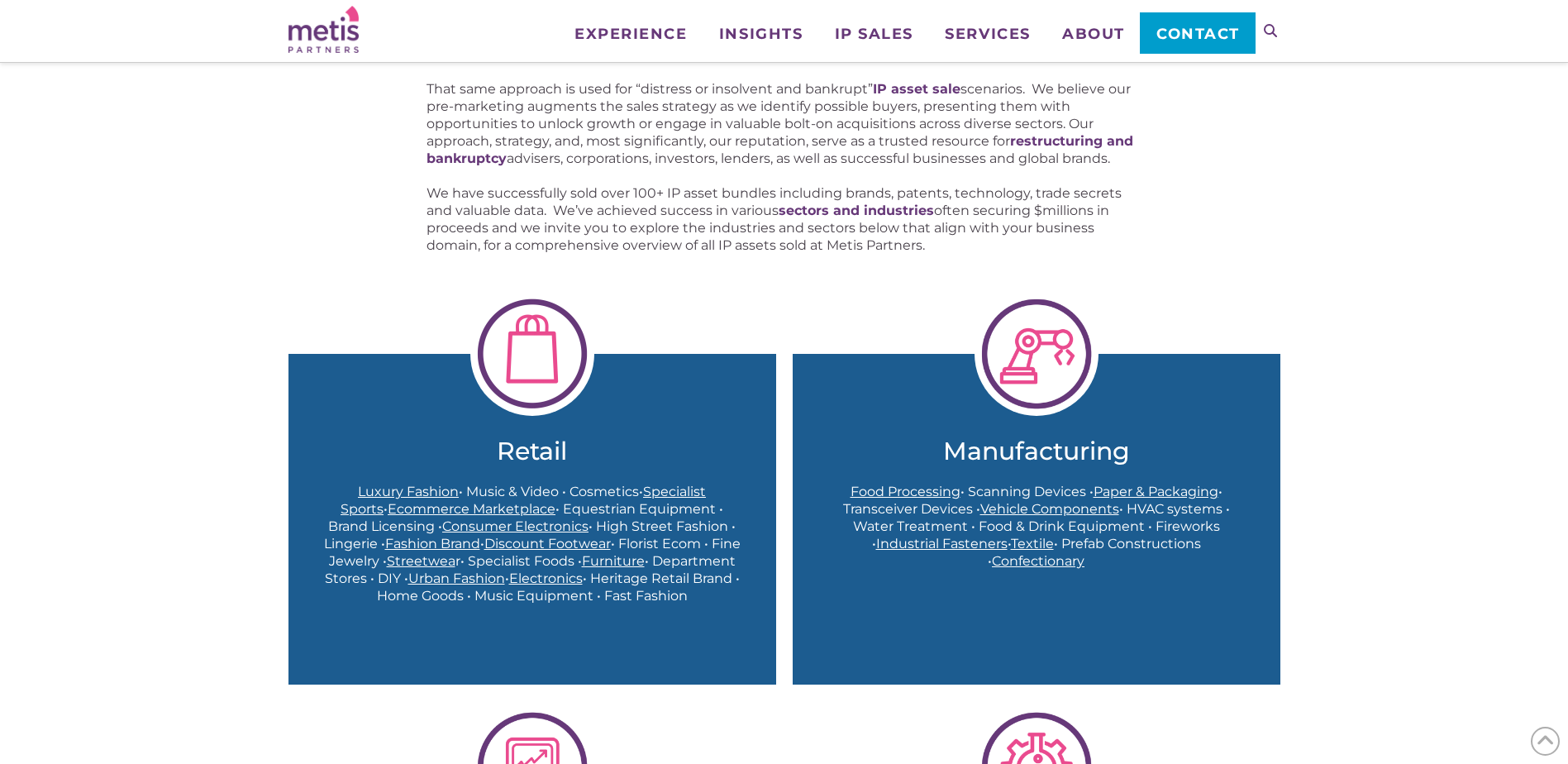
click at [1048, 357] on img at bounding box center [1036, 354] width 124 height 124
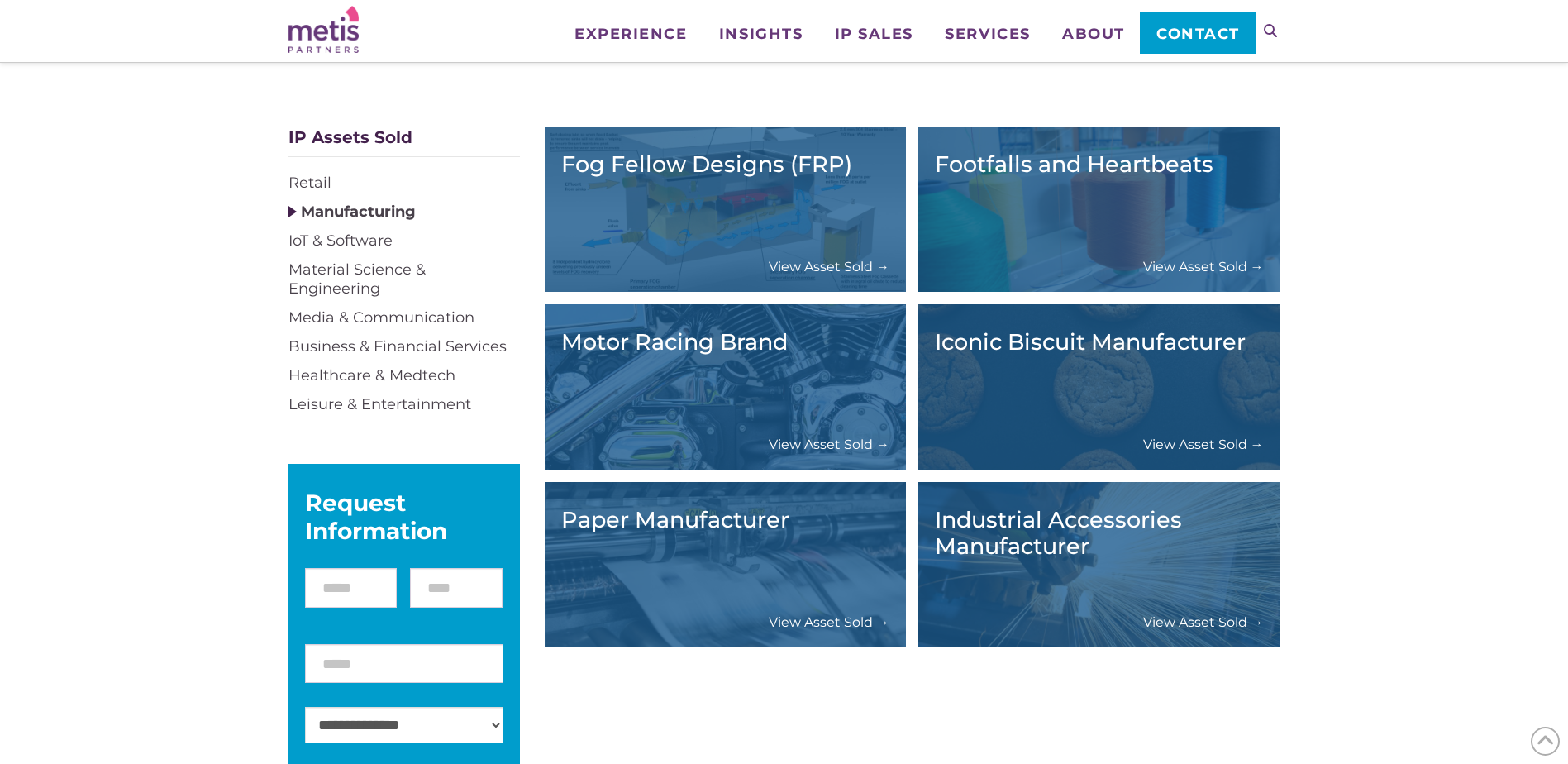
scroll to position [166, 0]
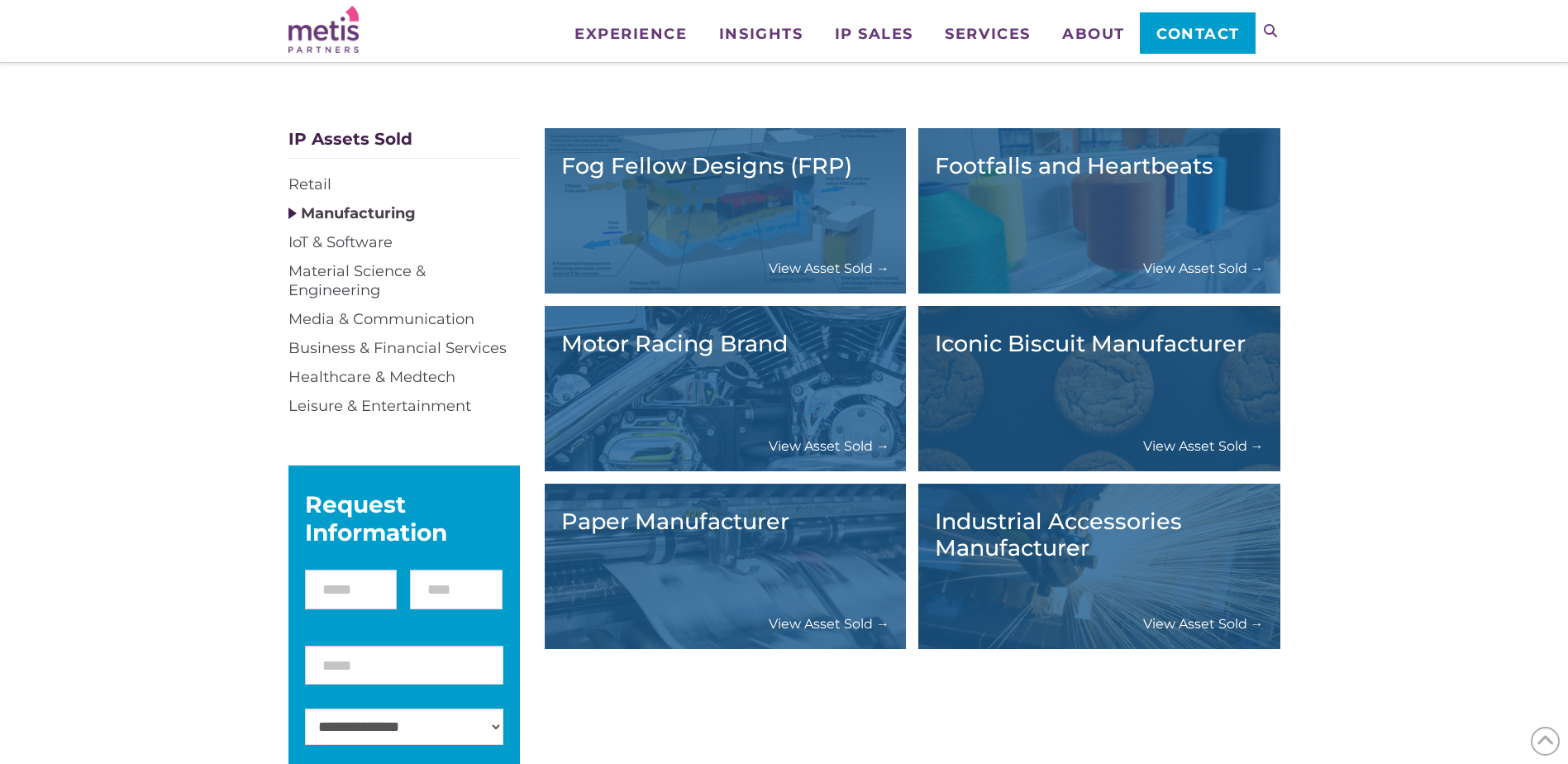
click at [845, 435] on div "Motor Racing Brand View Asset Sold →" at bounding box center [726, 388] width 330 height 132
click at [844, 445] on link "View Asset Sold →" at bounding box center [828, 446] width 121 height 18
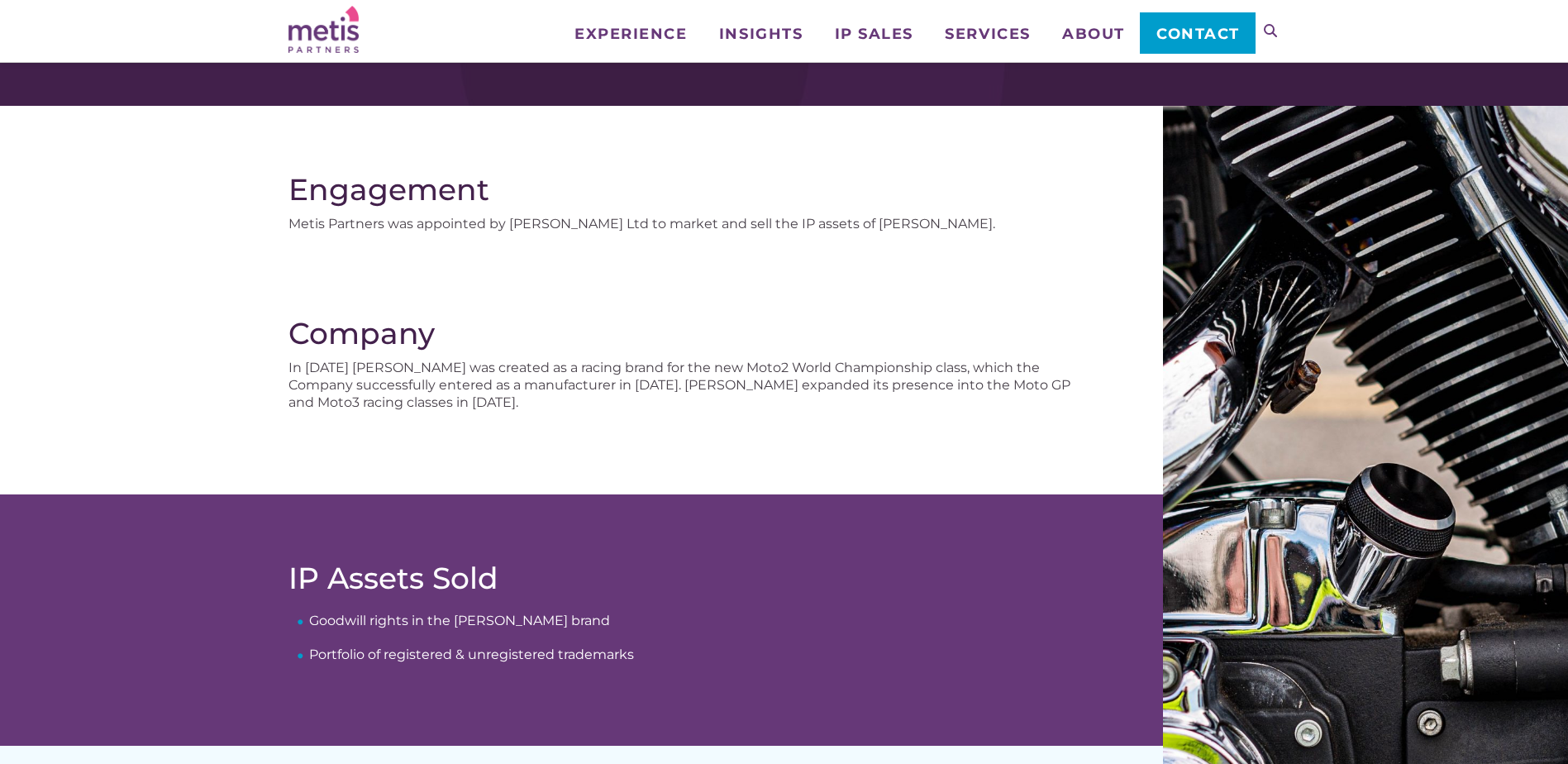
scroll to position [331, 0]
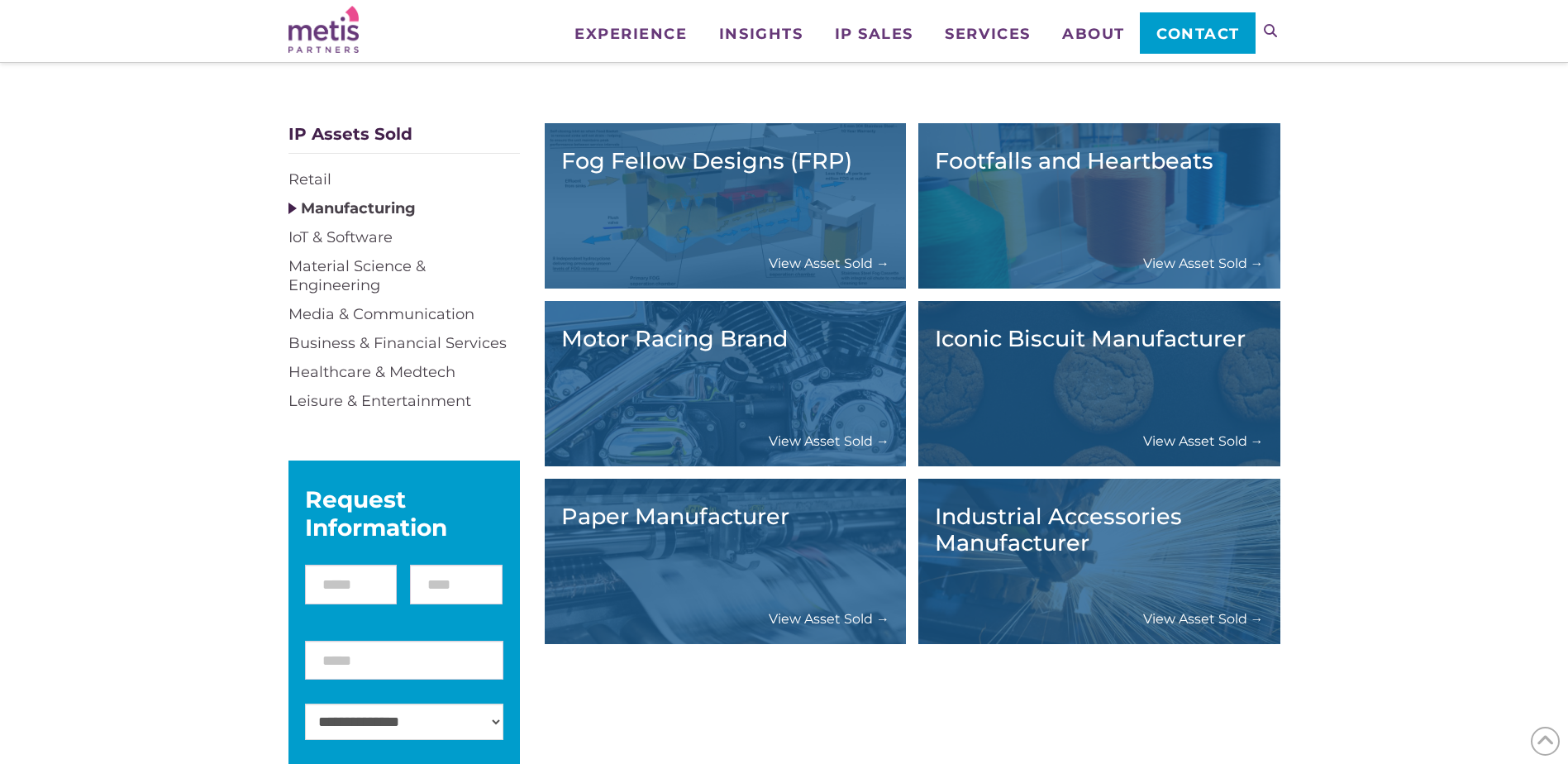
scroll to position [166, 0]
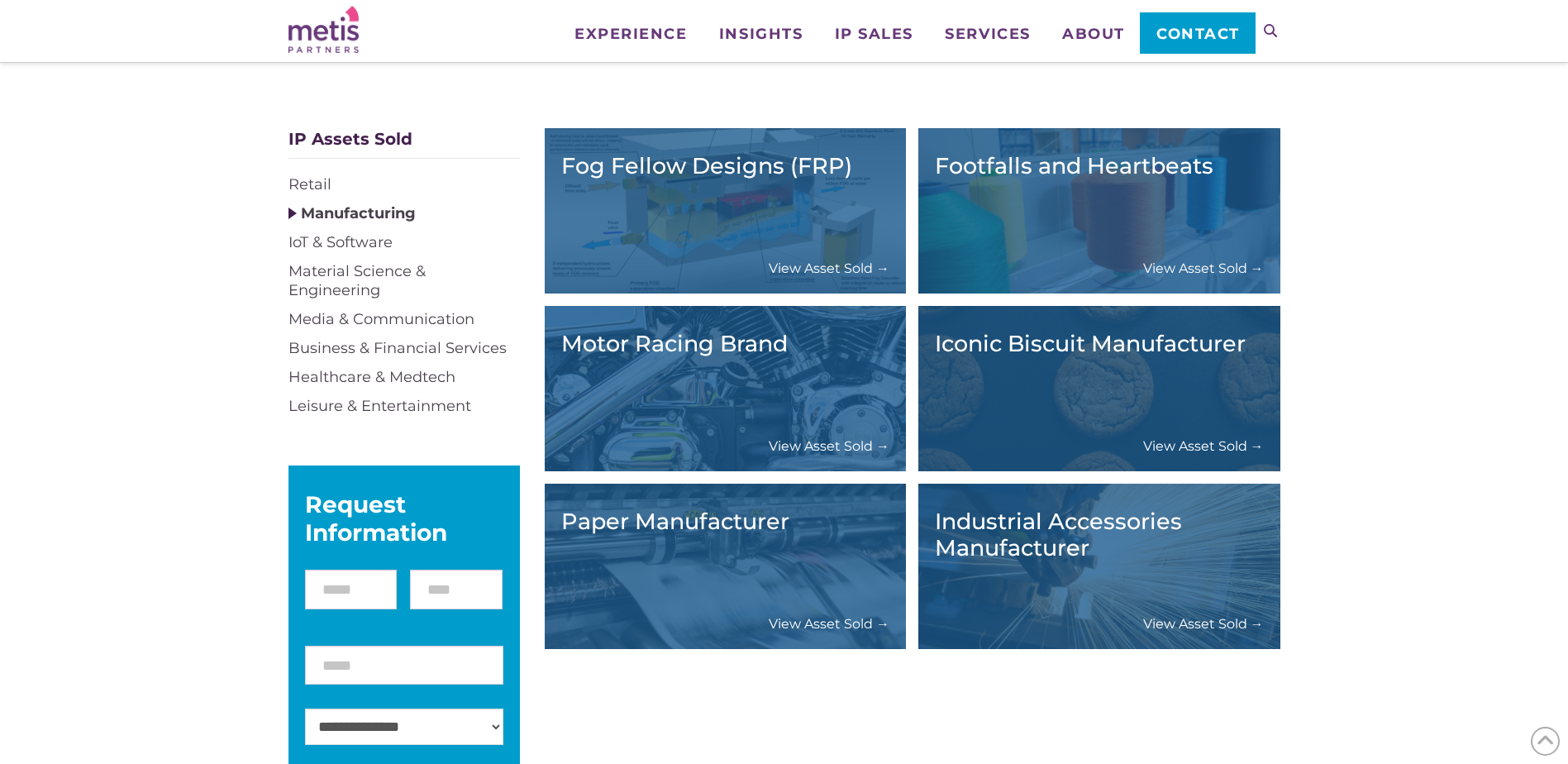
click at [1180, 447] on link "View Asset Sold →" at bounding box center [1203, 446] width 121 height 18
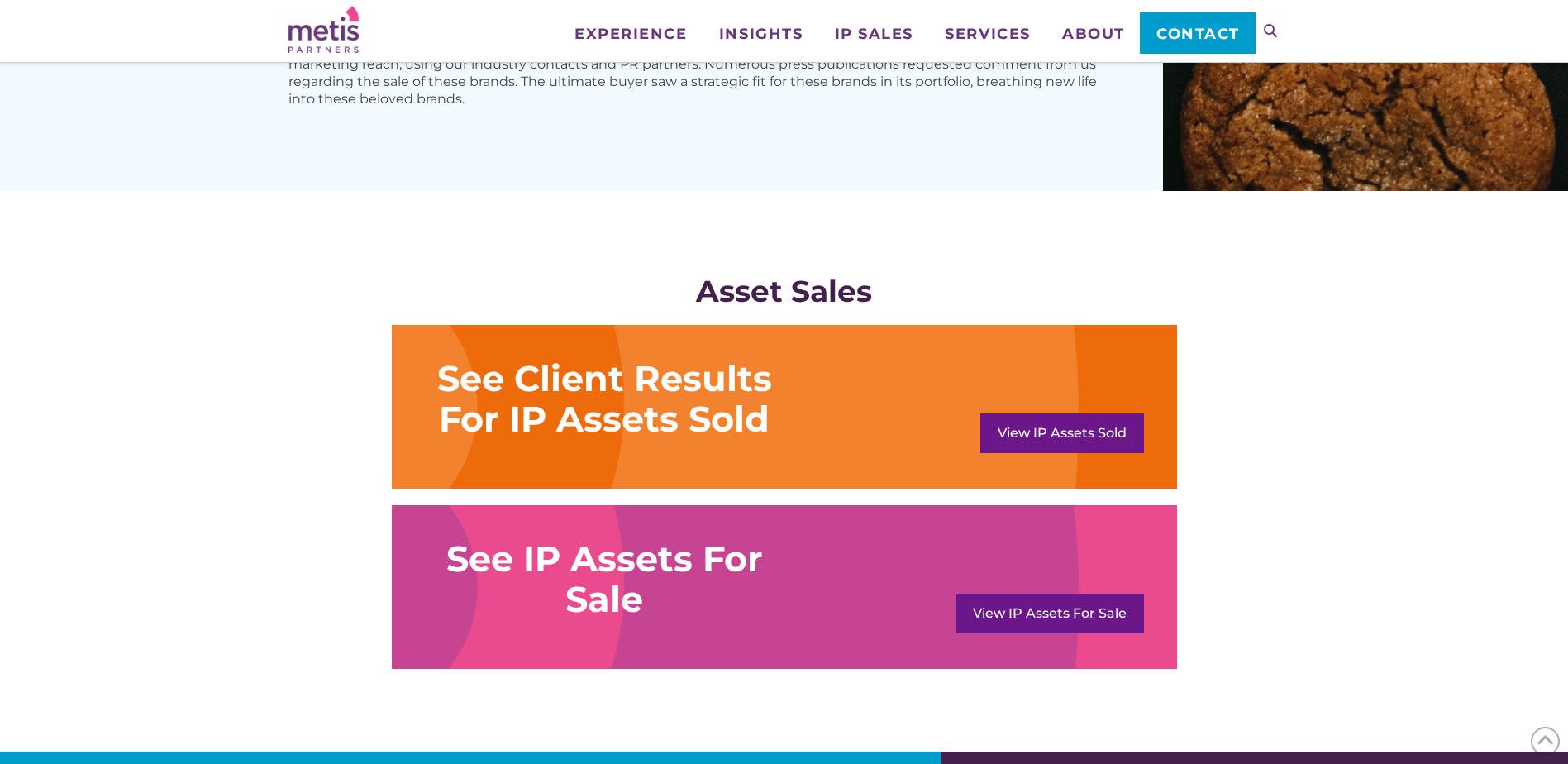
scroll to position [1075, 0]
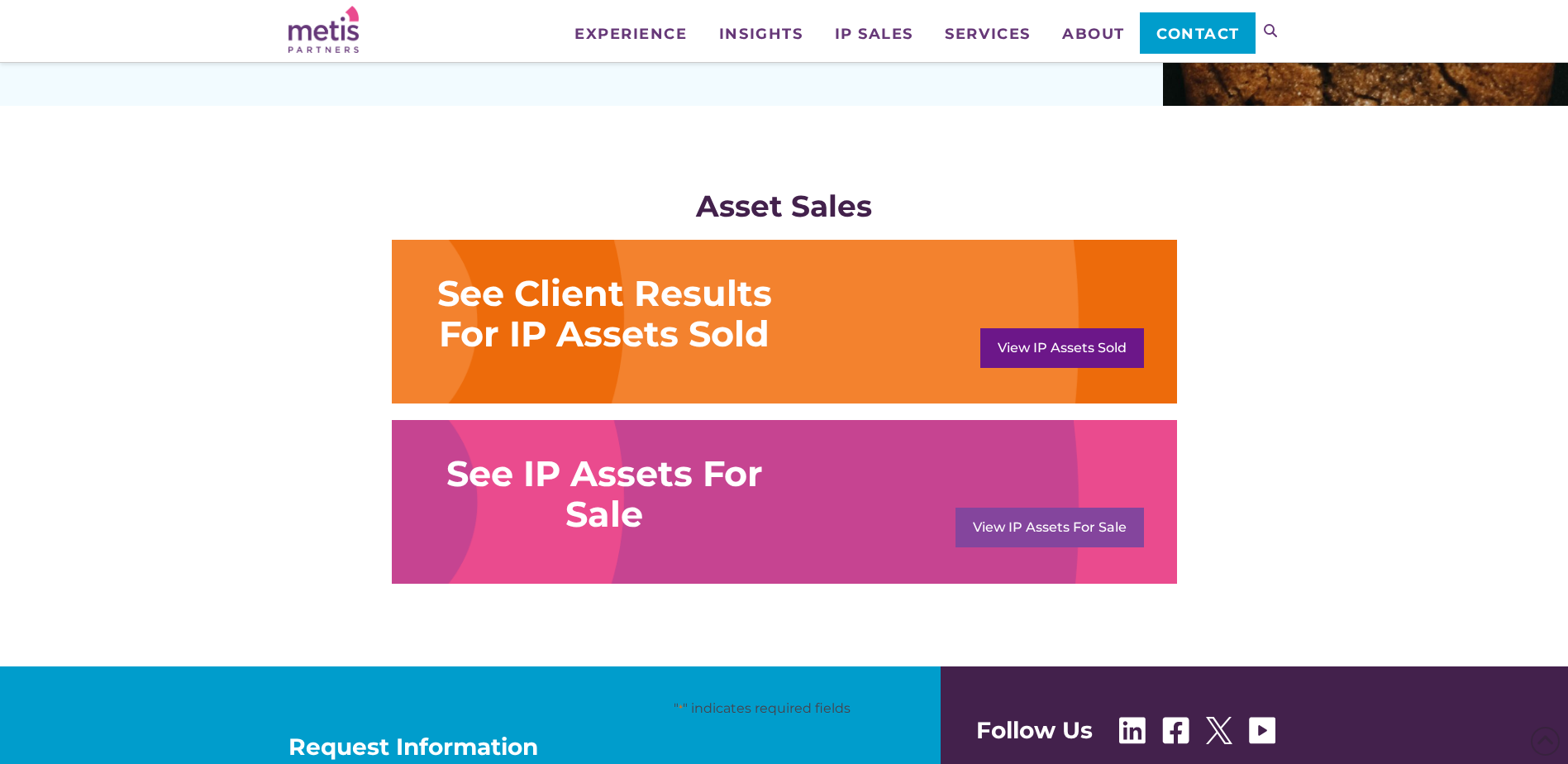
click at [1109, 531] on link "View IP Assets For Sale" at bounding box center [1049, 527] width 188 height 39
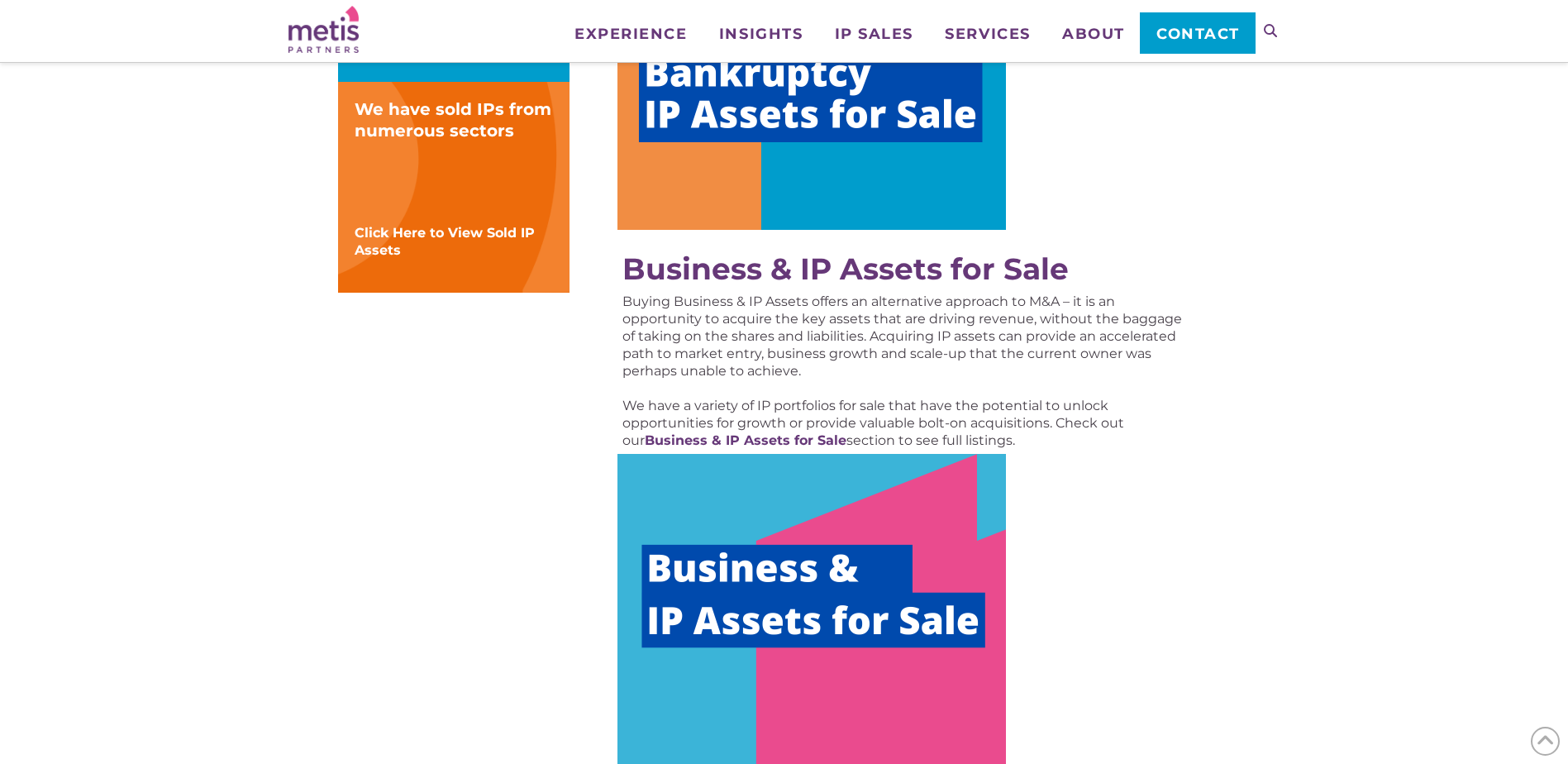
scroll to position [414, 0]
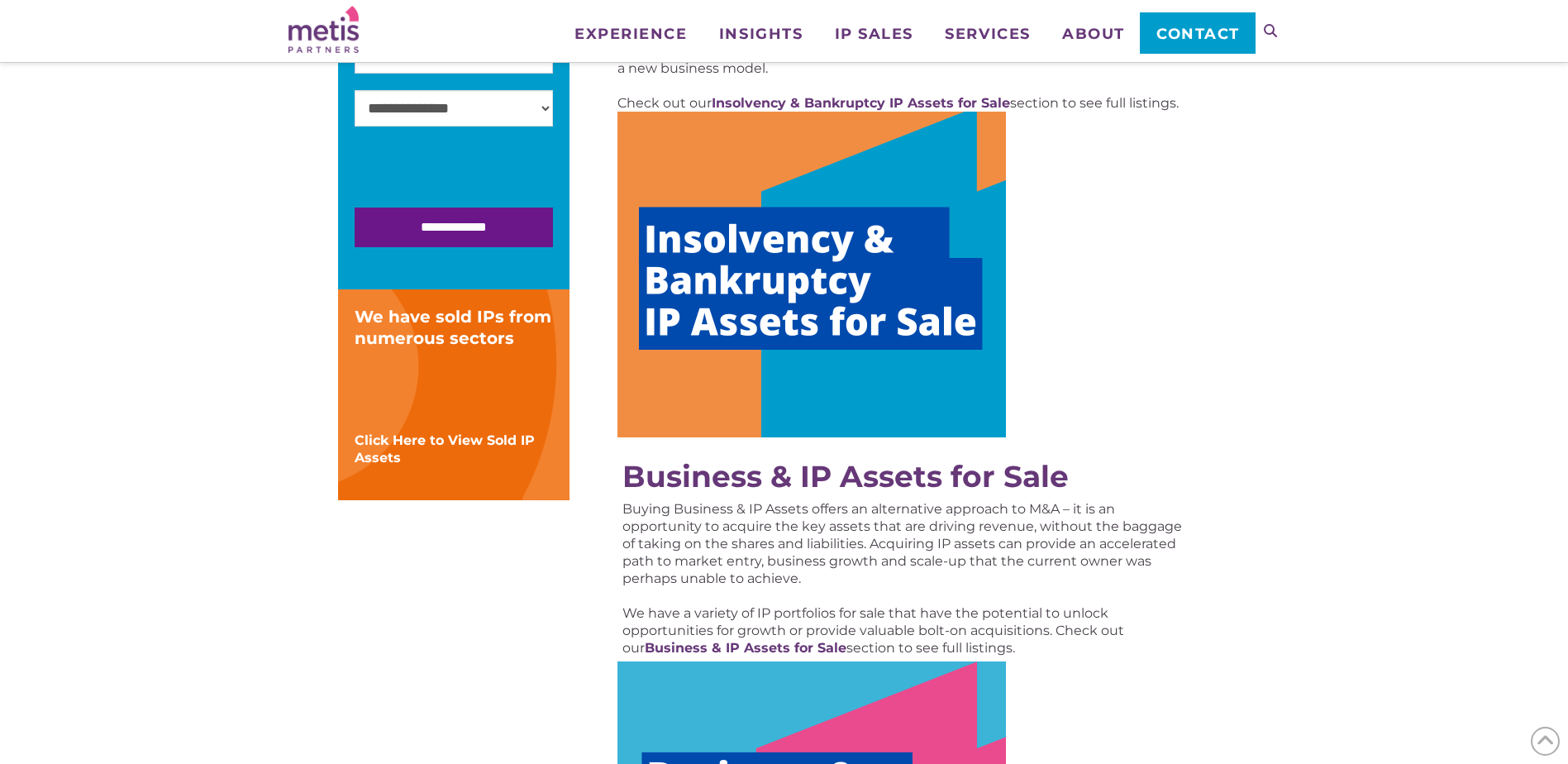
click at [861, 221] on img at bounding box center [812, 274] width 388 height 326
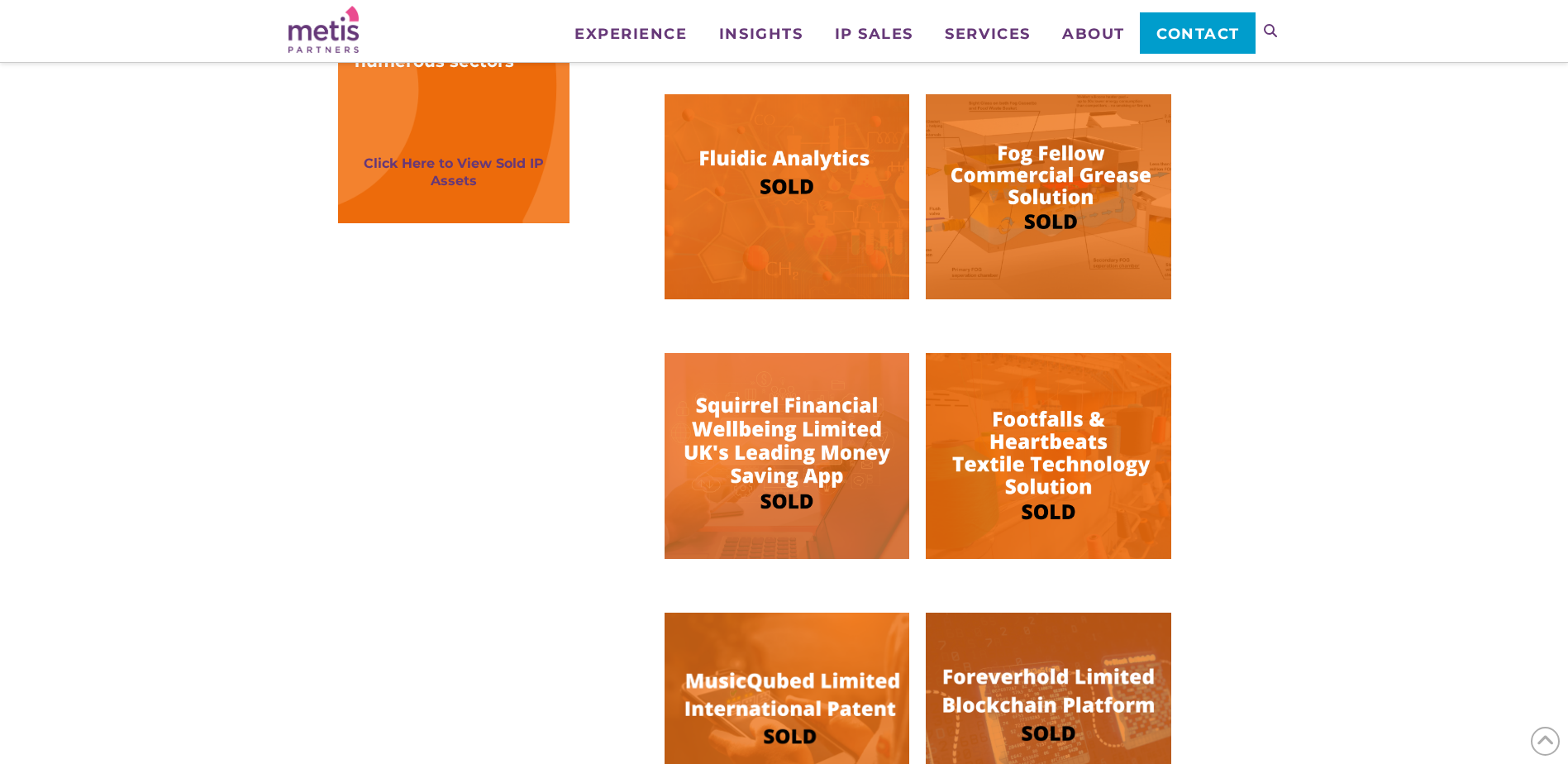
scroll to position [331, 0]
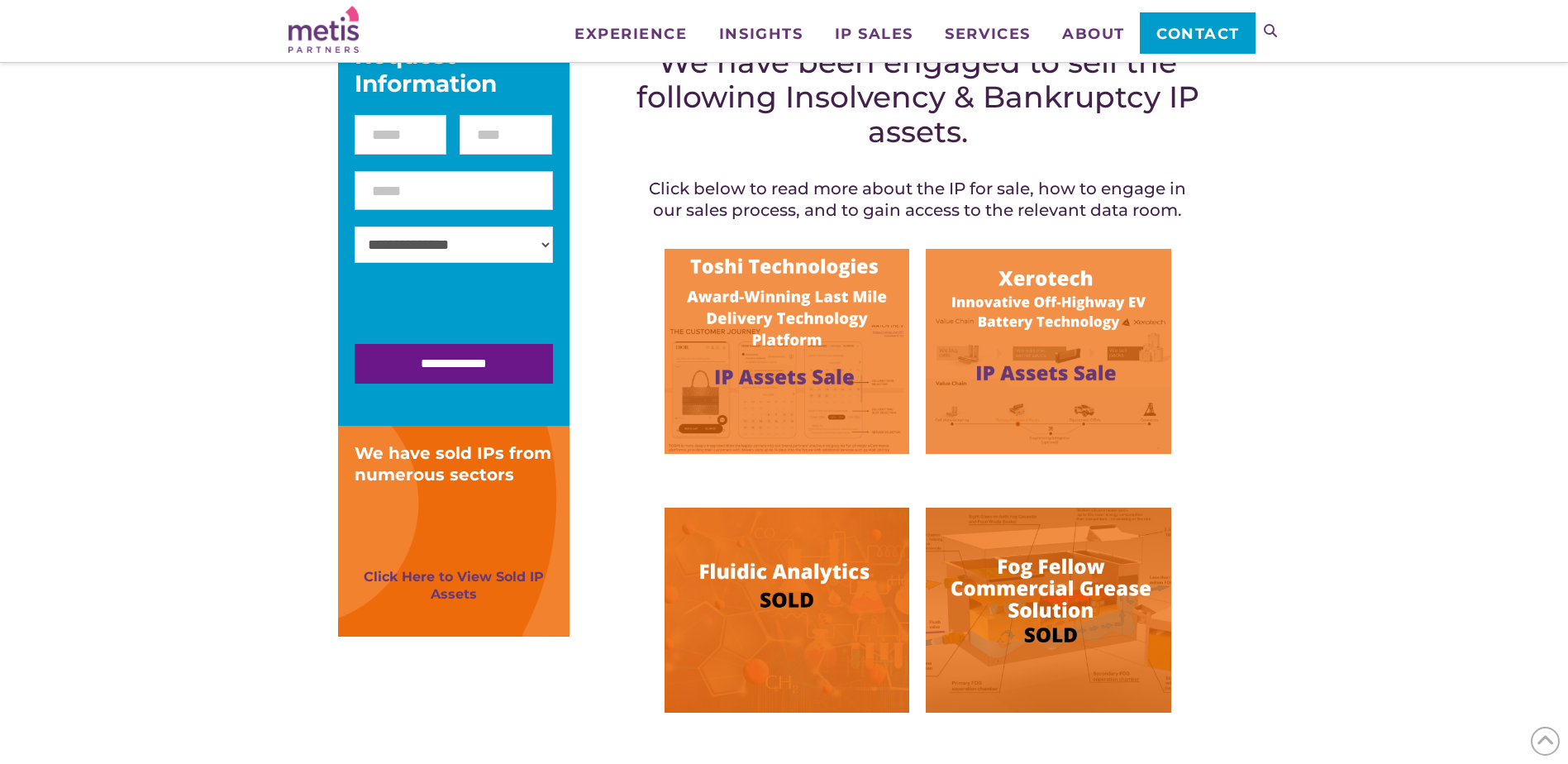
click at [825, 355] on img at bounding box center [786, 351] width 244 height 205
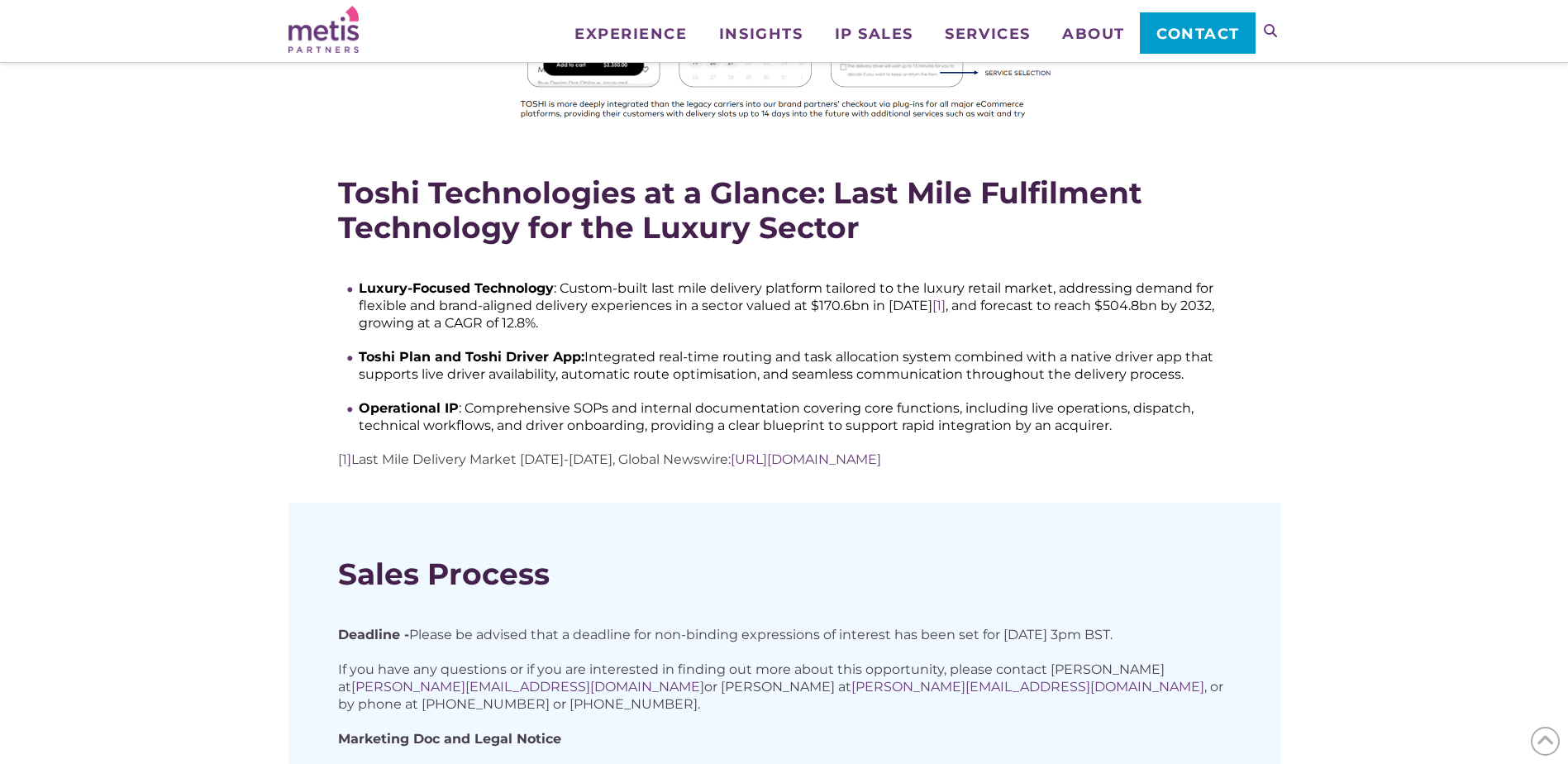
scroll to position [827, 0]
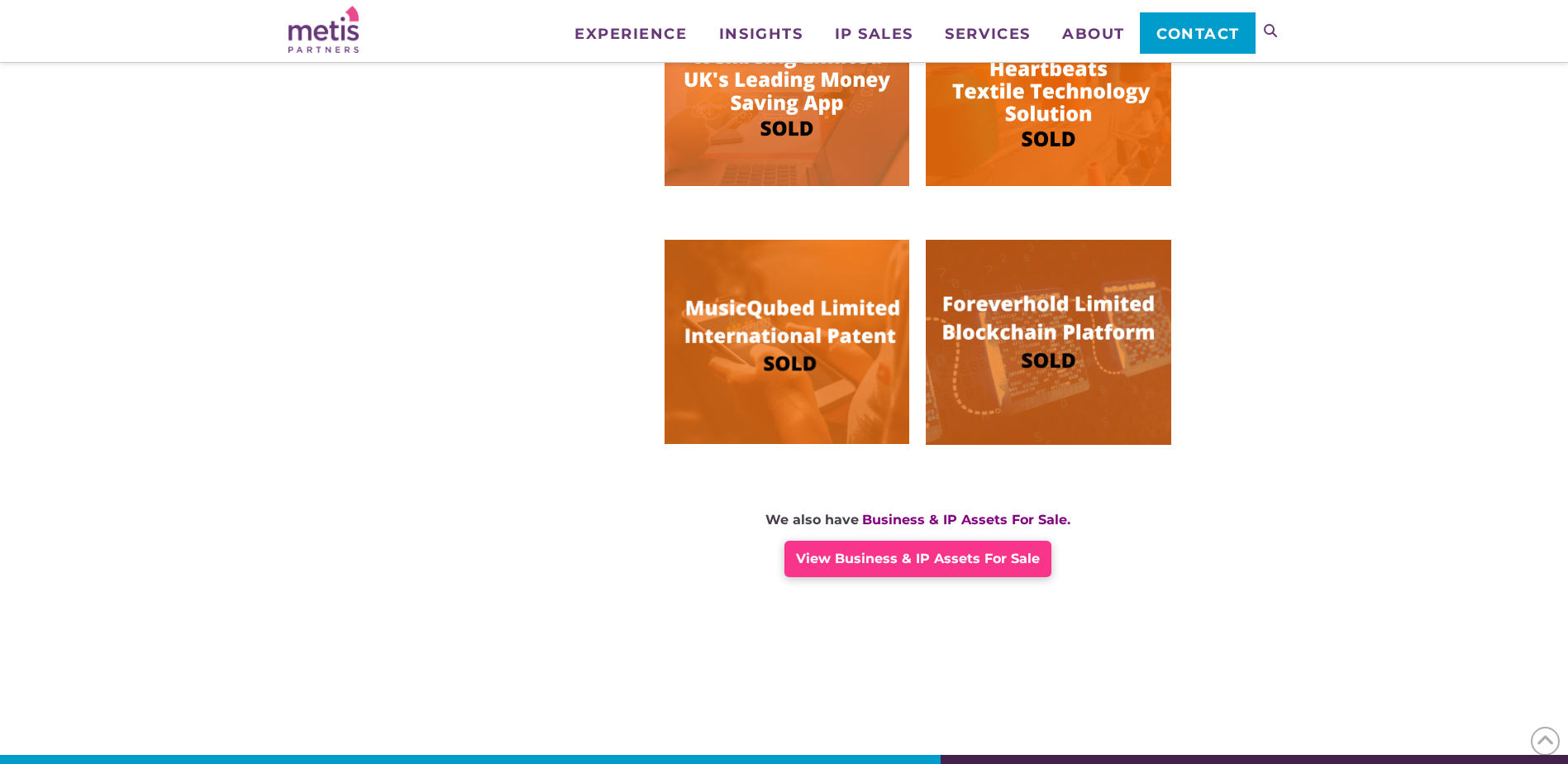
scroll to position [1291, 0]
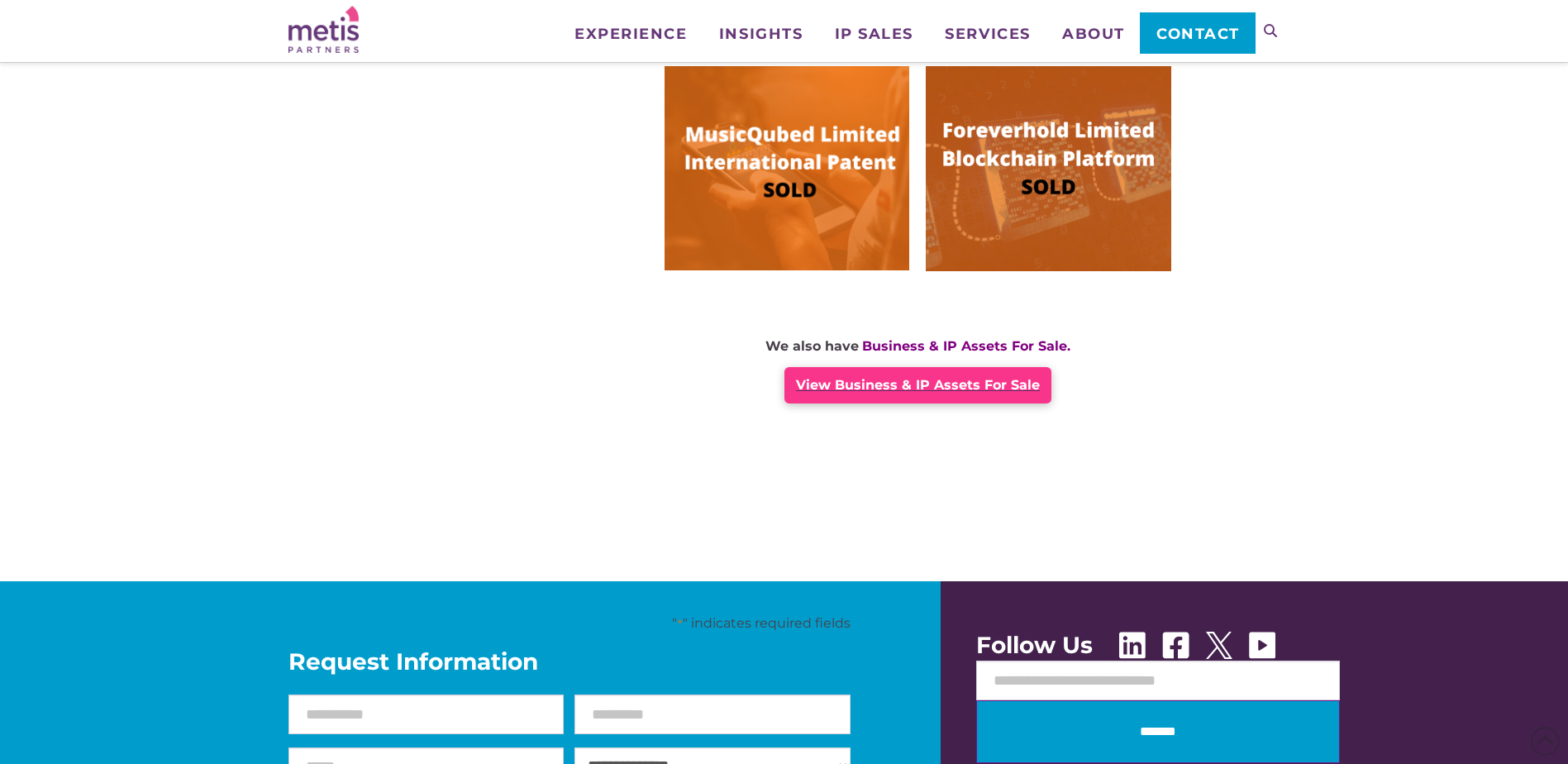
click at [916, 386] on span "View Business & IP Assets For Sale" at bounding box center [918, 385] width 244 height 16
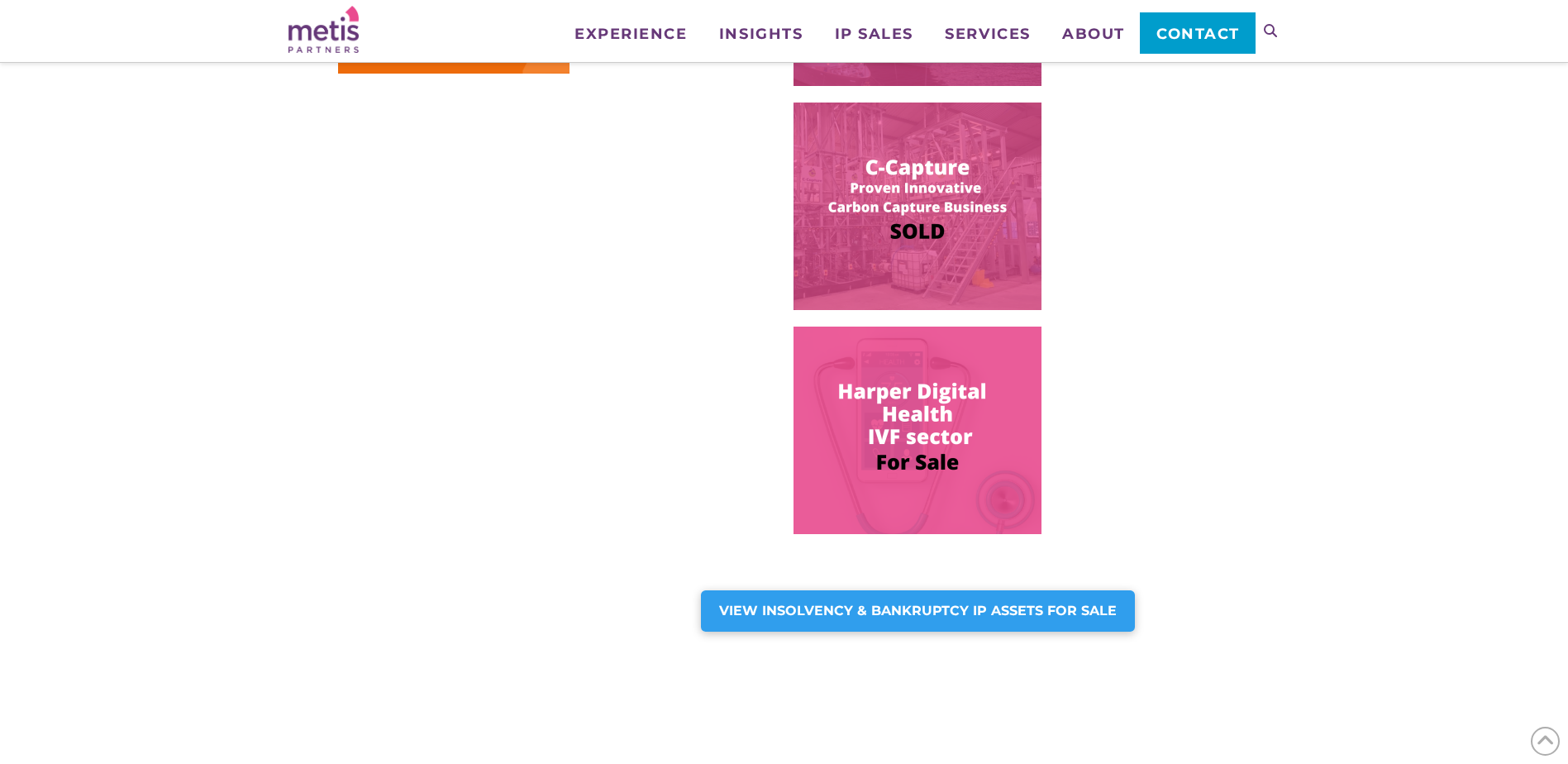
scroll to position [910, 0]
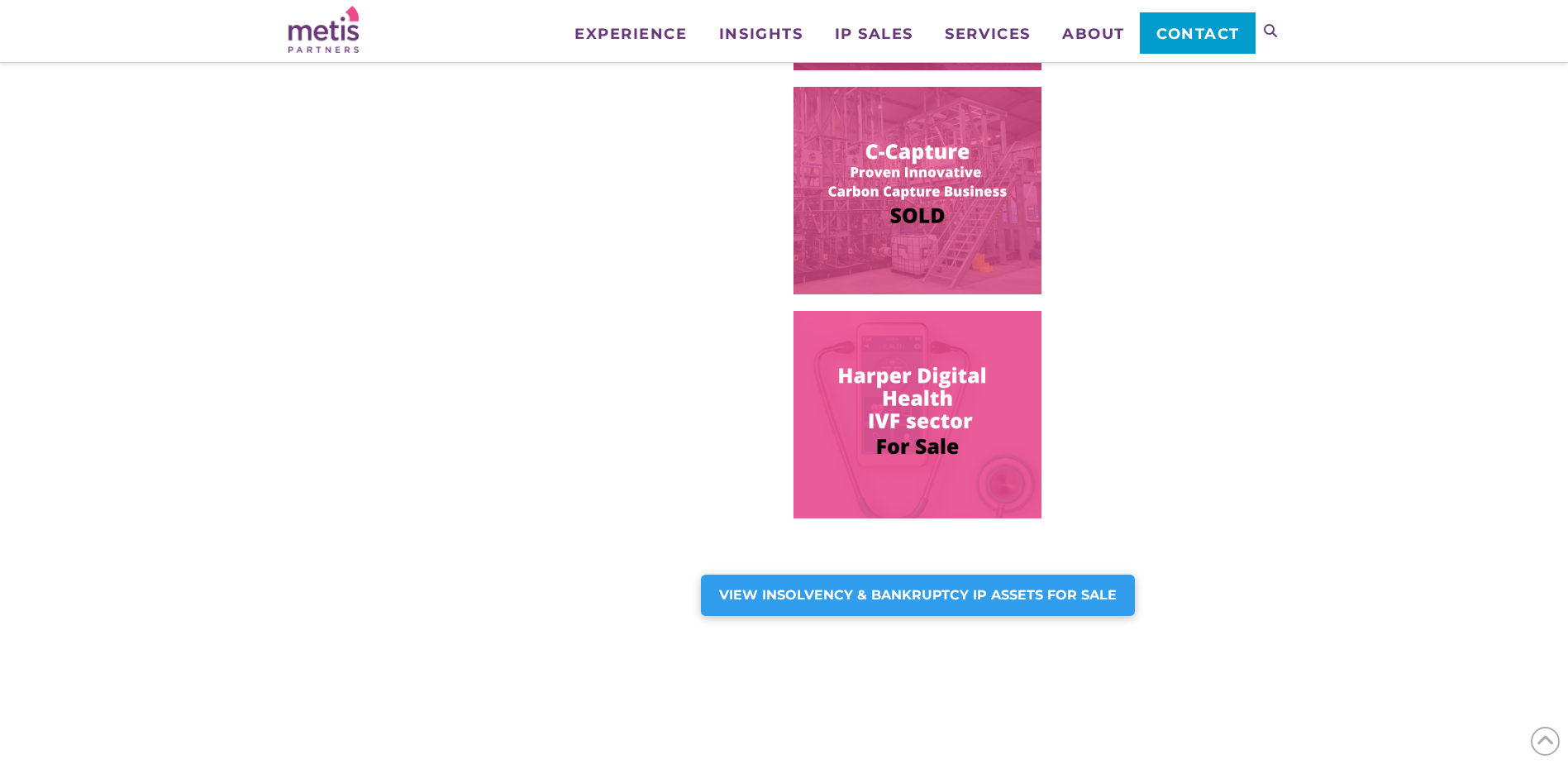
click at [960, 463] on img at bounding box center [917, 415] width 248 height 208
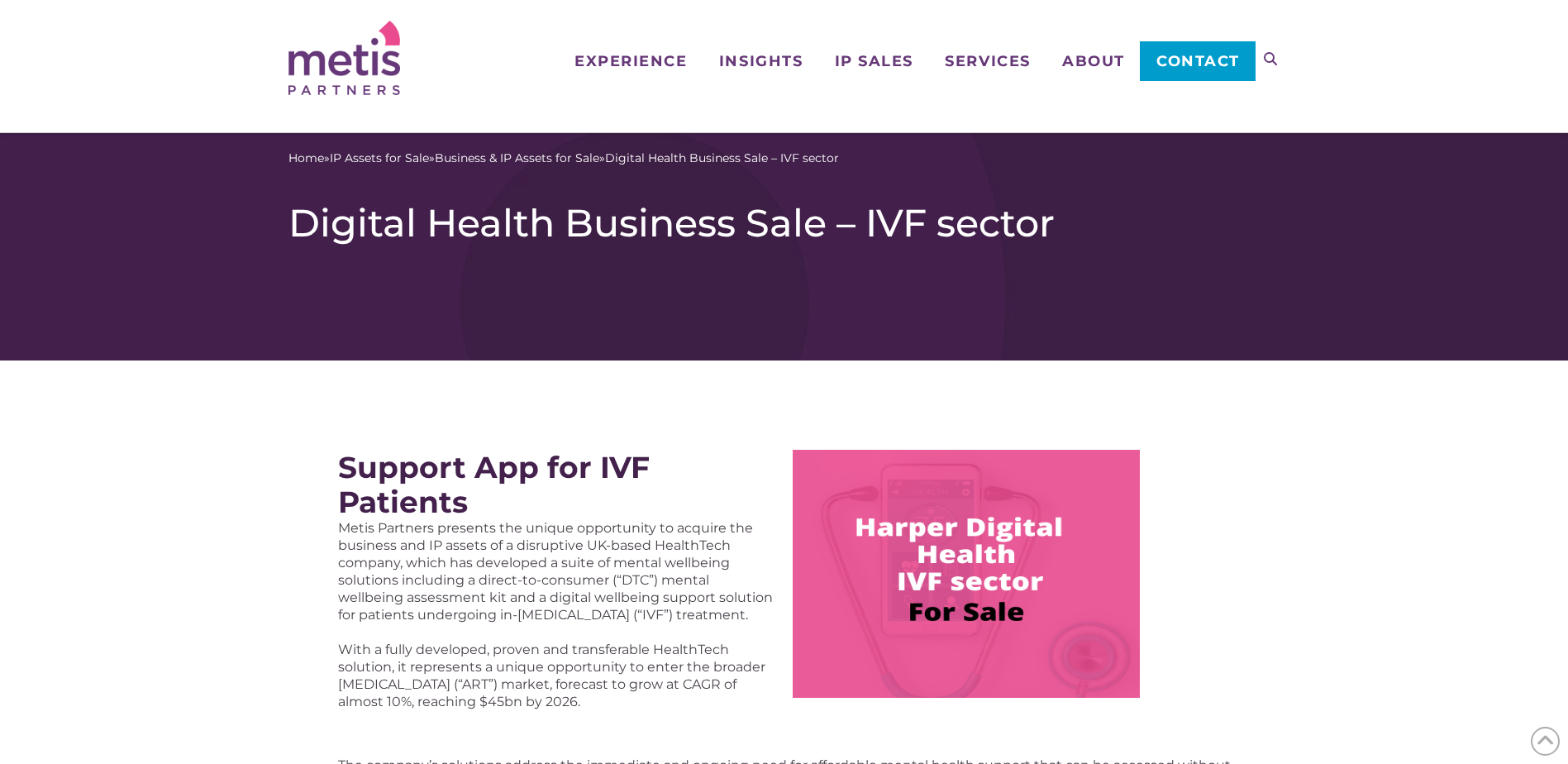
click at [1142, 430] on div "Support App for IVF Patients Metis Partners presents the unique opportunity to …" at bounding box center [784, 580] width 992 height 307
click at [620, 149] on span "Who We Work With" at bounding box center [649, 140] width 149 height 18
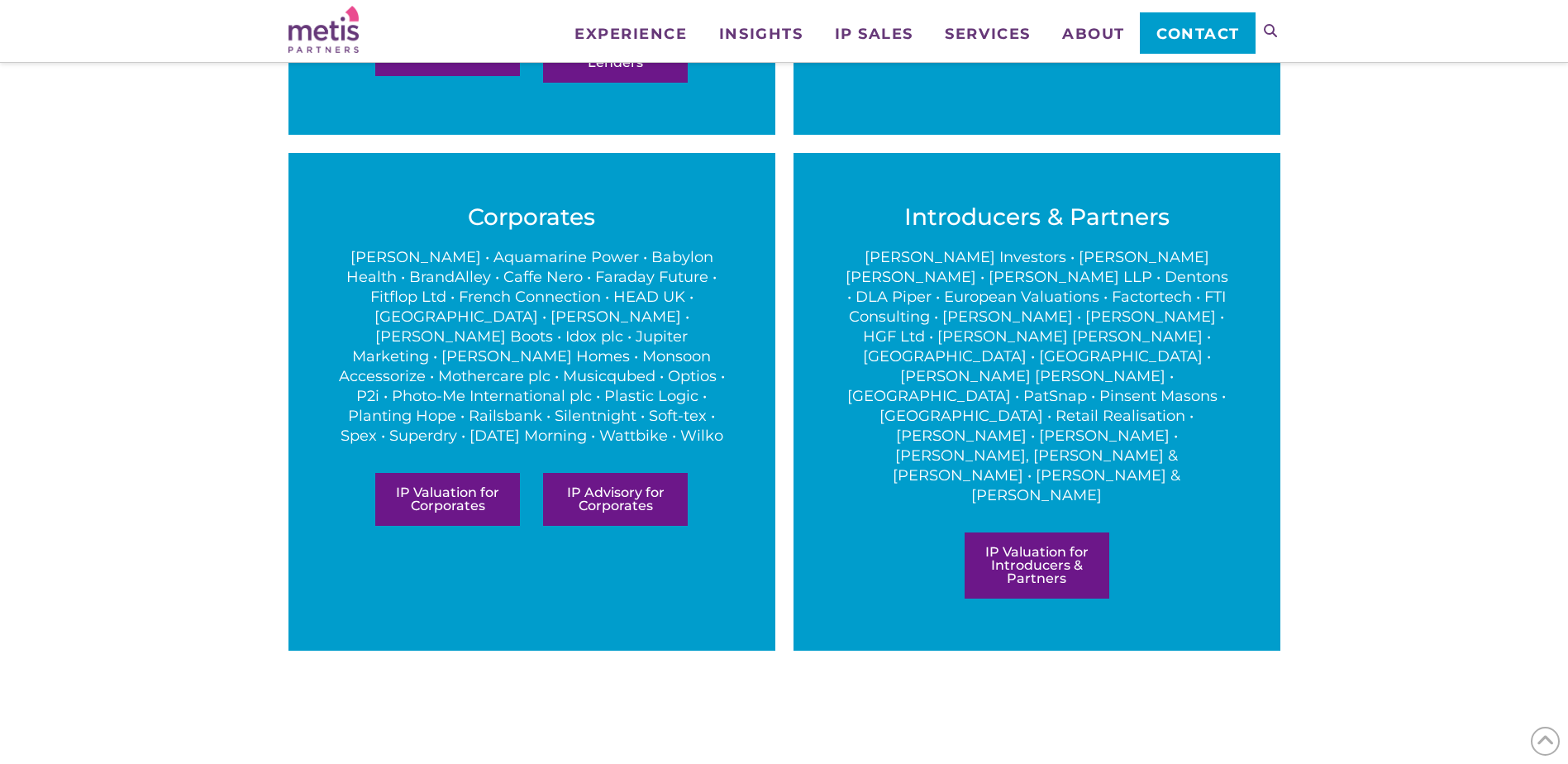
scroll to position [1157, 0]
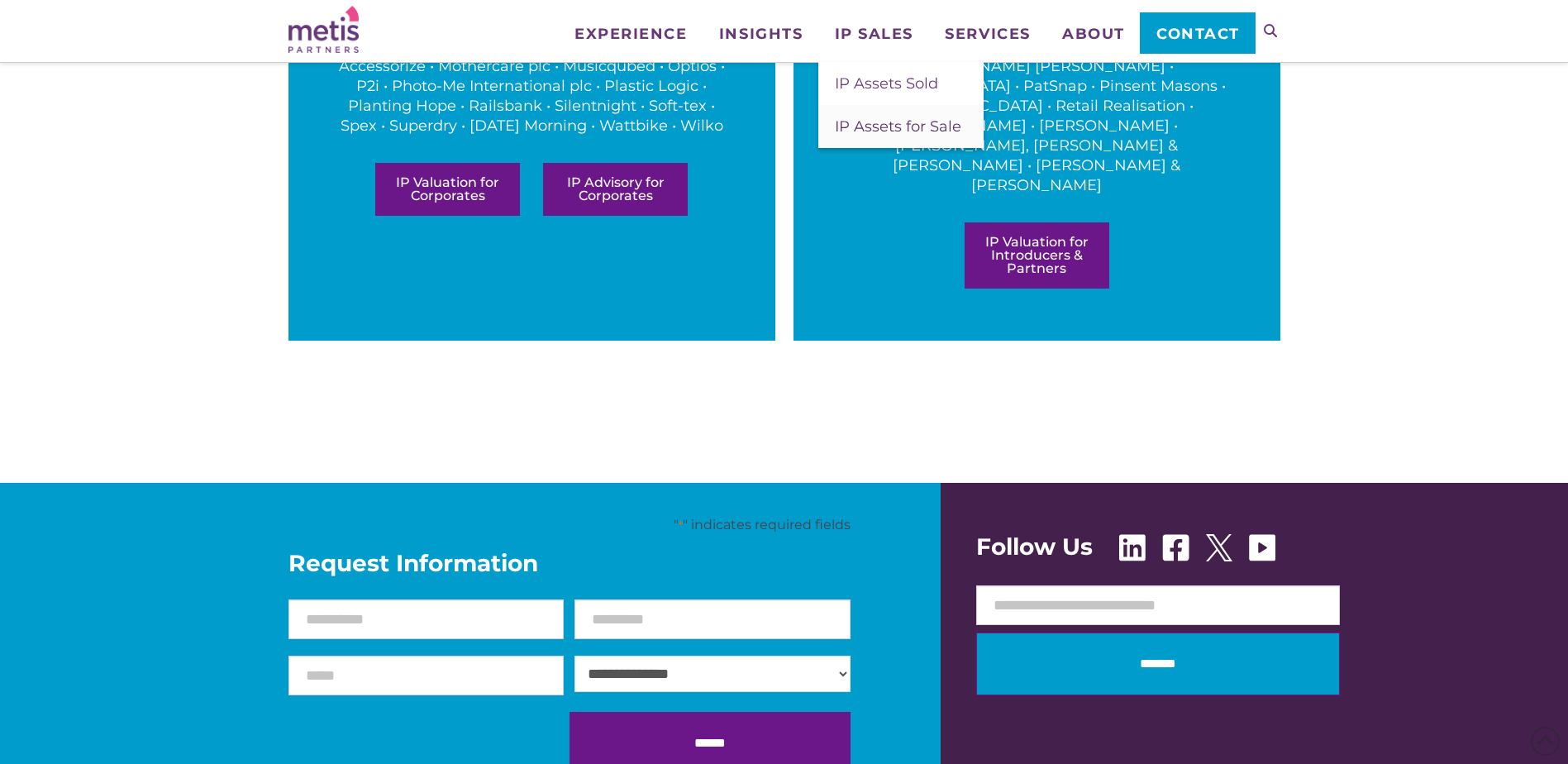
click at [888, 127] on span "IP Assets for Sale" at bounding box center [898, 125] width 126 height 18
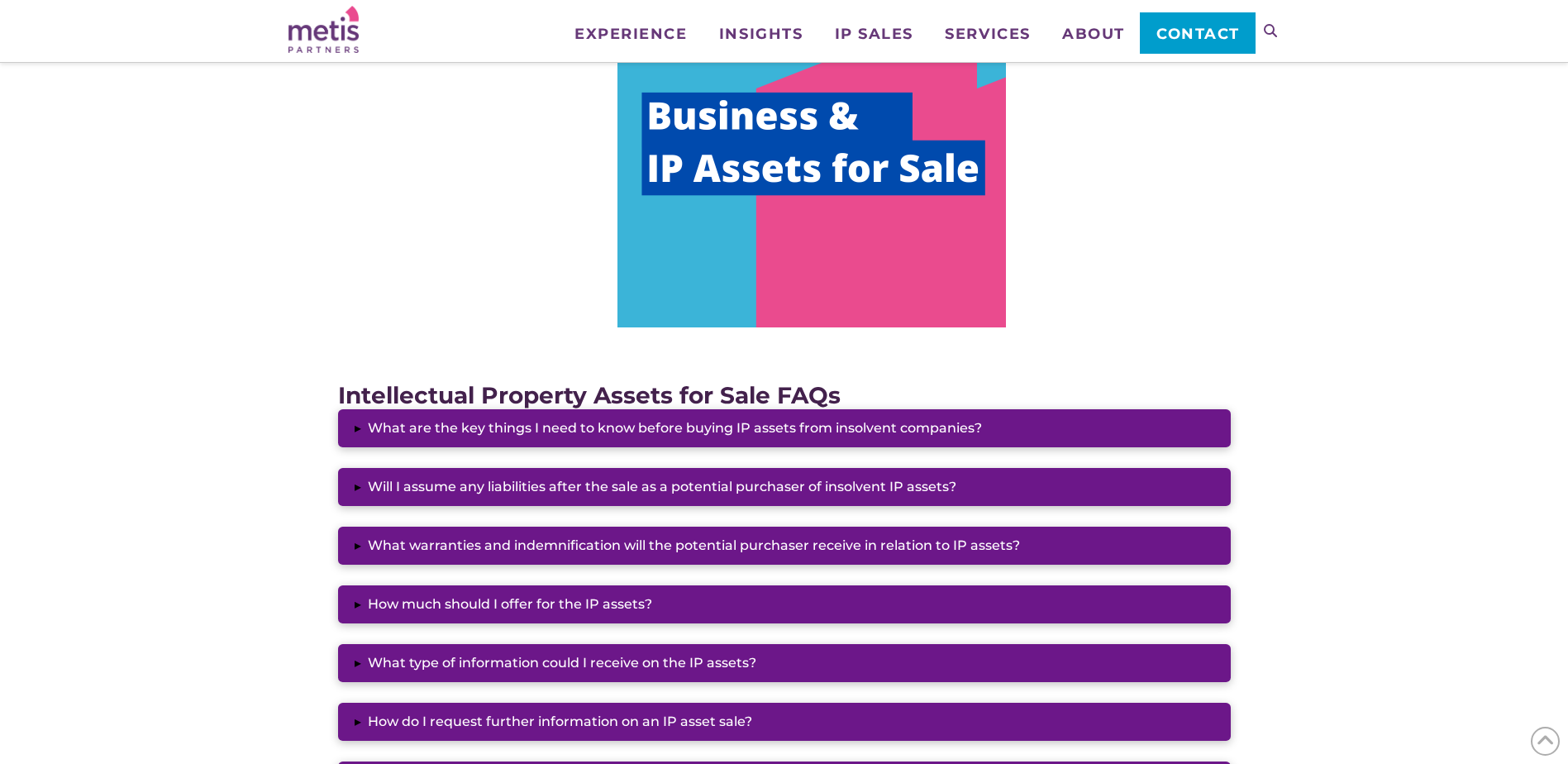
scroll to position [1157, 0]
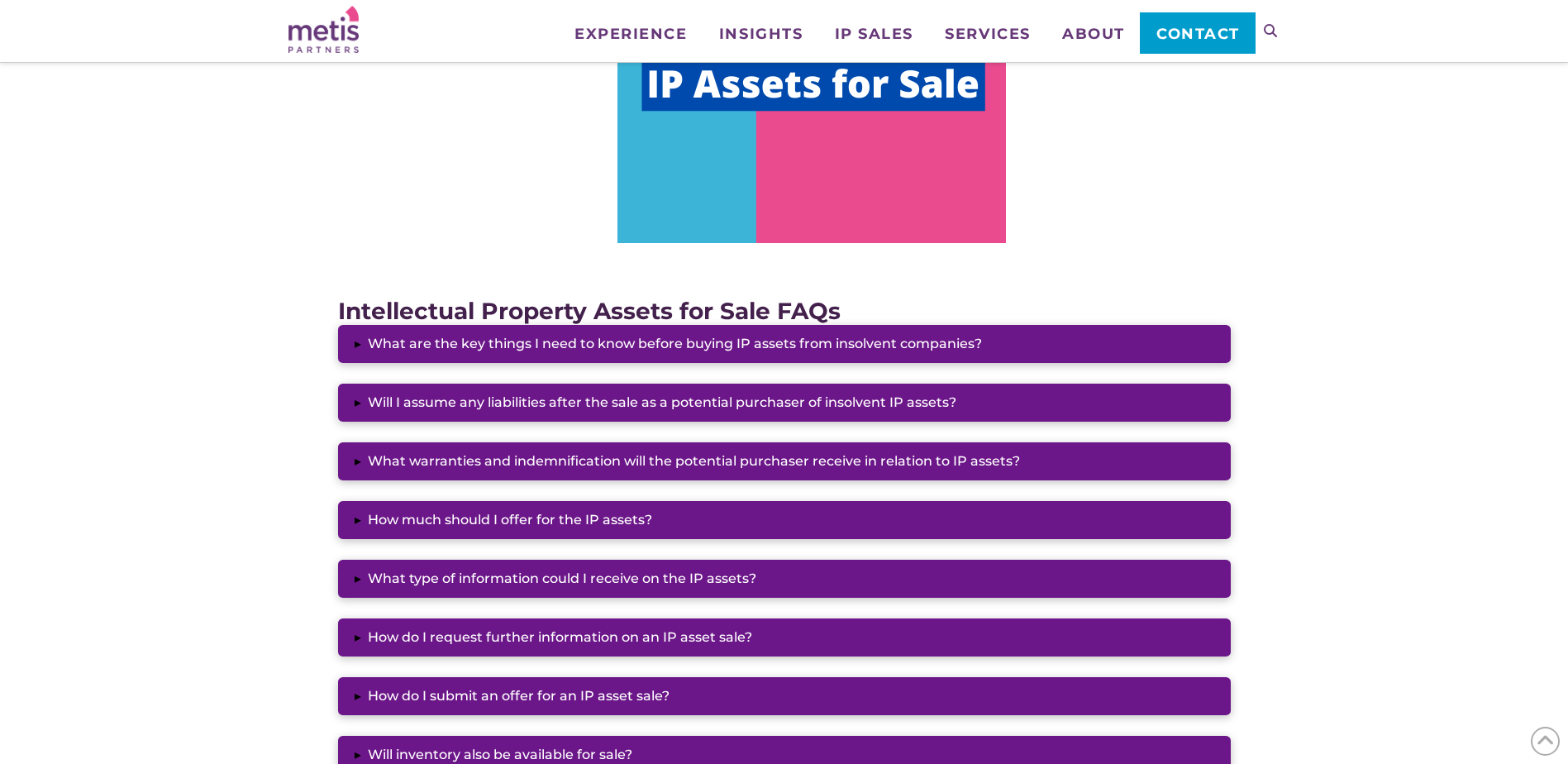
click at [850, 163] on img at bounding box center [812, 81] width 388 height 326
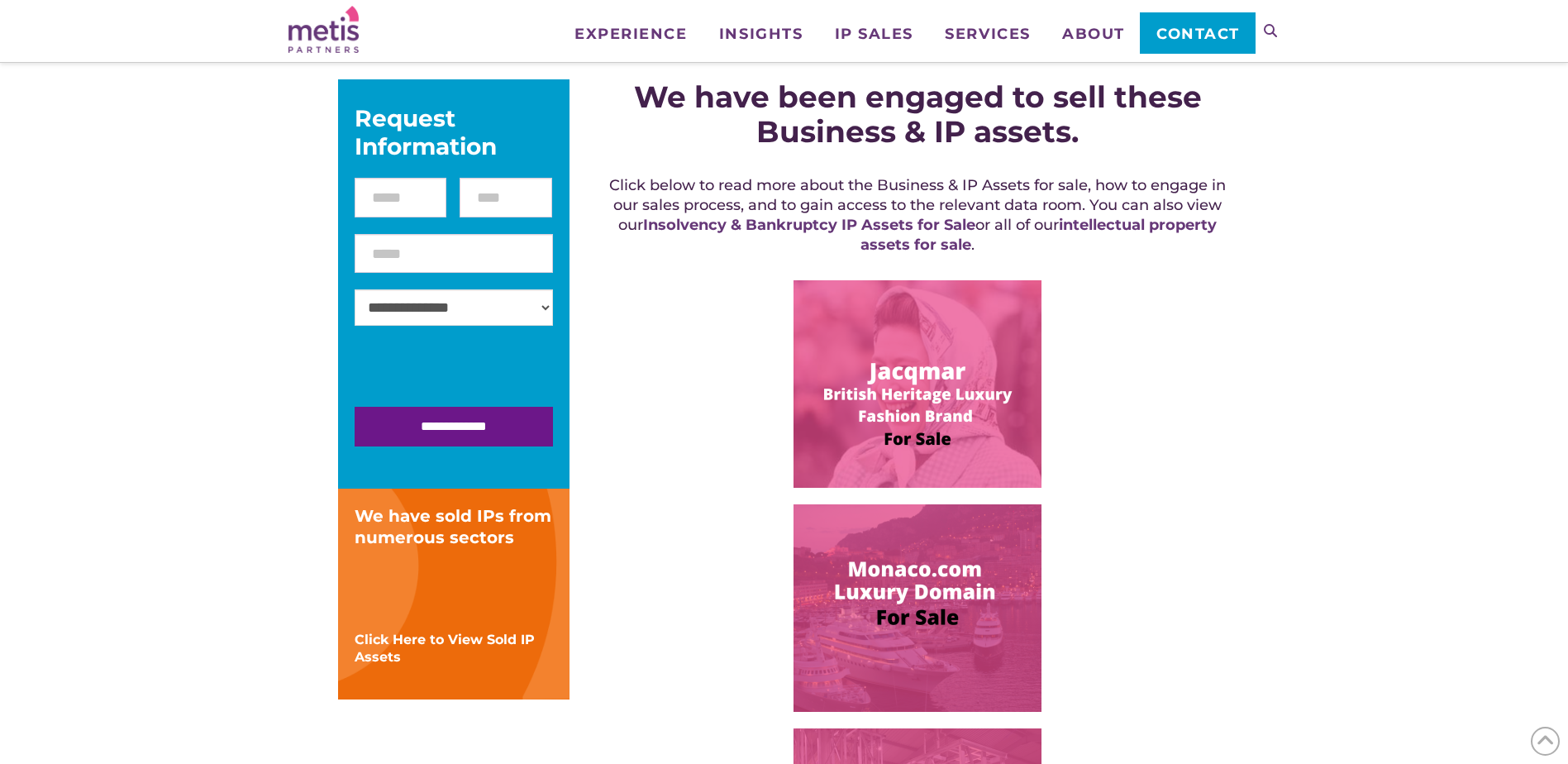
scroll to position [414, 0]
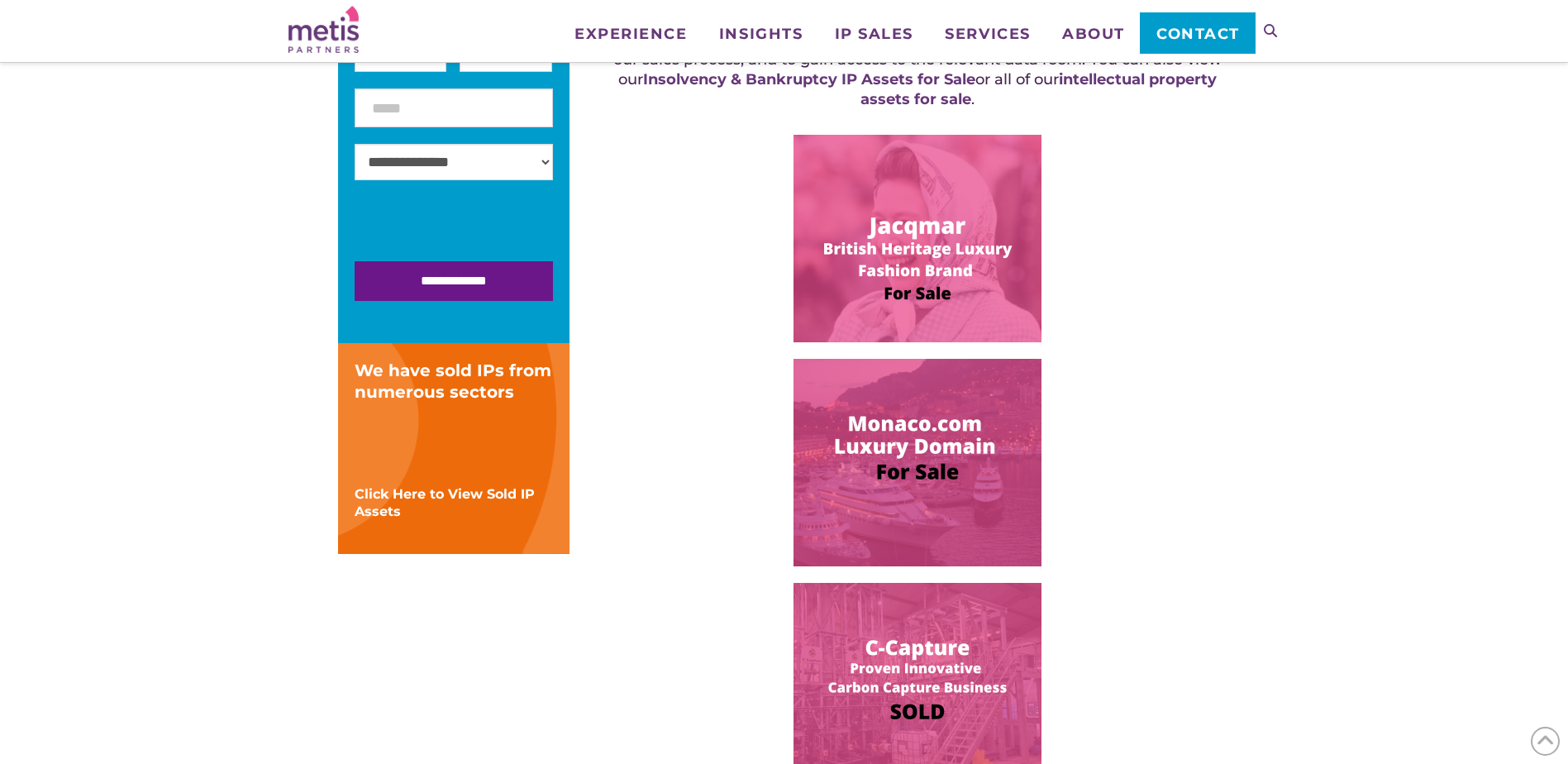
click at [905, 205] on img at bounding box center [917, 239] width 248 height 208
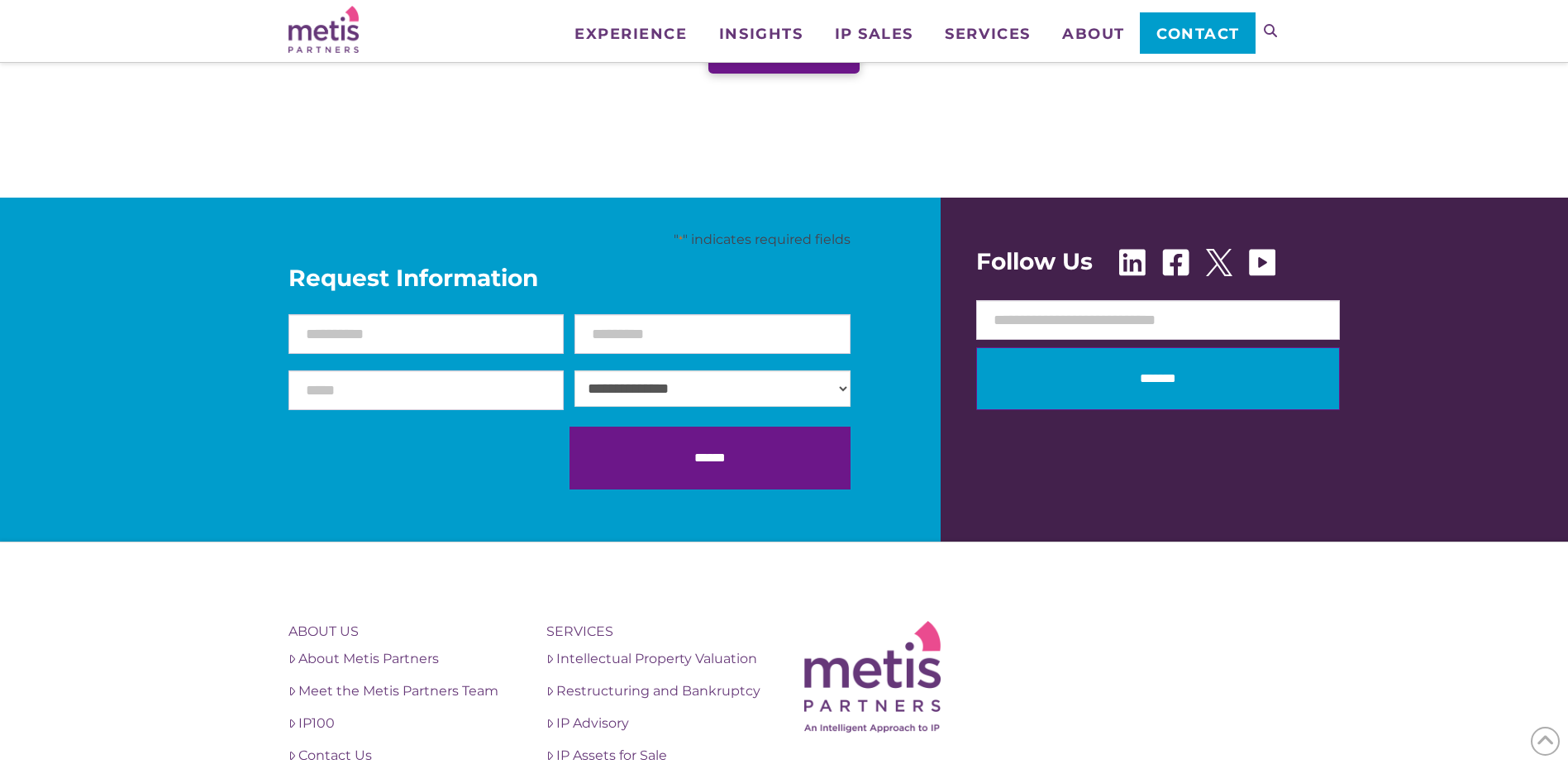
scroll to position [1087, 0]
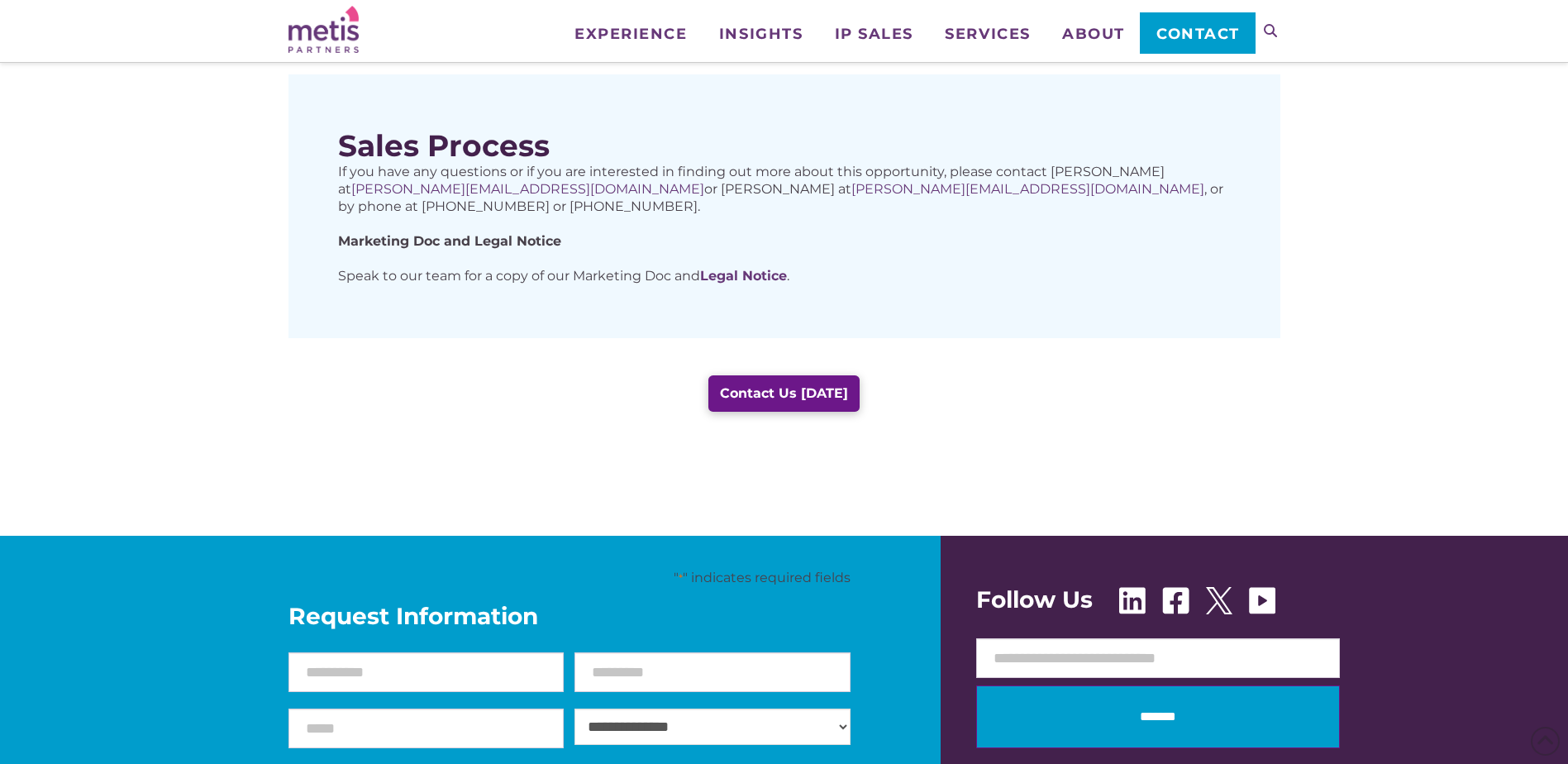
click at [1264, 27] on icon at bounding box center [1270, 31] width 13 height 13
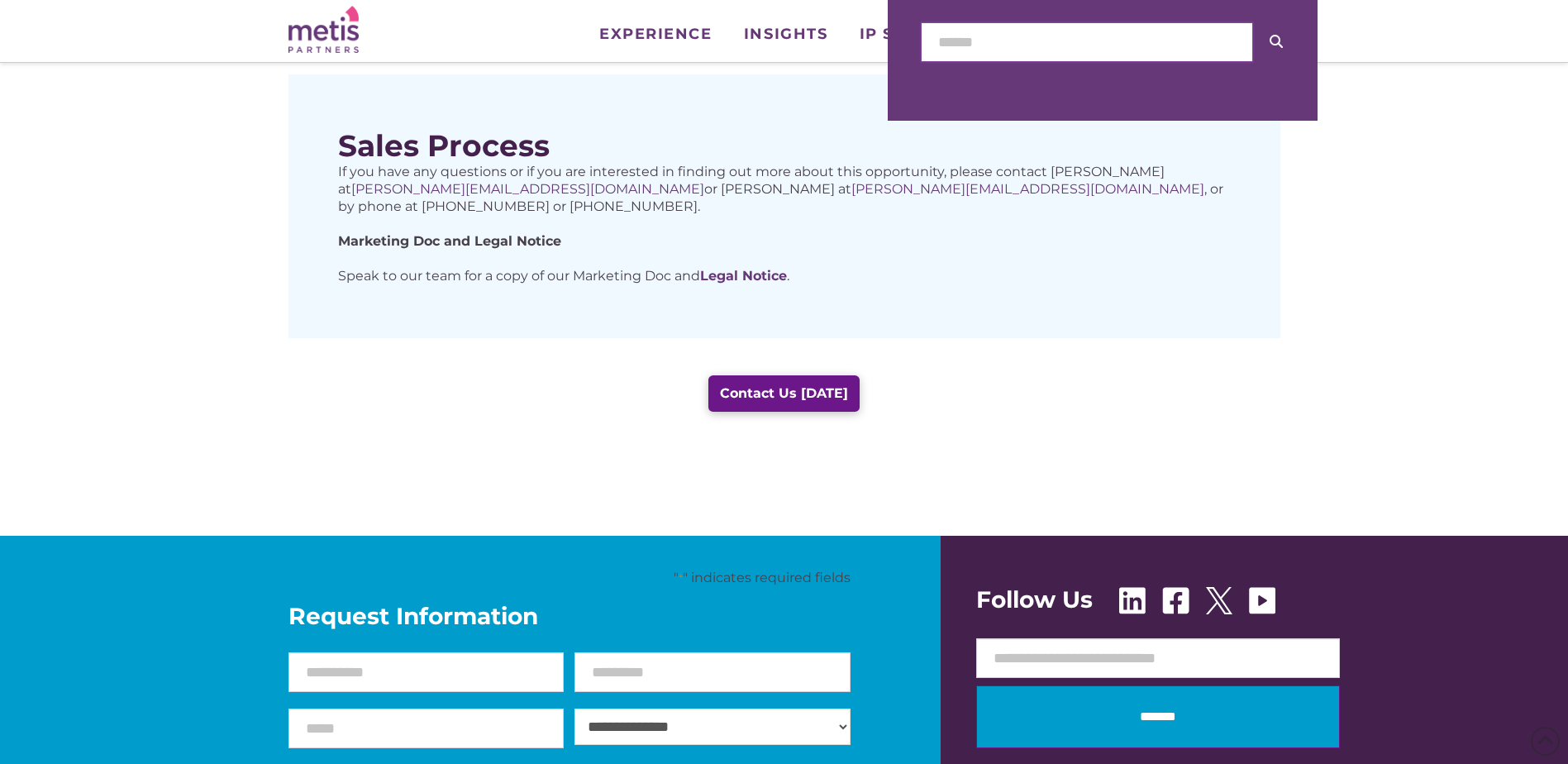
click at [973, 41] on input "text" at bounding box center [1087, 42] width 332 height 39
type input "**********"
click at [1253, 22] on button at bounding box center [1276, 42] width 46 height 39
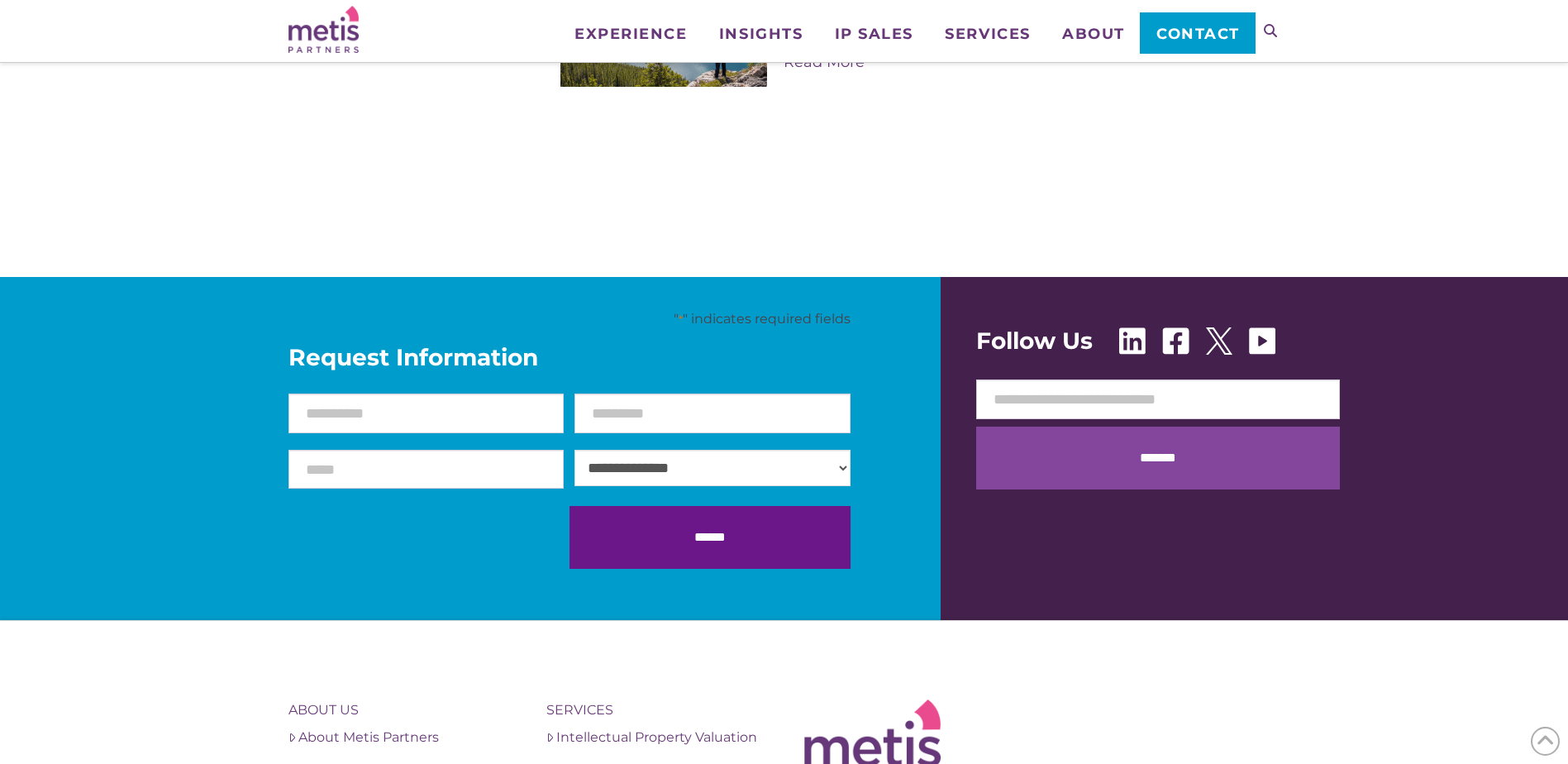
scroll to position [851, 0]
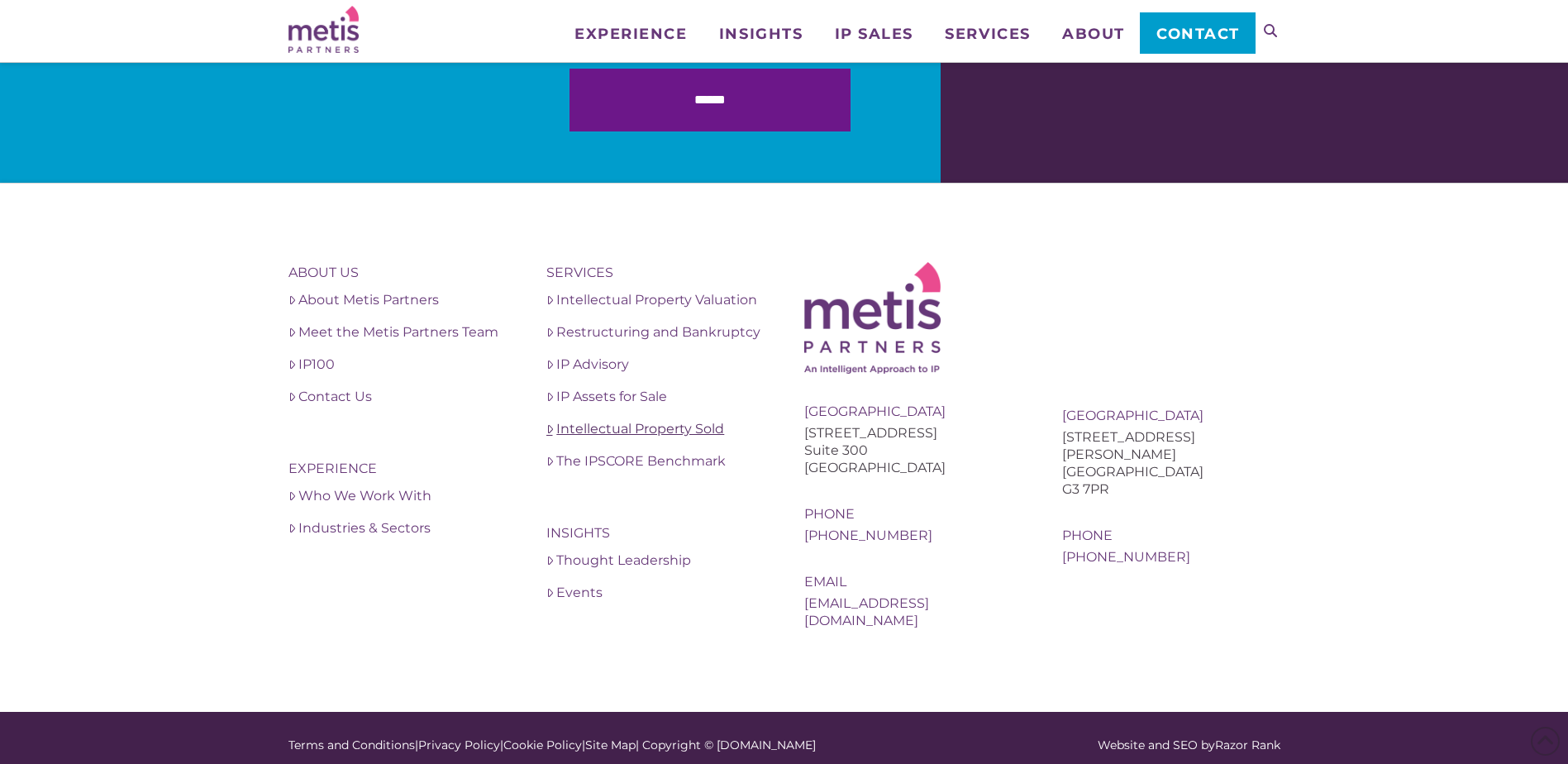
click at [662, 432] on link "Intellectual Property Sold" at bounding box center [655, 429] width 218 height 20
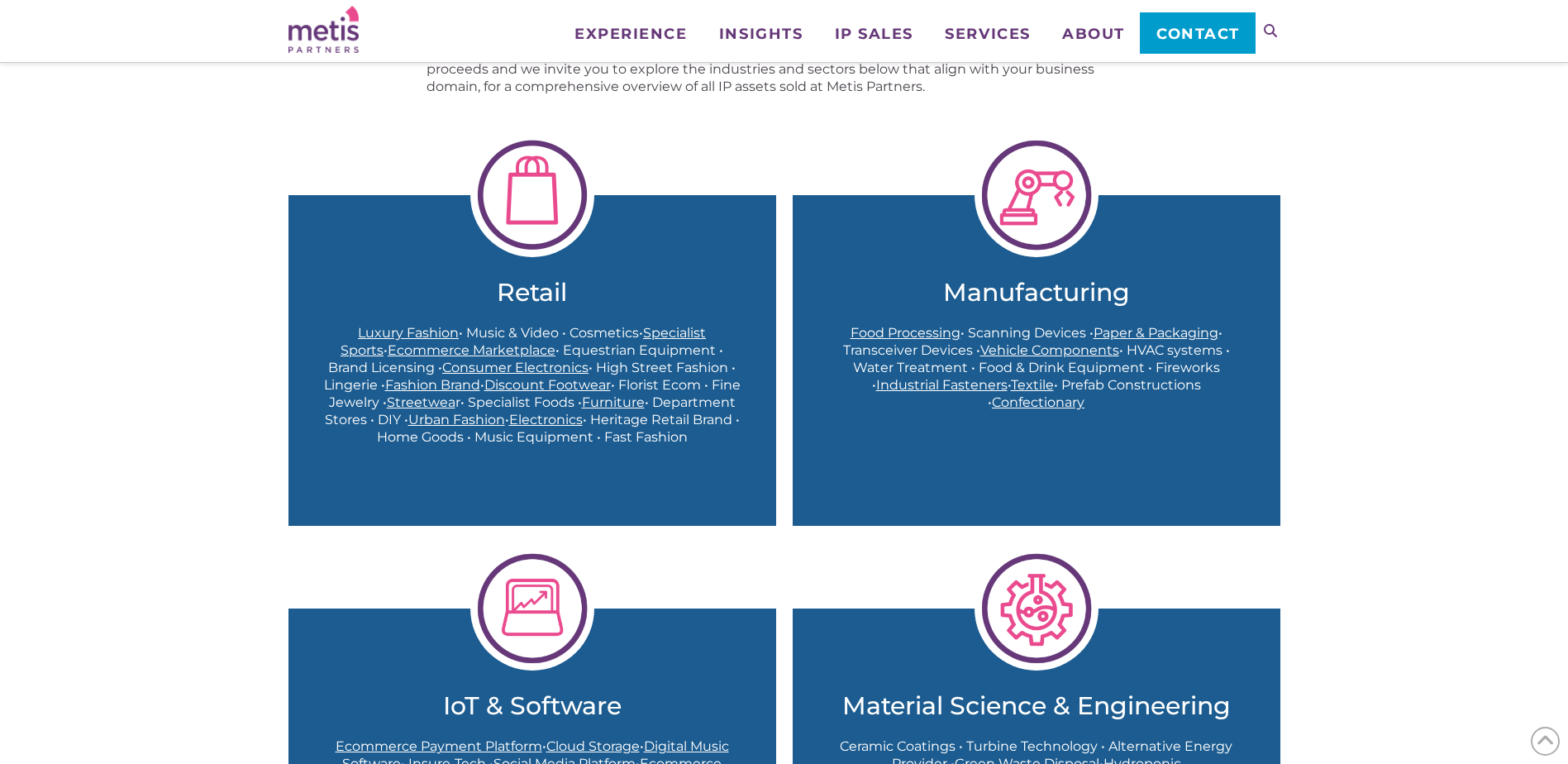
scroll to position [331, 0]
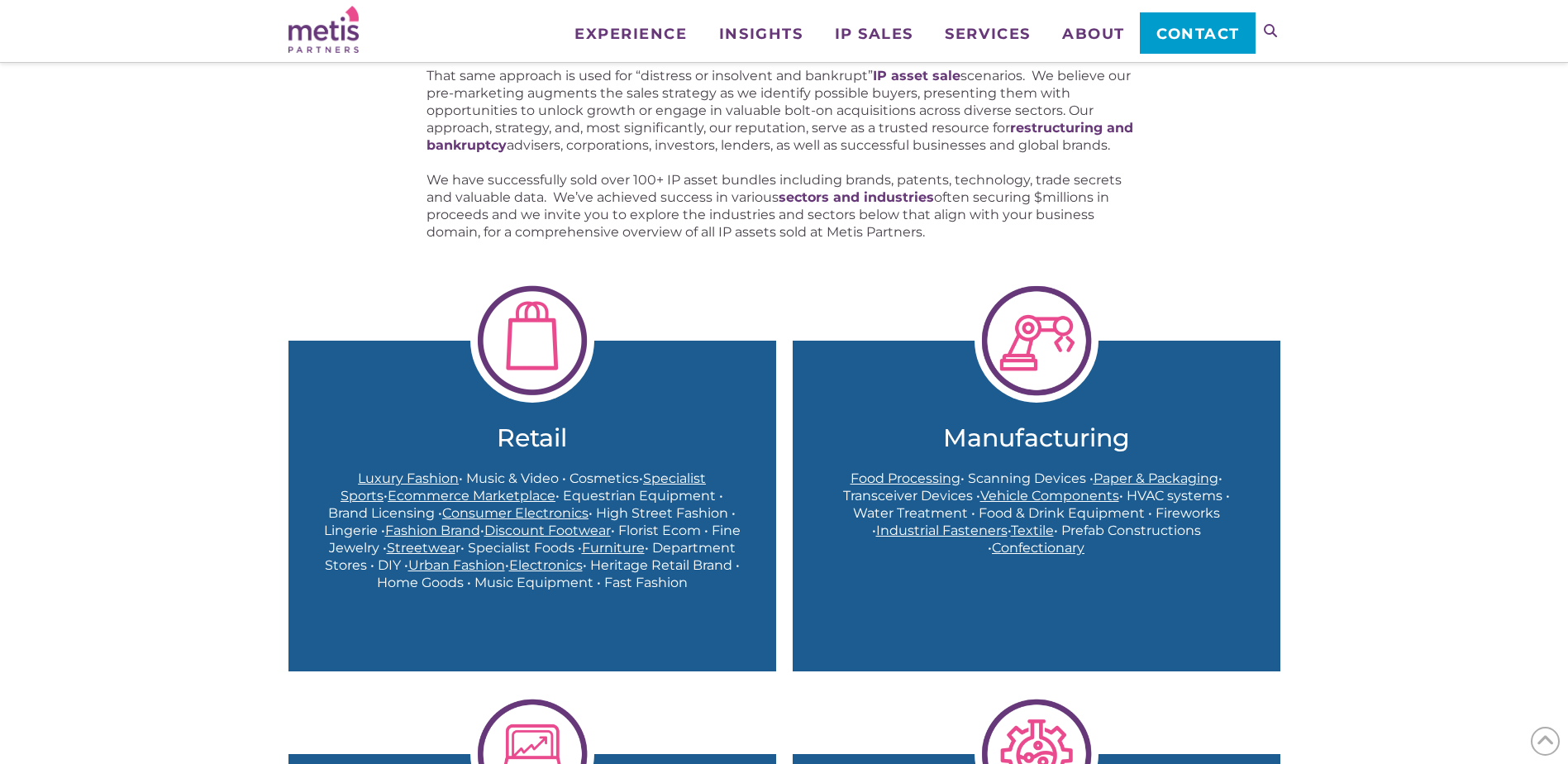
click at [544, 310] on img at bounding box center [533, 341] width 124 height 124
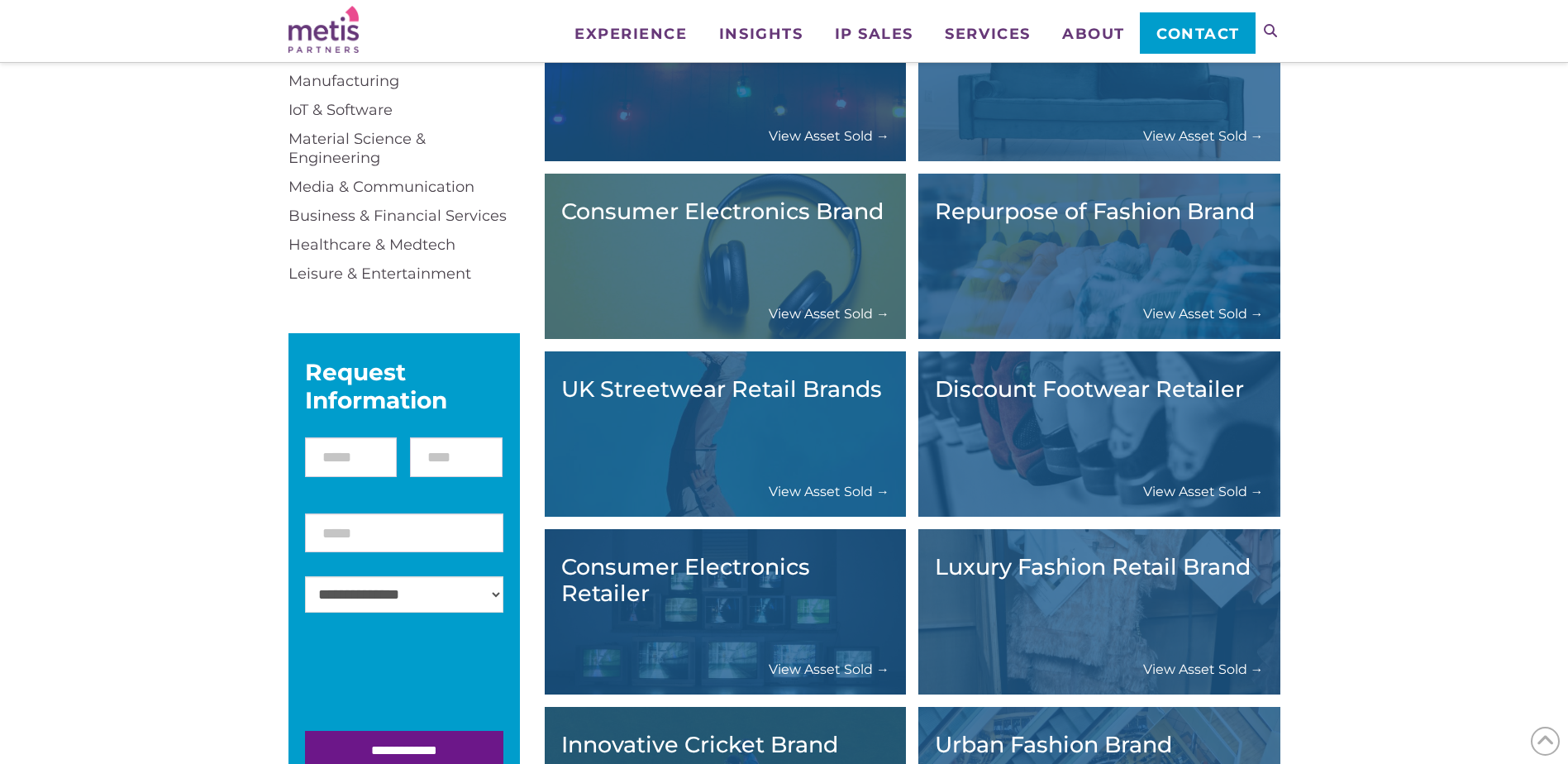
scroll to position [331, 0]
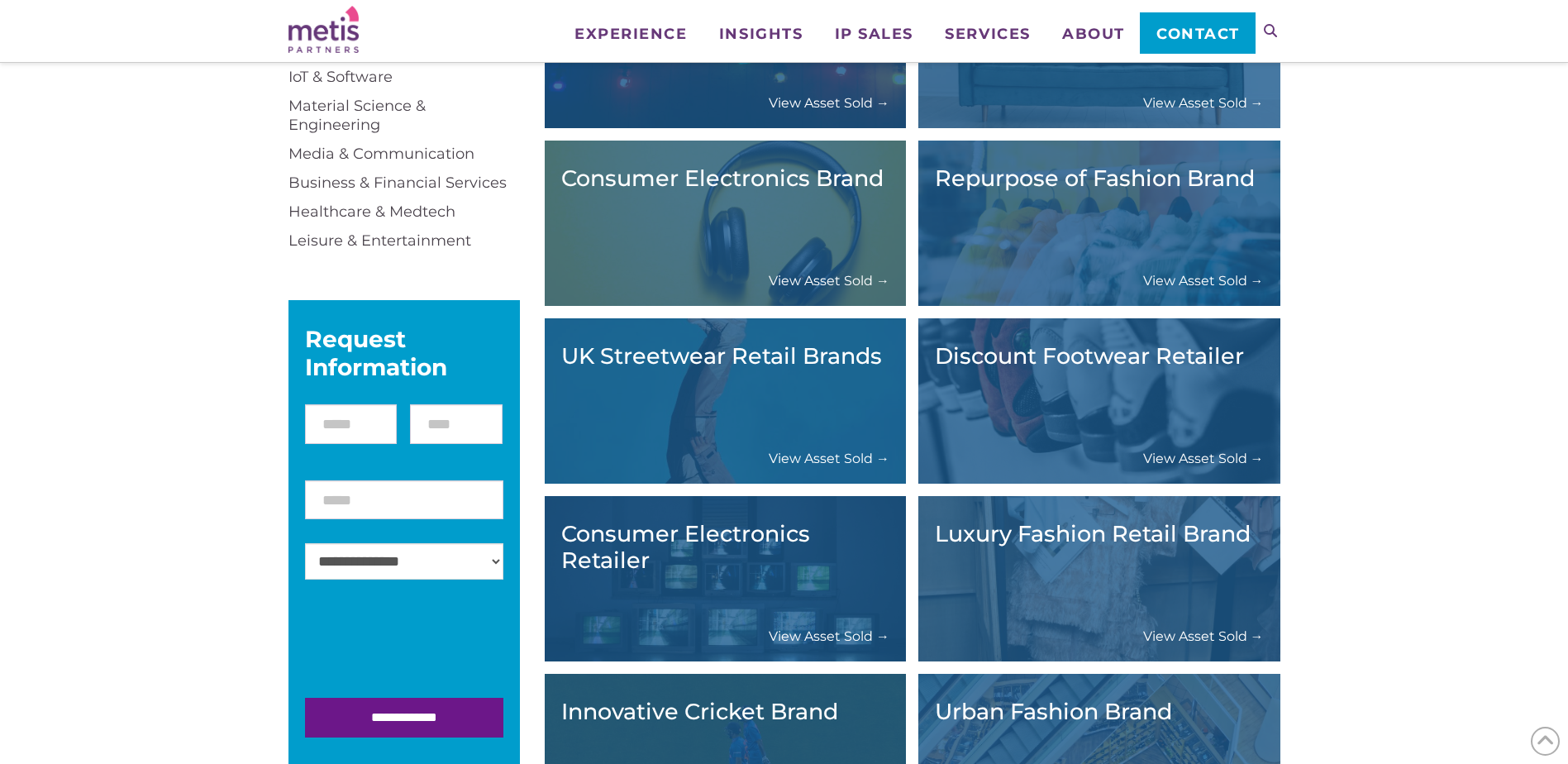
click at [1178, 281] on link "View Asset Sold →" at bounding box center [1203, 281] width 121 height 18
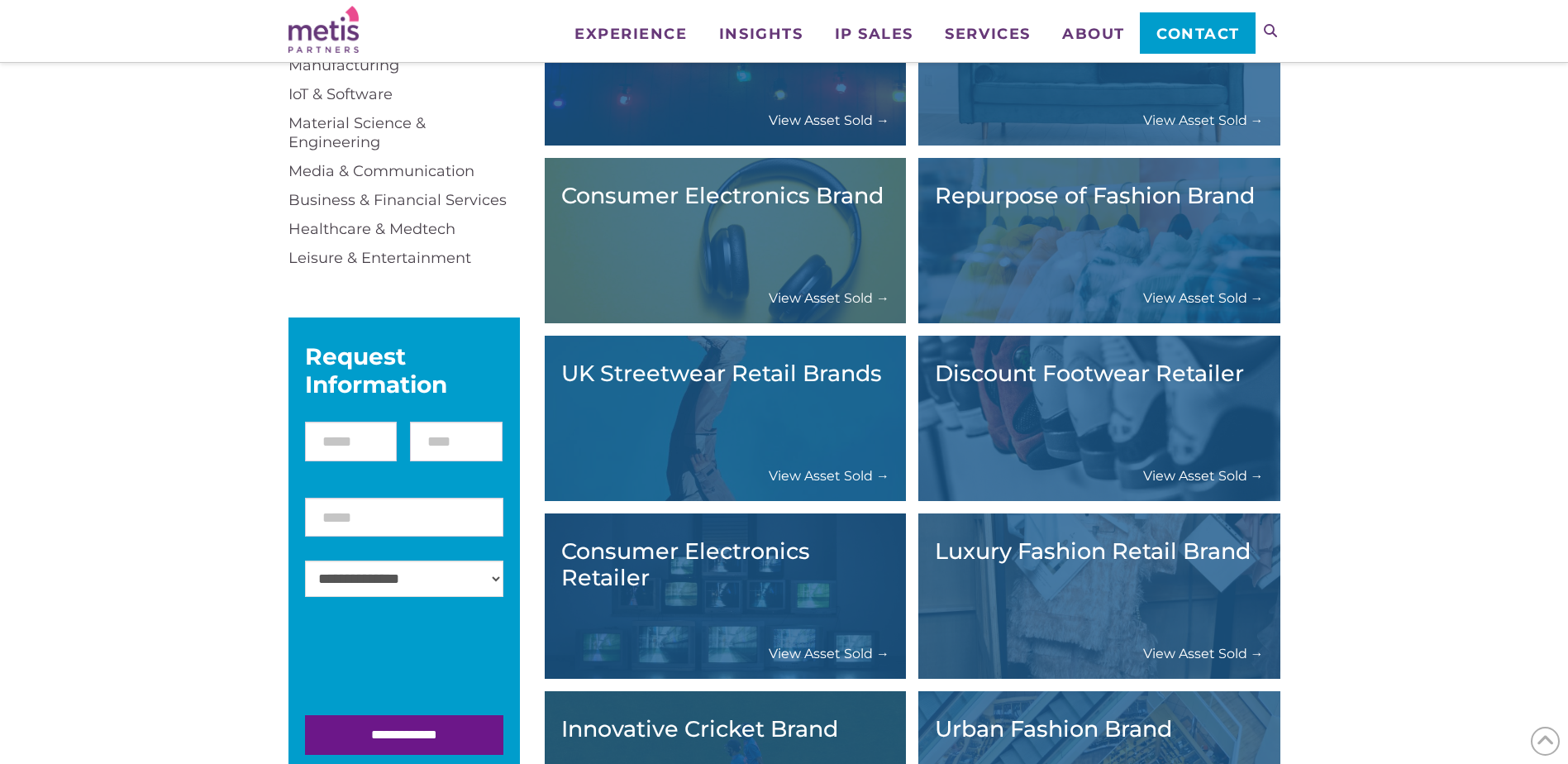
scroll to position [712, 0]
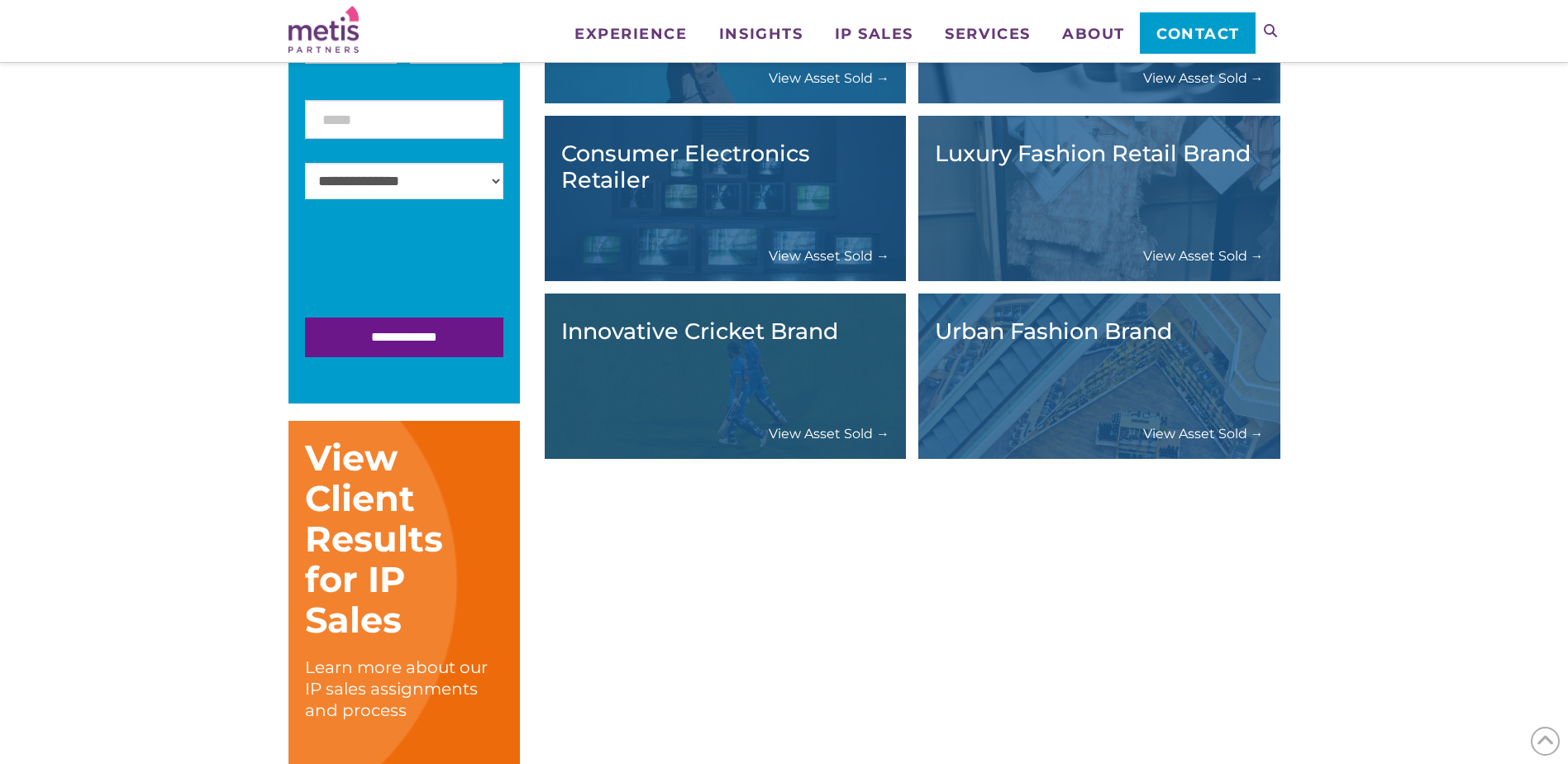
click at [1235, 432] on link "View Asset Sold →" at bounding box center [1203, 433] width 121 height 18
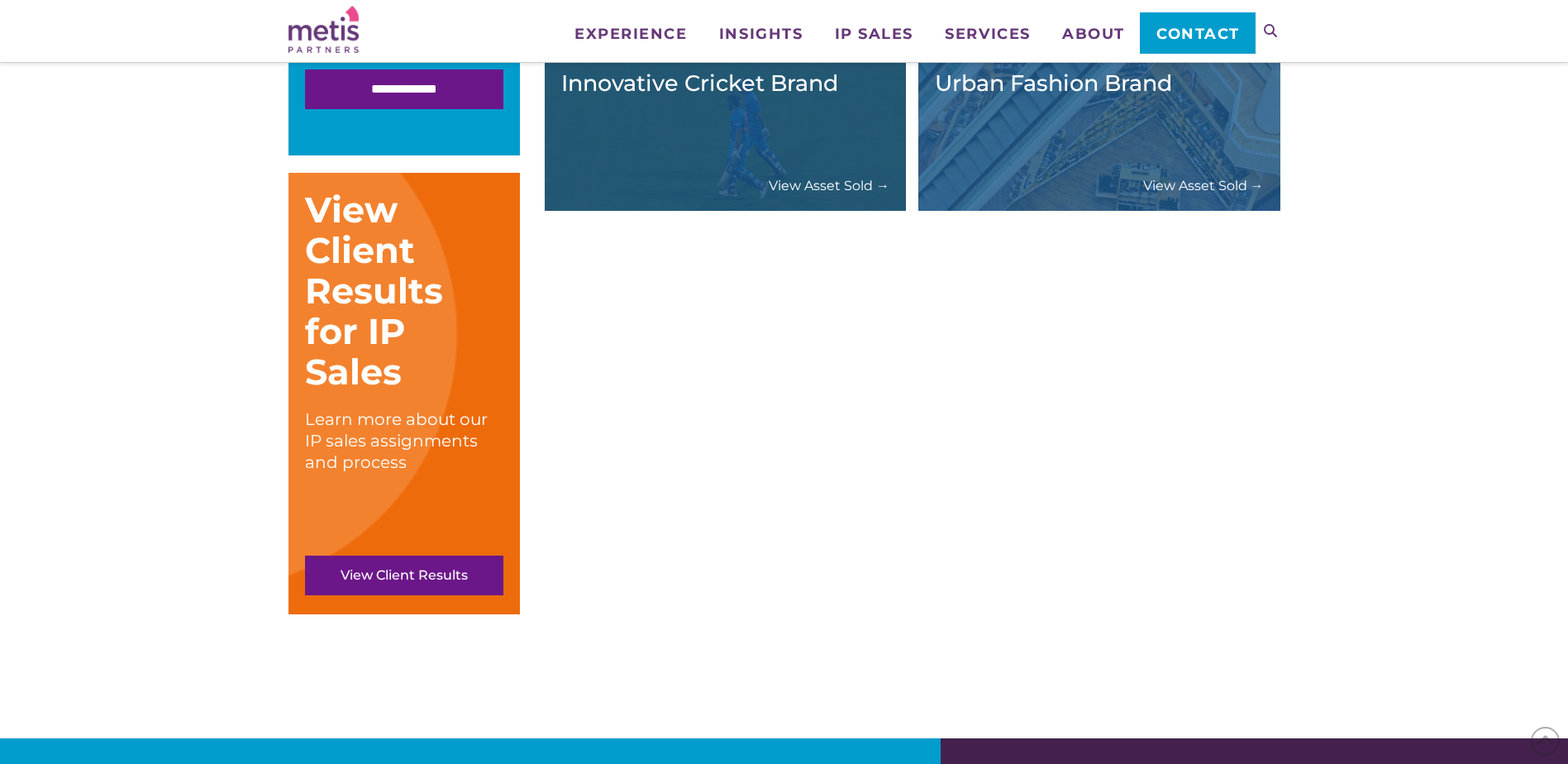
scroll to position [628, 0]
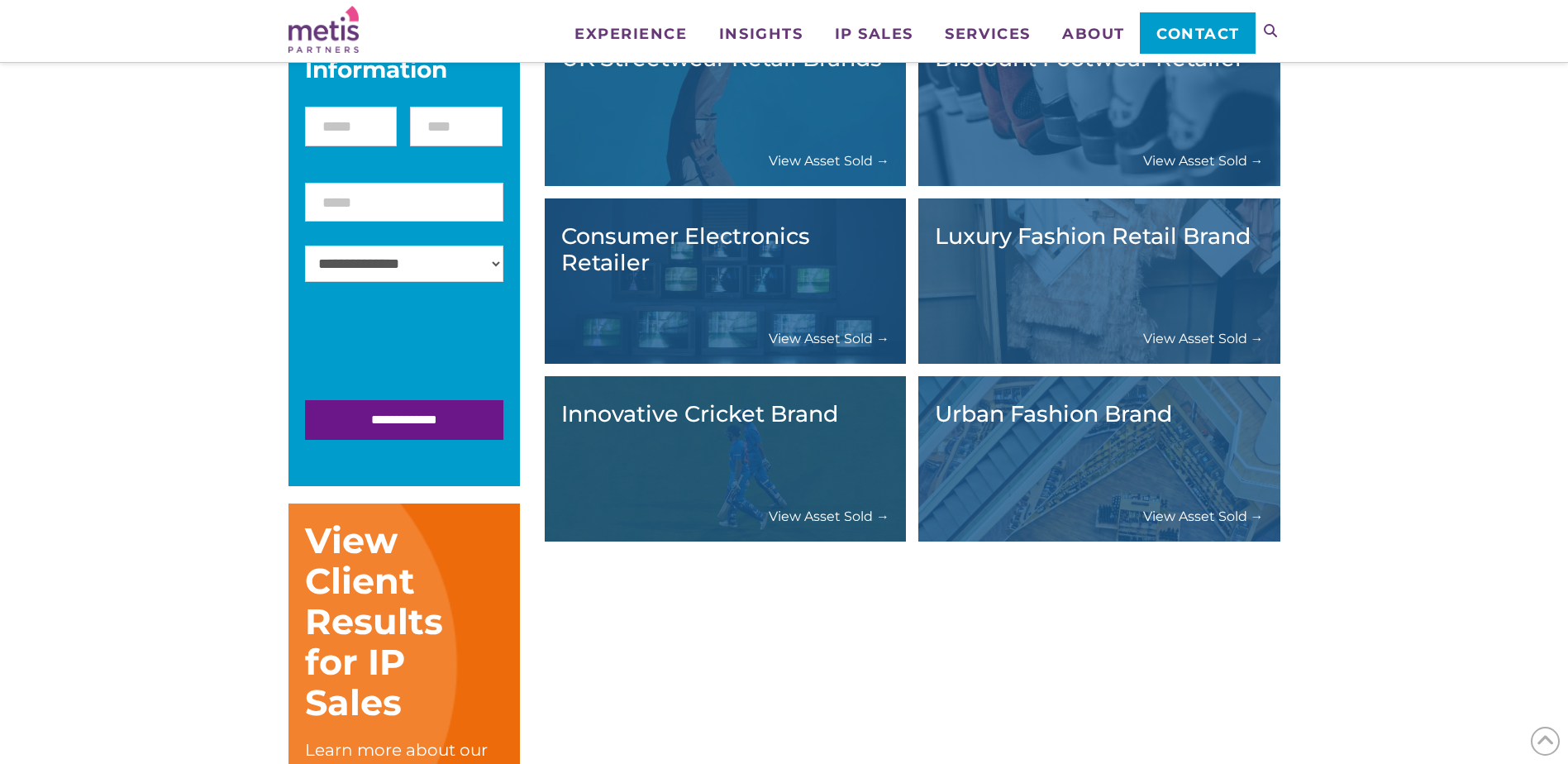
click at [1159, 294] on div "Luxury Fashion Retail Brand View Asset Sold →" at bounding box center [1100, 281] width 330 height 132
click at [1192, 337] on link "View Asset Sold →" at bounding box center [1203, 338] width 121 height 18
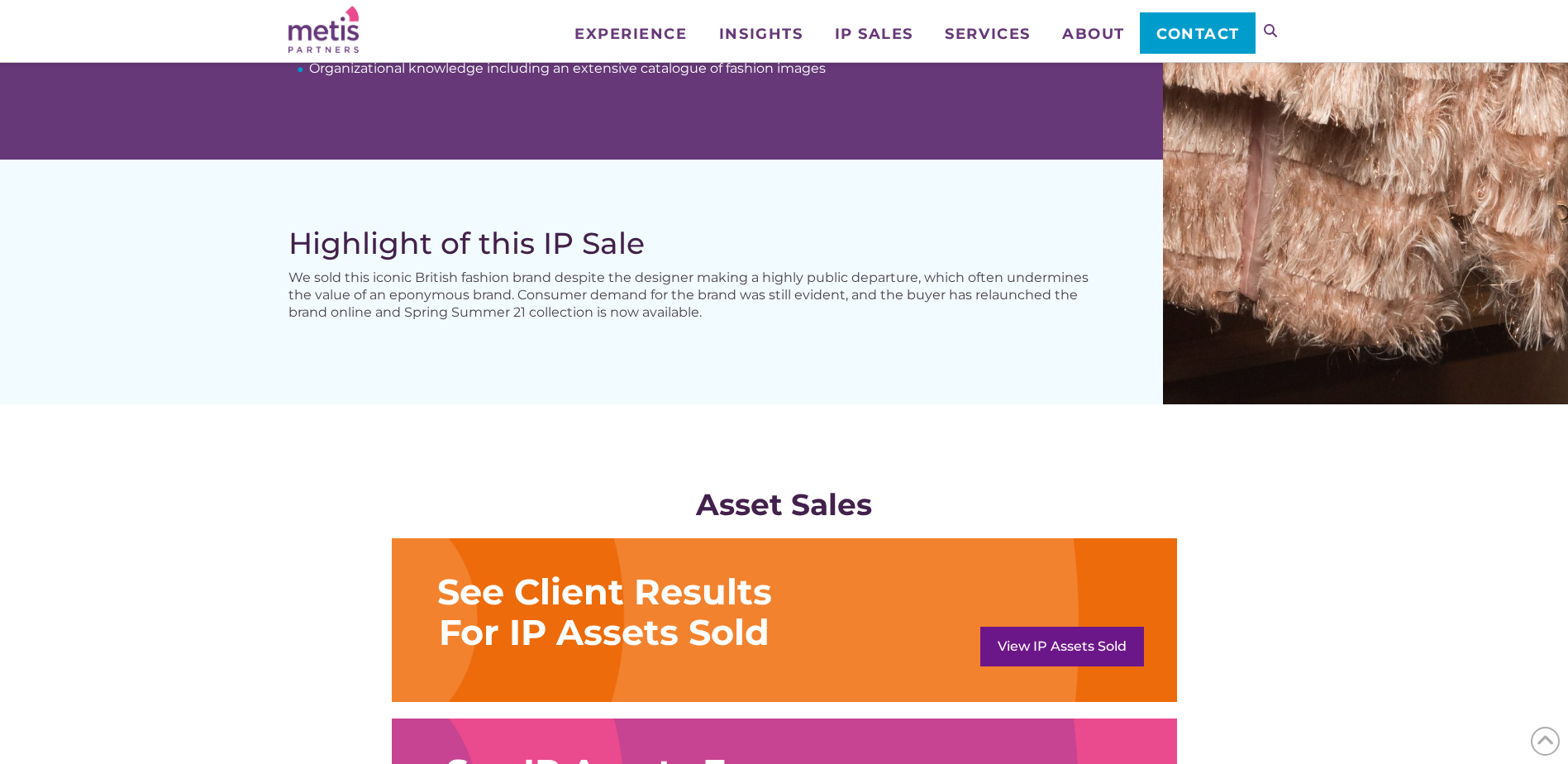
scroll to position [1241, 0]
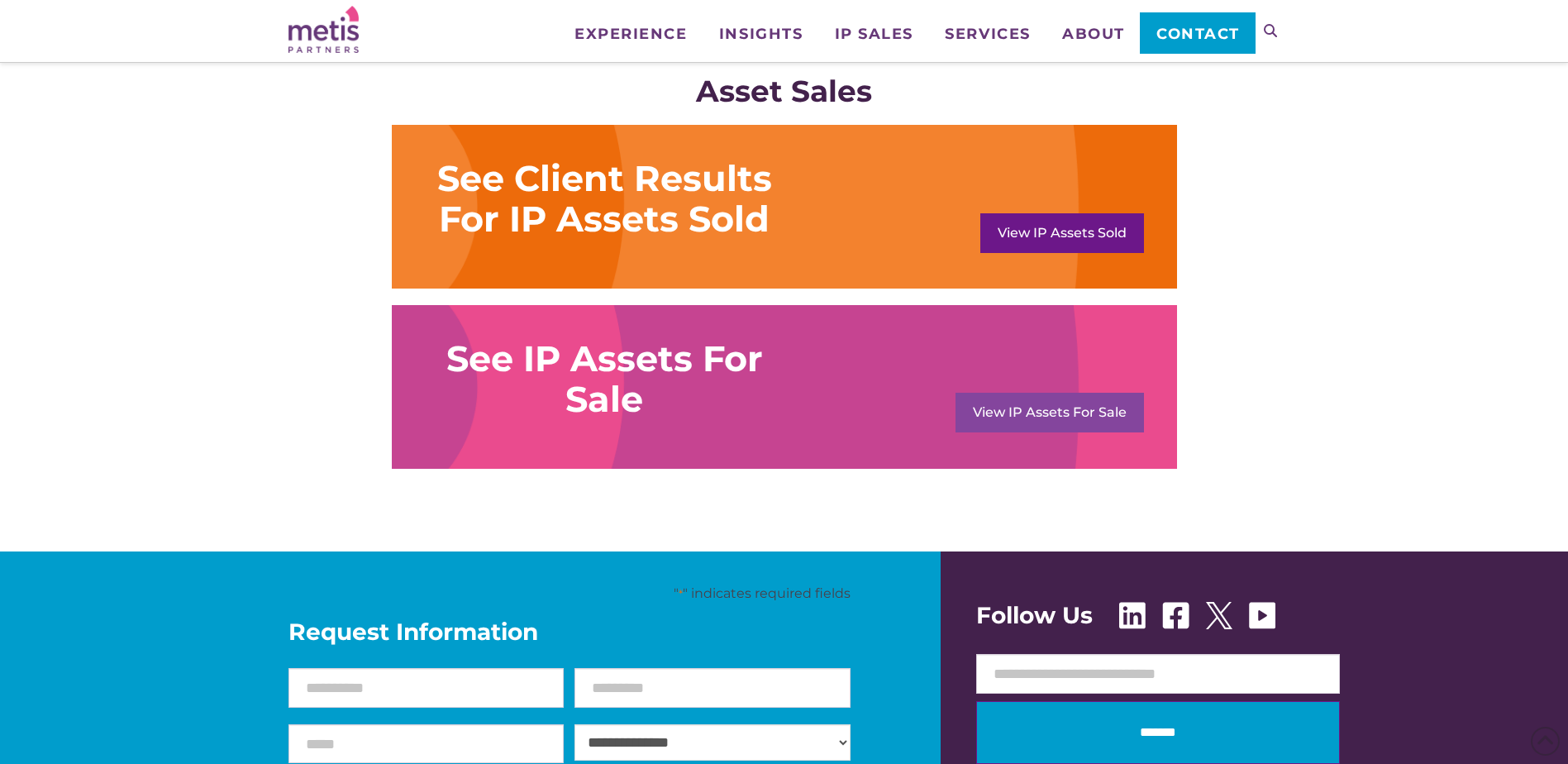
click at [1076, 397] on link "View IP Assets For Sale" at bounding box center [1049, 413] width 188 height 39
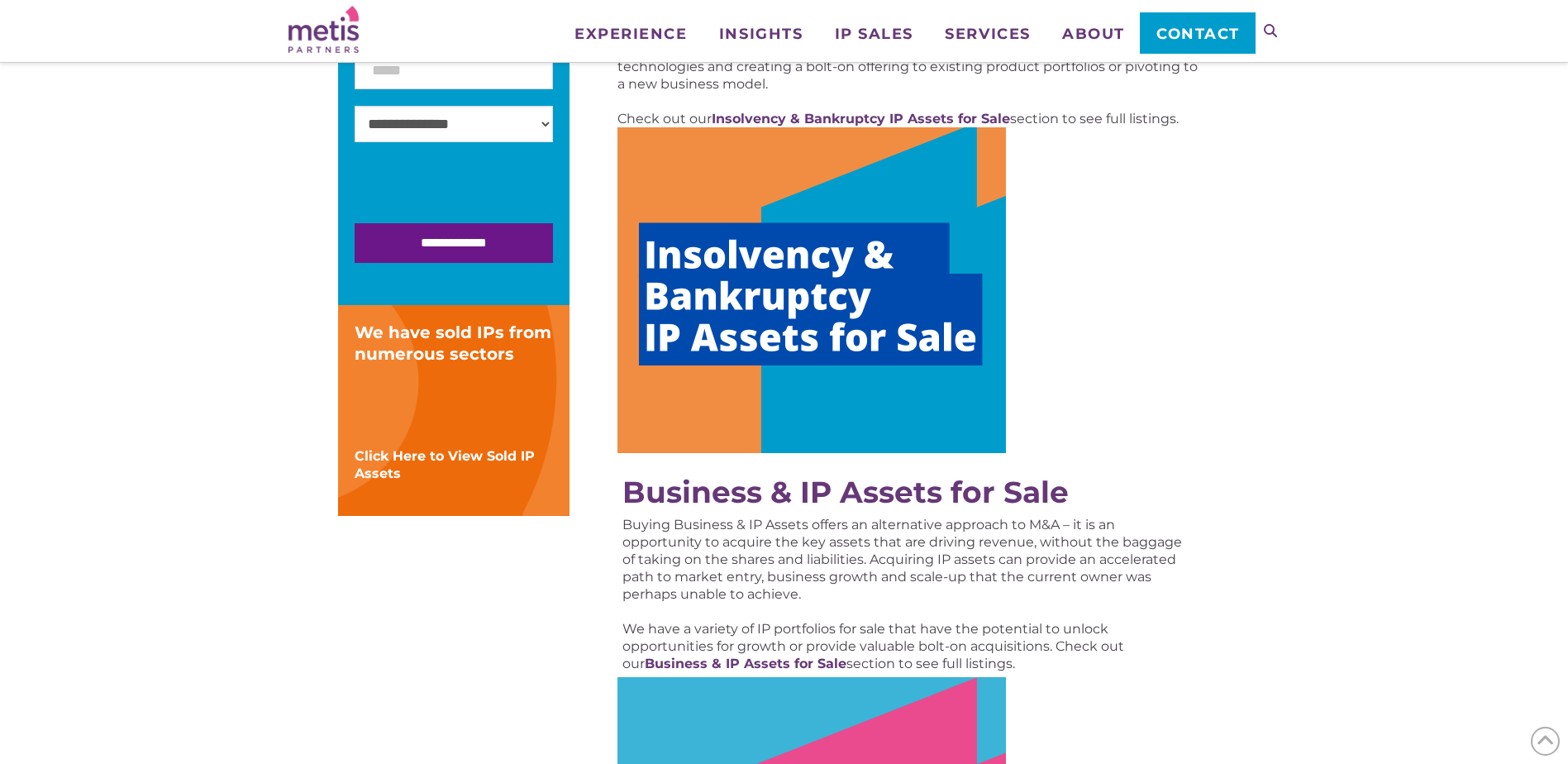
scroll to position [414, 0]
